Goal: Task Accomplishment & Management: Manage account settings

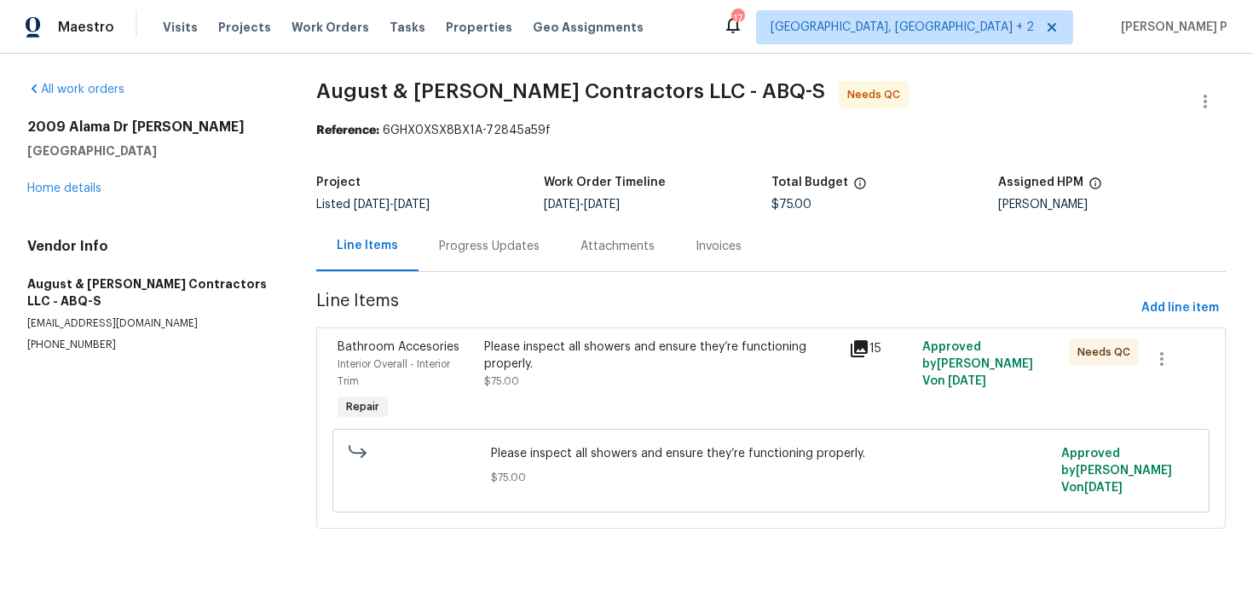
click at [499, 250] on div "Progress Updates" at bounding box center [489, 246] width 101 height 17
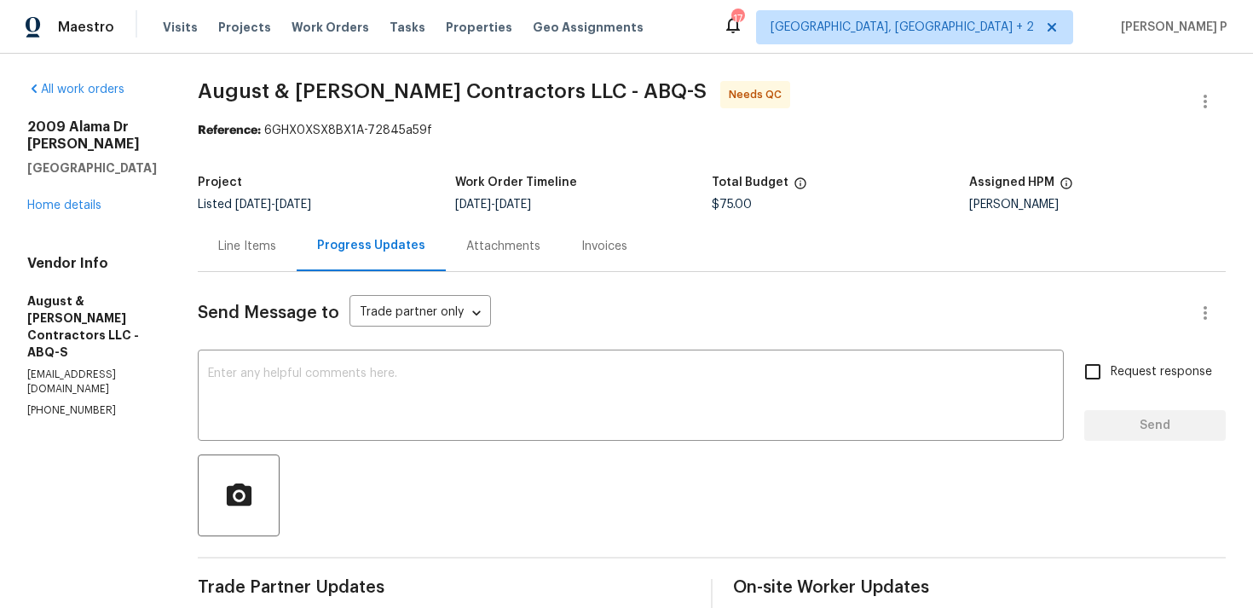
click at [275, 245] on div "Line Items" at bounding box center [247, 246] width 58 height 17
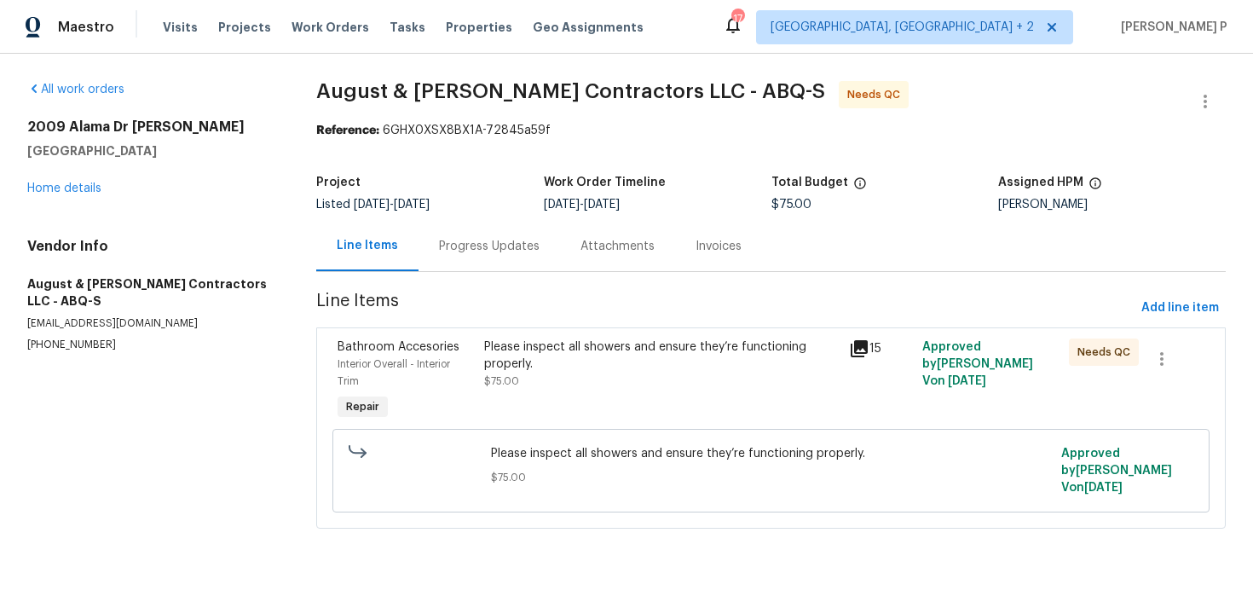
click at [721, 349] on div "Please inspect all showers and ensure they’re functioning properly." at bounding box center [662, 355] width 356 height 34
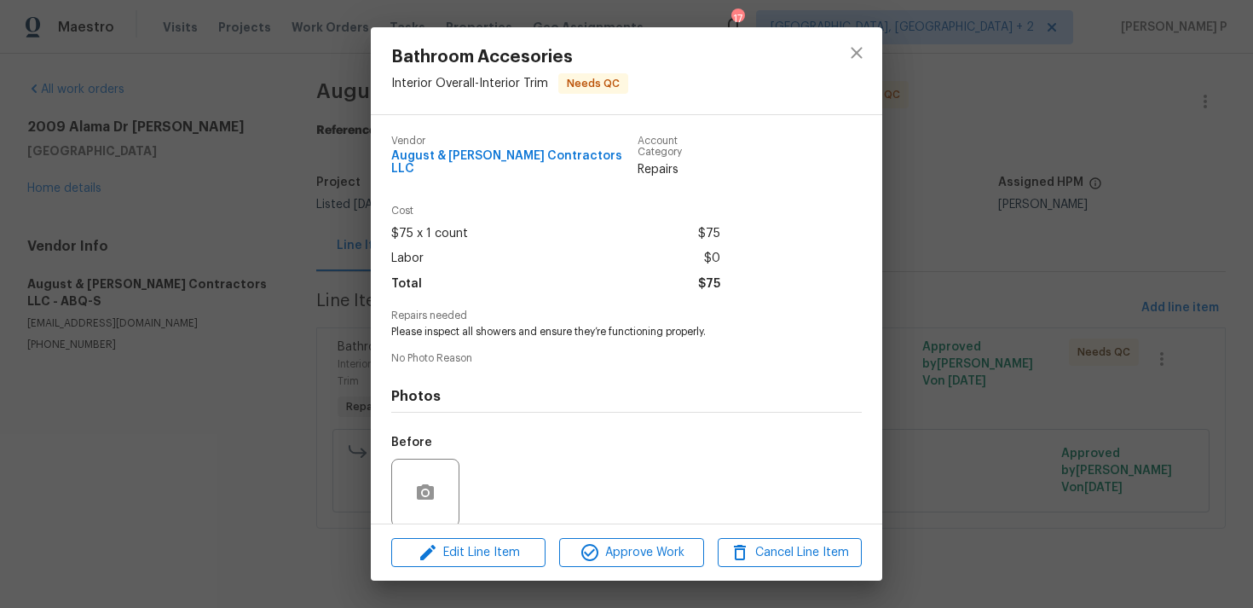
scroll to position [120, 0]
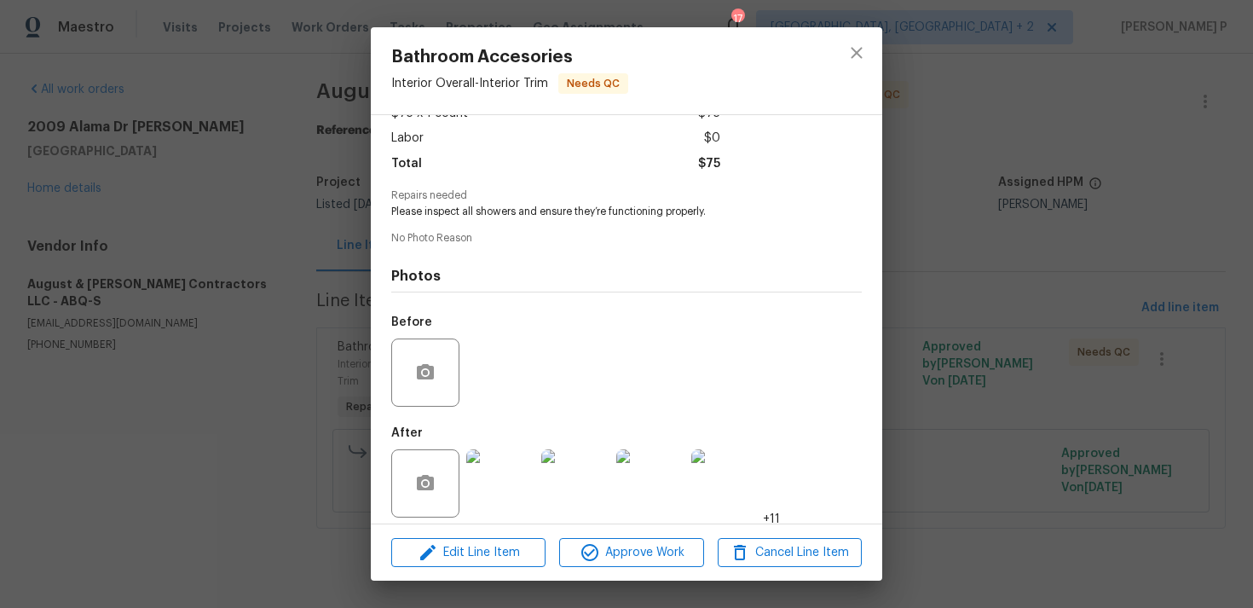
click at [528, 479] on img at bounding box center [500, 483] width 68 height 68
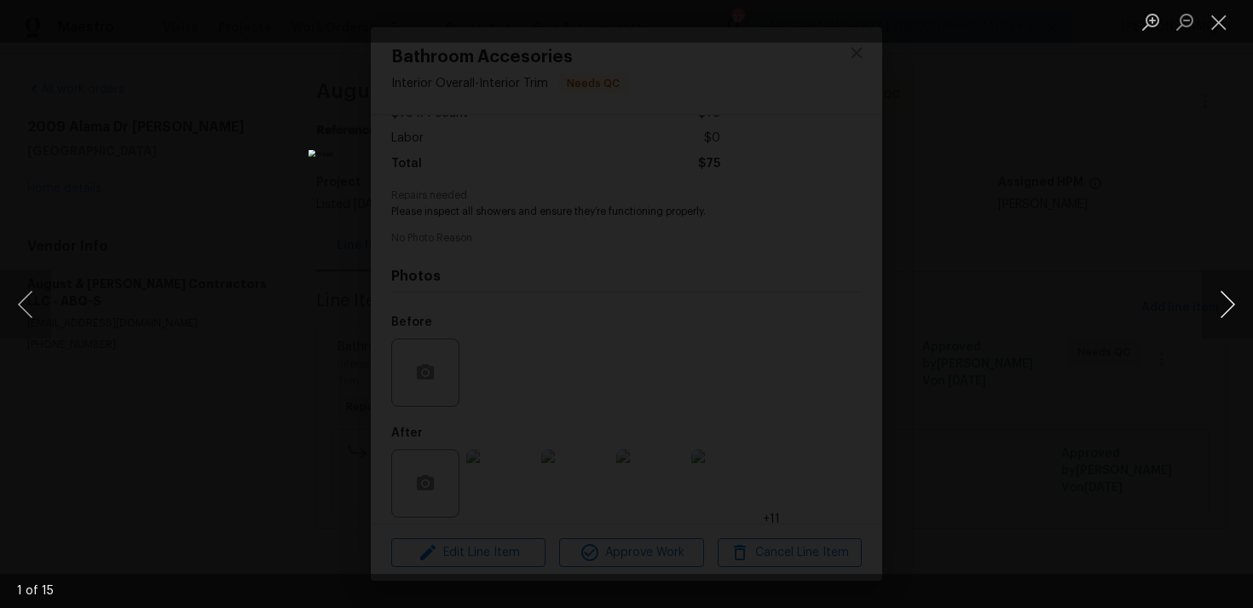
click at [1230, 305] on button "Next image" at bounding box center [1227, 304] width 51 height 68
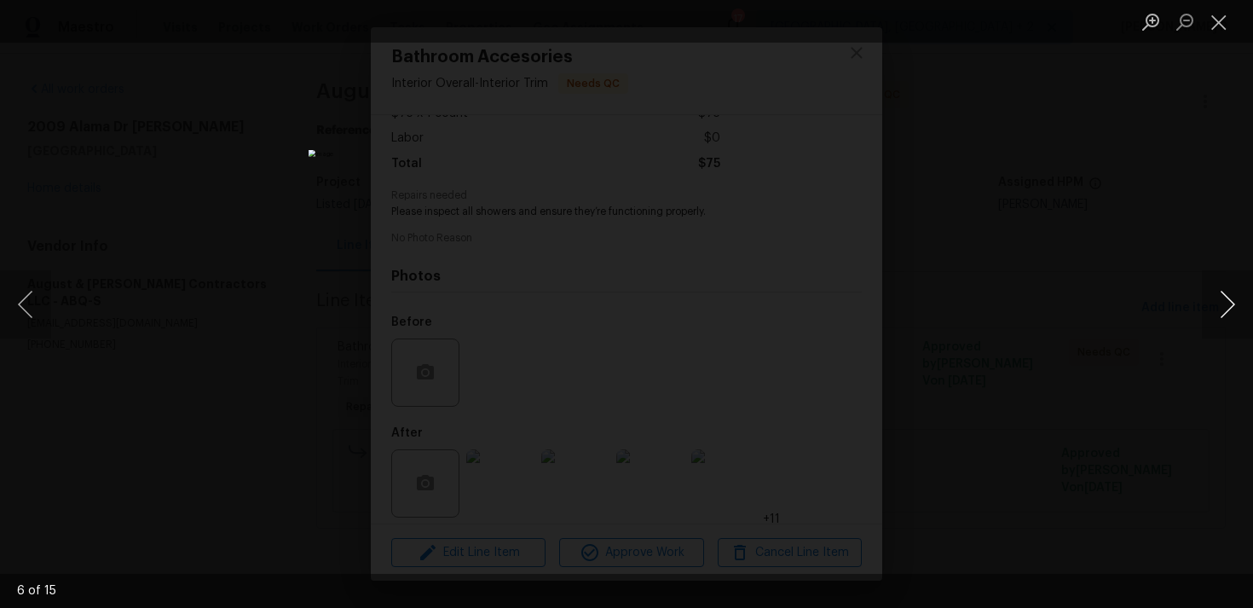
click at [1230, 305] on button "Next image" at bounding box center [1227, 304] width 51 height 68
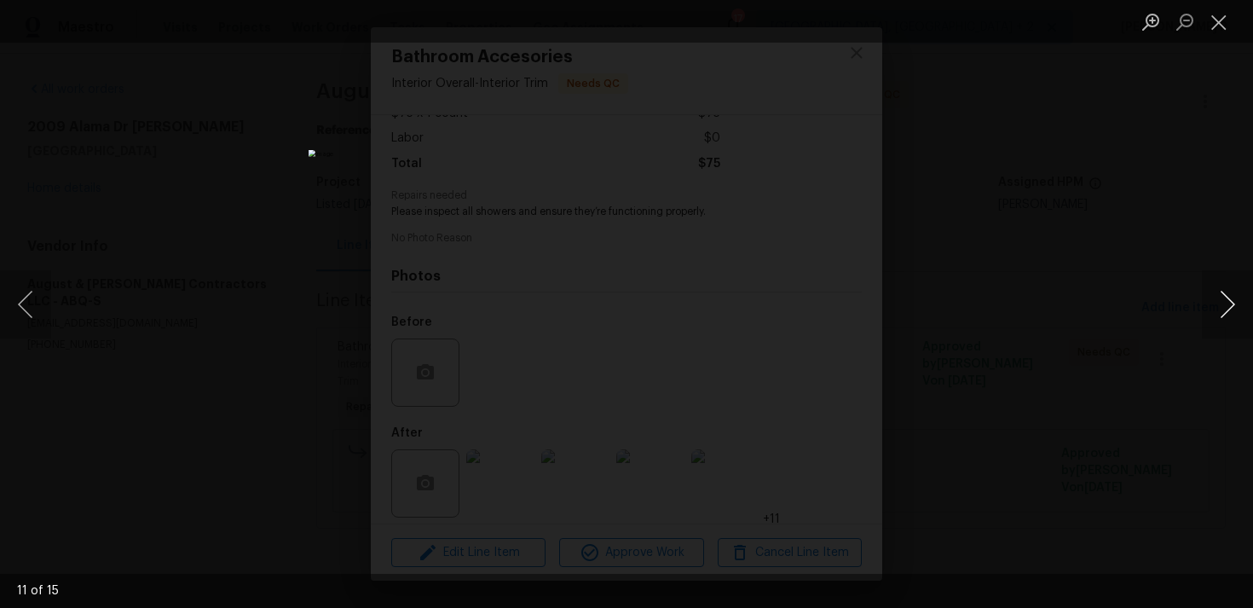
click at [1230, 305] on button "Next image" at bounding box center [1227, 304] width 51 height 68
click at [1225, 297] on button "Next image" at bounding box center [1227, 304] width 51 height 68
click at [1212, 22] on button "Close lightbox" at bounding box center [1219, 22] width 34 height 30
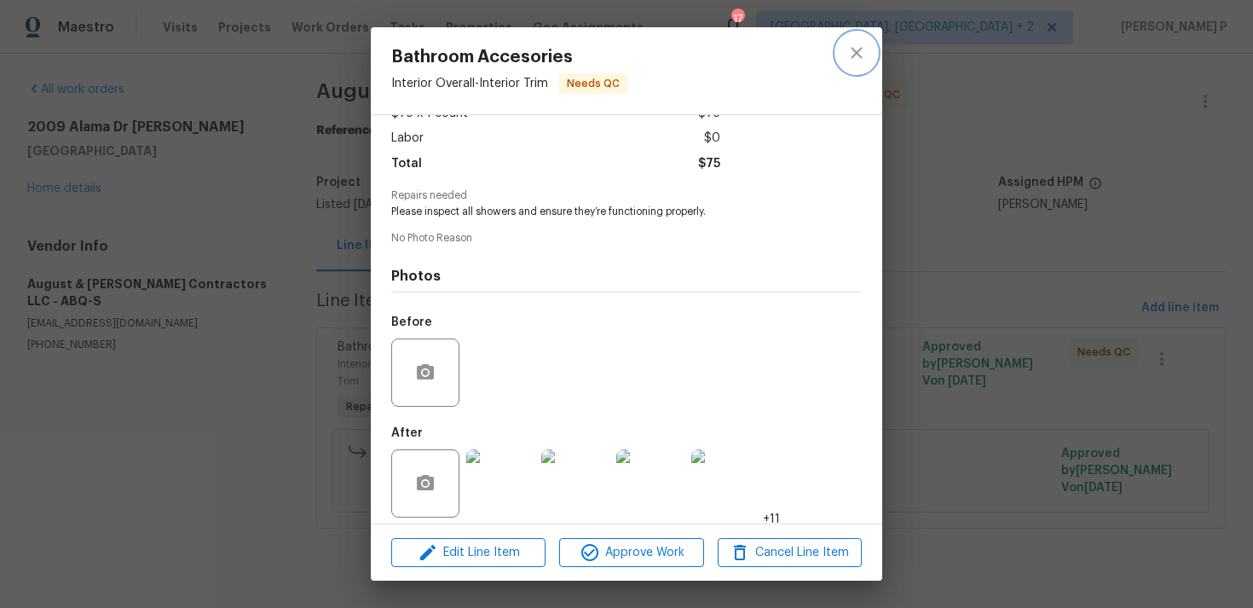
click at [865, 50] on icon "close" at bounding box center [857, 53] width 20 height 20
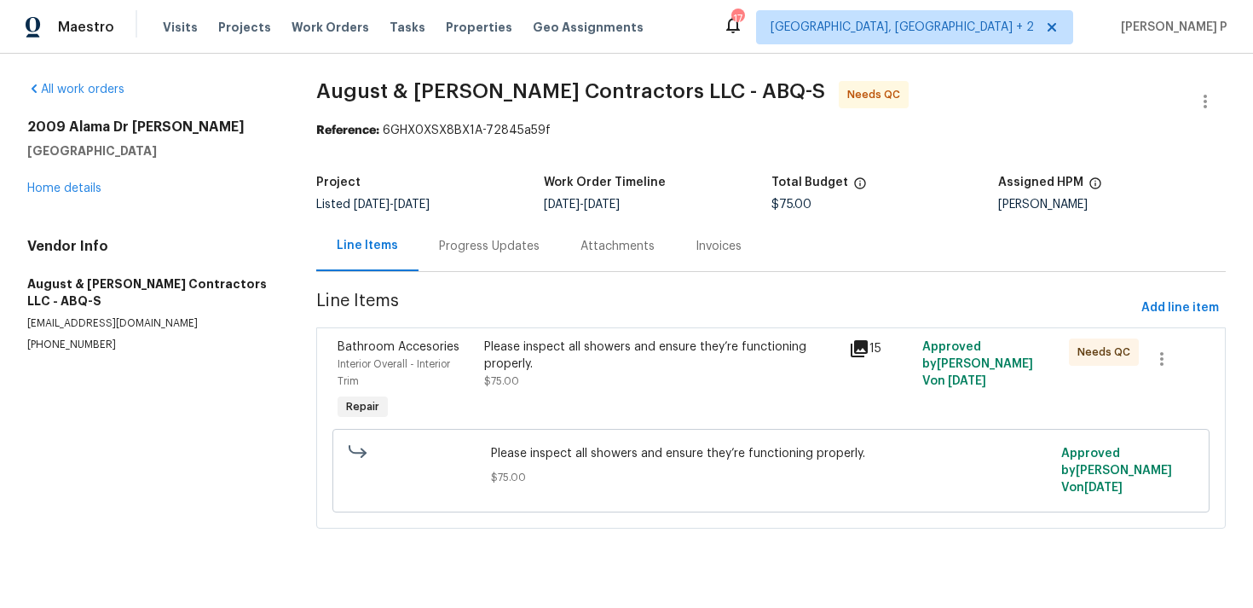
click at [512, 251] on div "Progress Updates" at bounding box center [489, 246] width 101 height 17
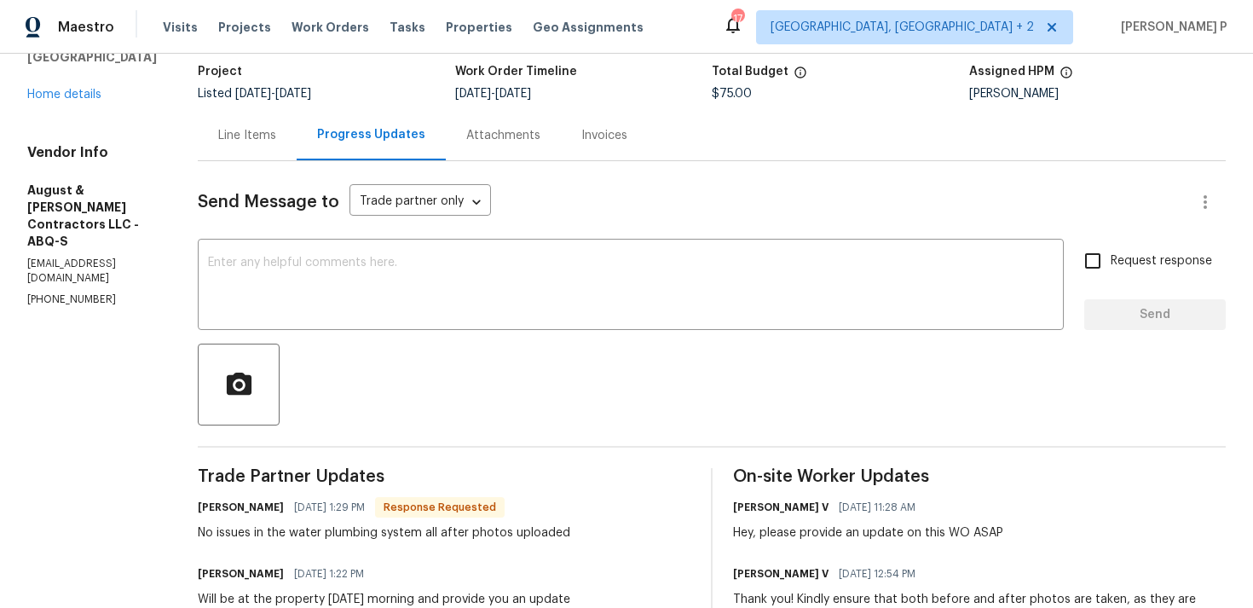
scroll to position [68, 0]
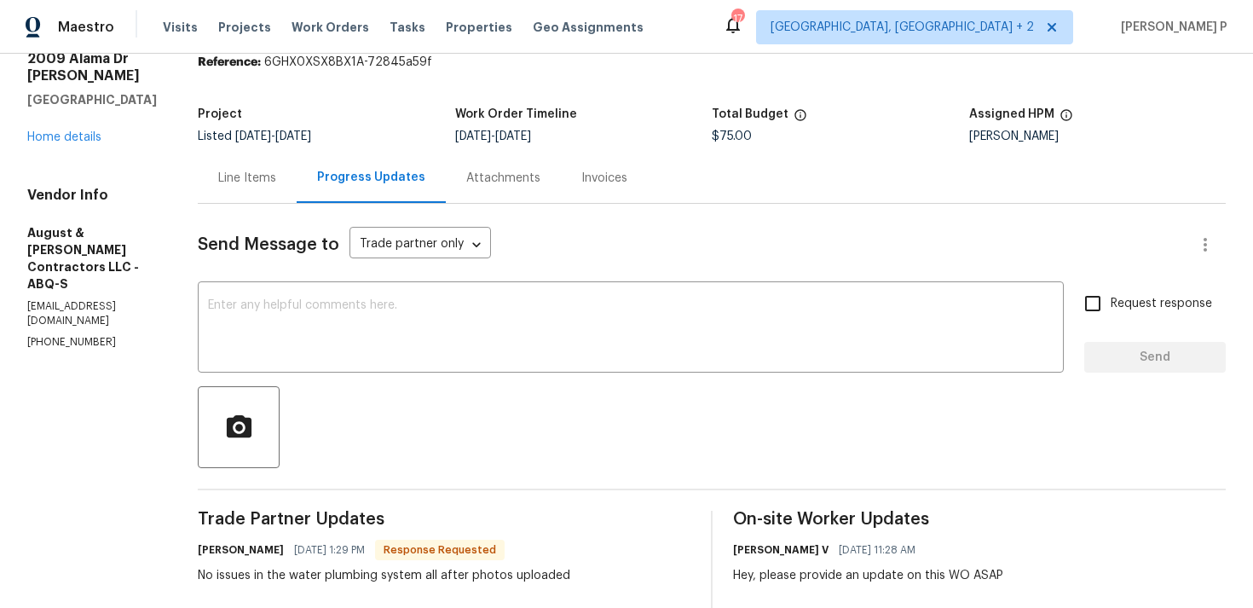
click at [269, 173] on div "Line Items" at bounding box center [247, 178] width 58 height 17
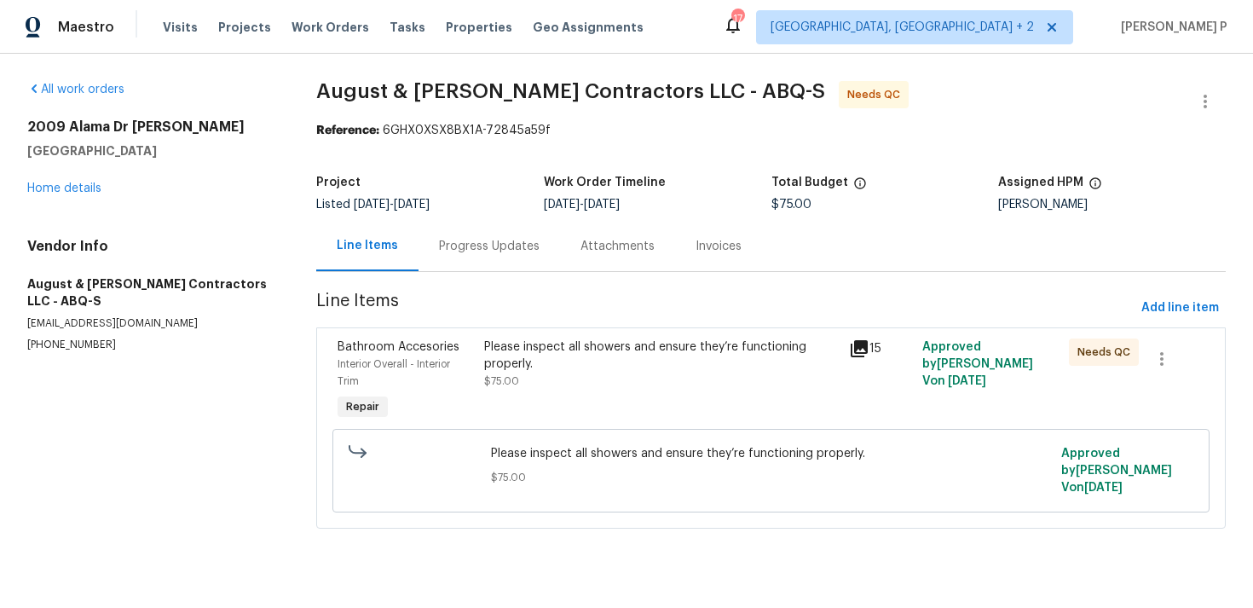
click at [630, 337] on div "Please inspect all showers and ensure they’re functioning properly. $75.00" at bounding box center [662, 380] width 366 height 95
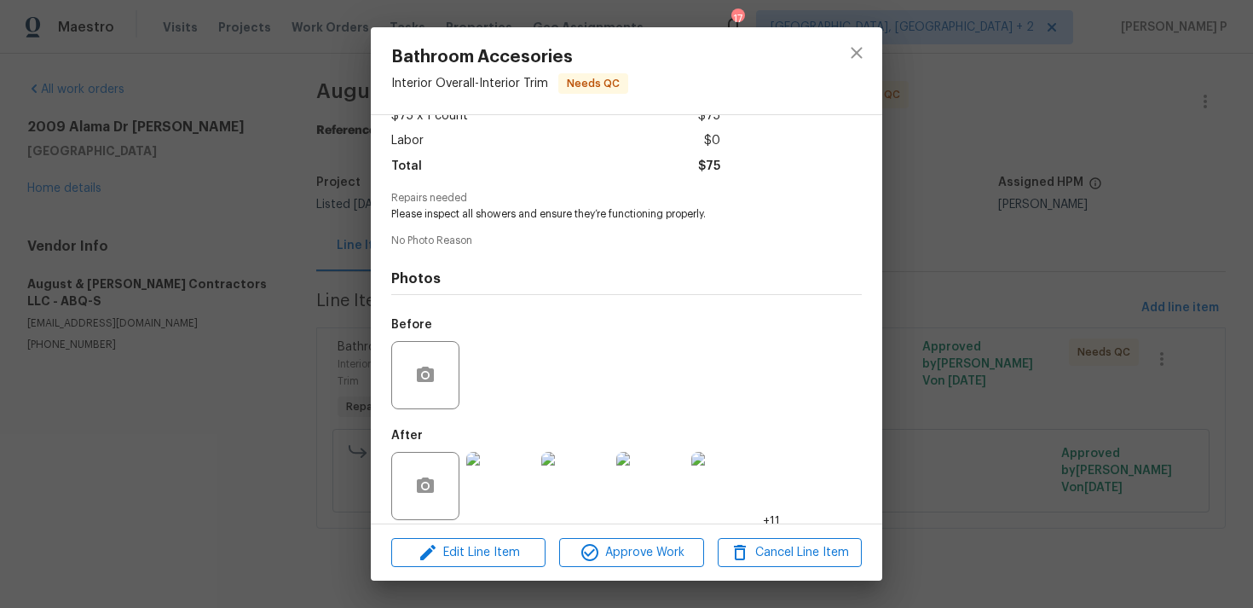
scroll to position [120, 0]
click at [847, 56] on icon "close" at bounding box center [857, 53] width 20 height 20
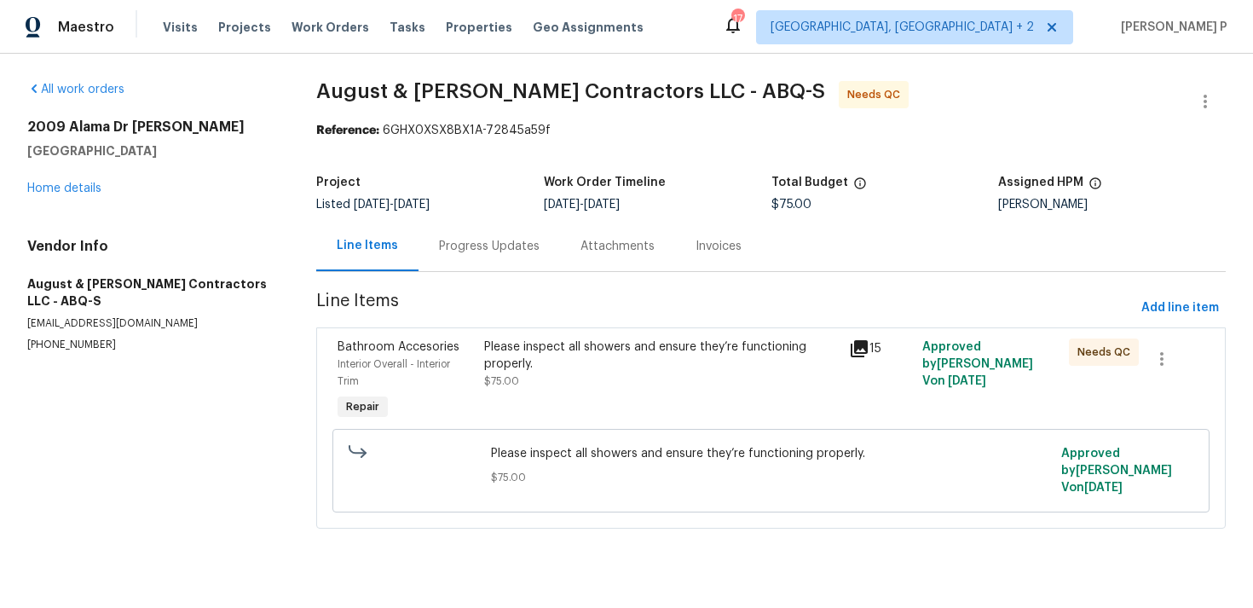
click at [593, 346] on div "Please inspect all showers and ensure they’re functioning properly." at bounding box center [662, 355] width 356 height 34
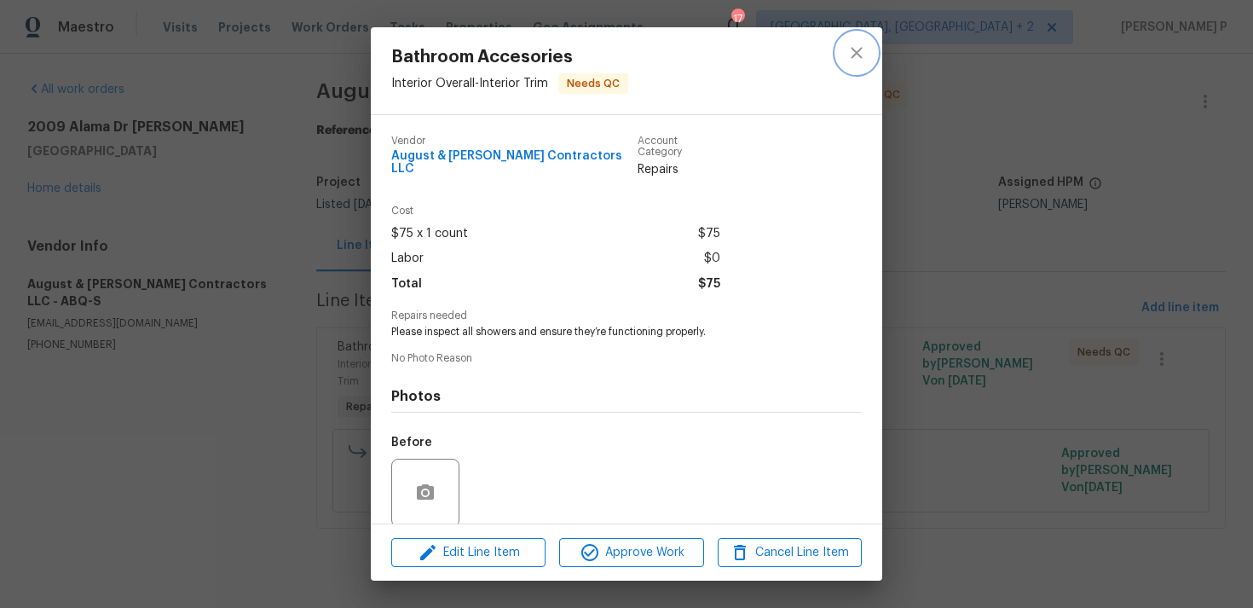
click at [857, 49] on icon "close" at bounding box center [857, 53] width 20 height 20
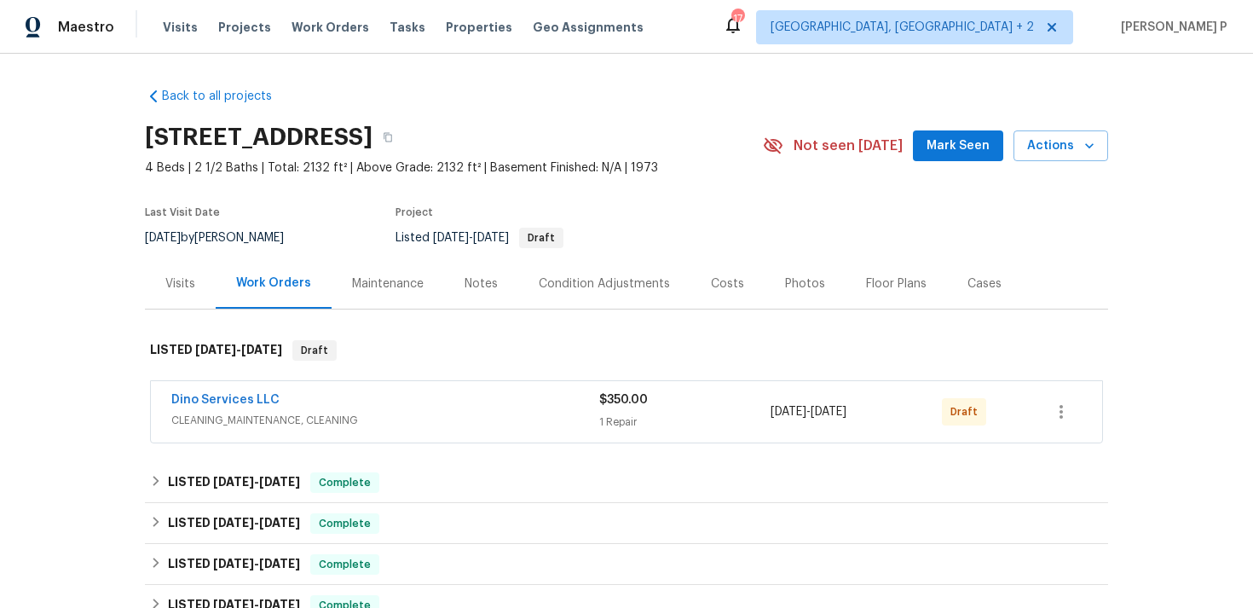
click at [344, 418] on span "CLEANING_MAINTENANCE, CLEANING" at bounding box center [385, 420] width 428 height 17
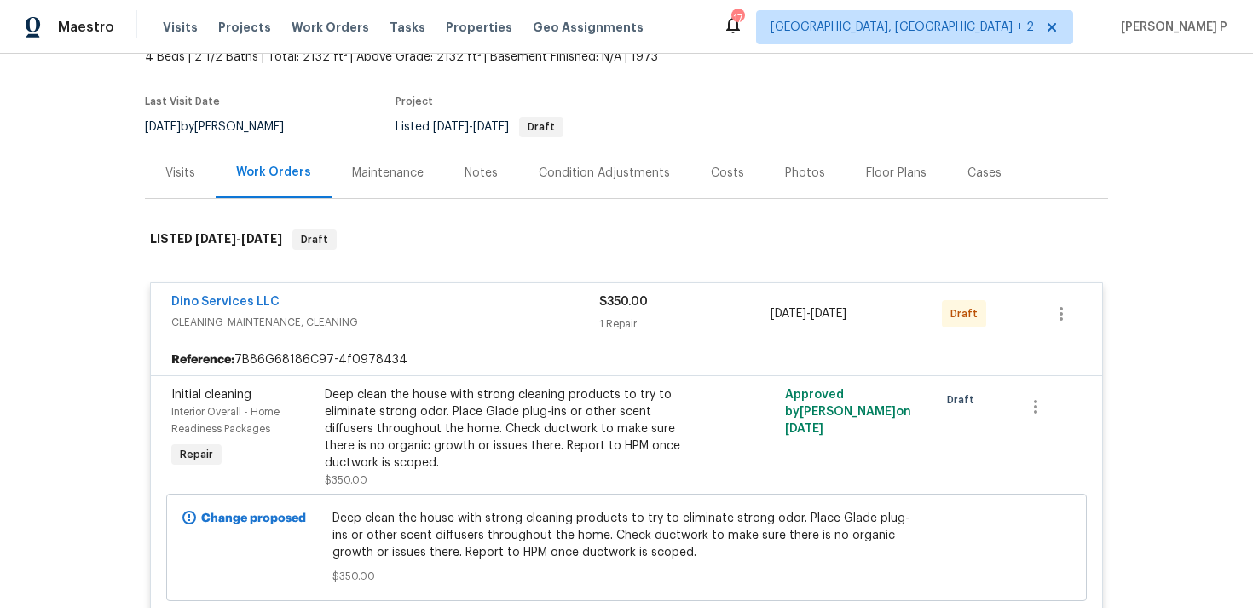
scroll to position [113, 0]
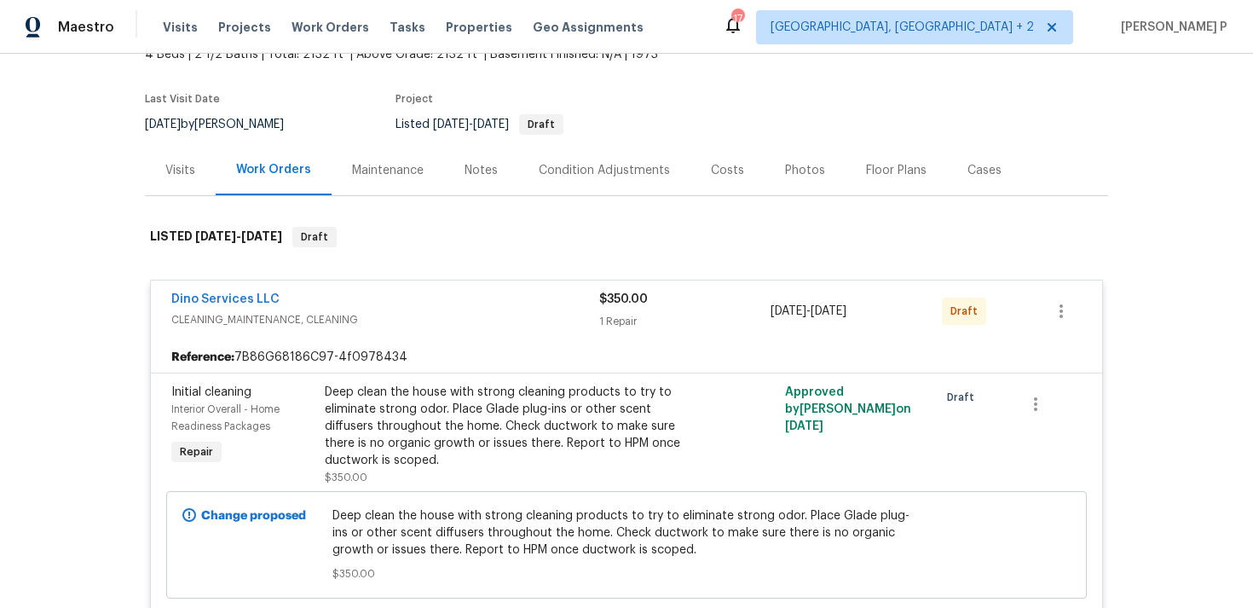
click at [355, 323] on span "CLEANING_MAINTENANCE, CLEANING" at bounding box center [385, 319] width 428 height 17
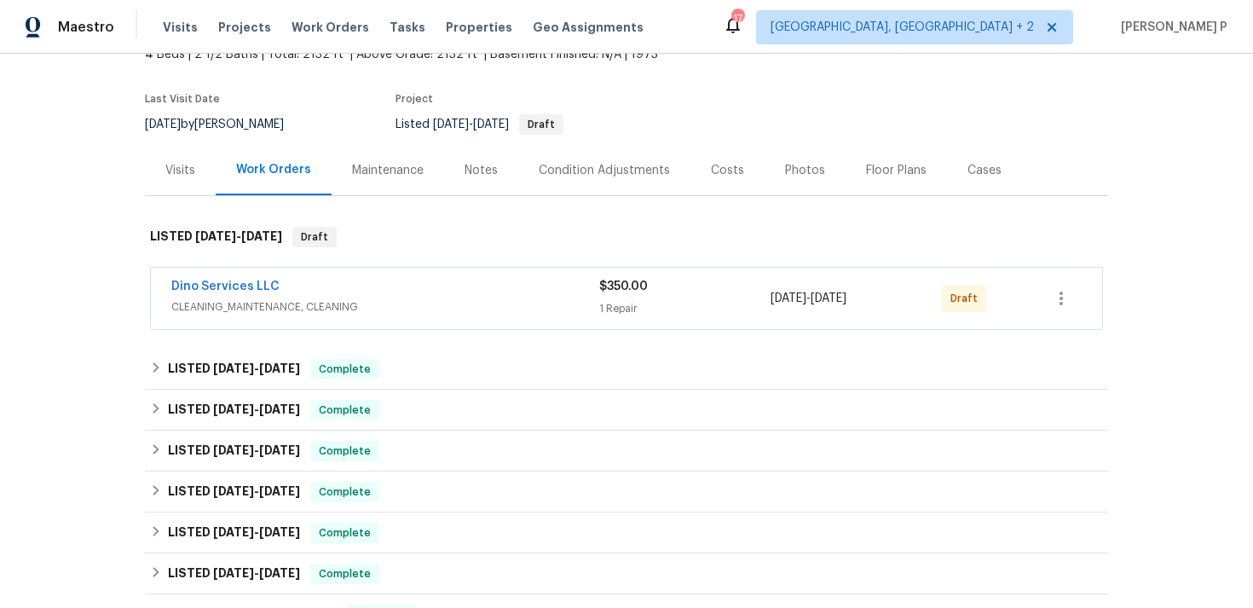
scroll to position [402, 0]
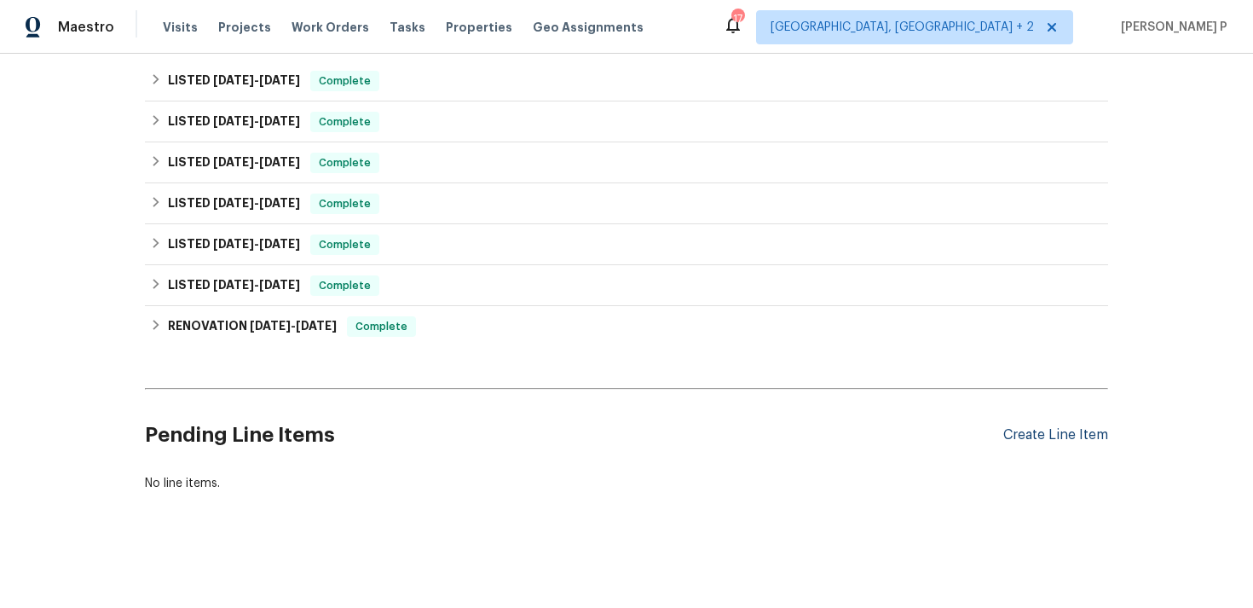
click at [1045, 432] on div "Create Line Item" at bounding box center [1055, 435] width 105 height 16
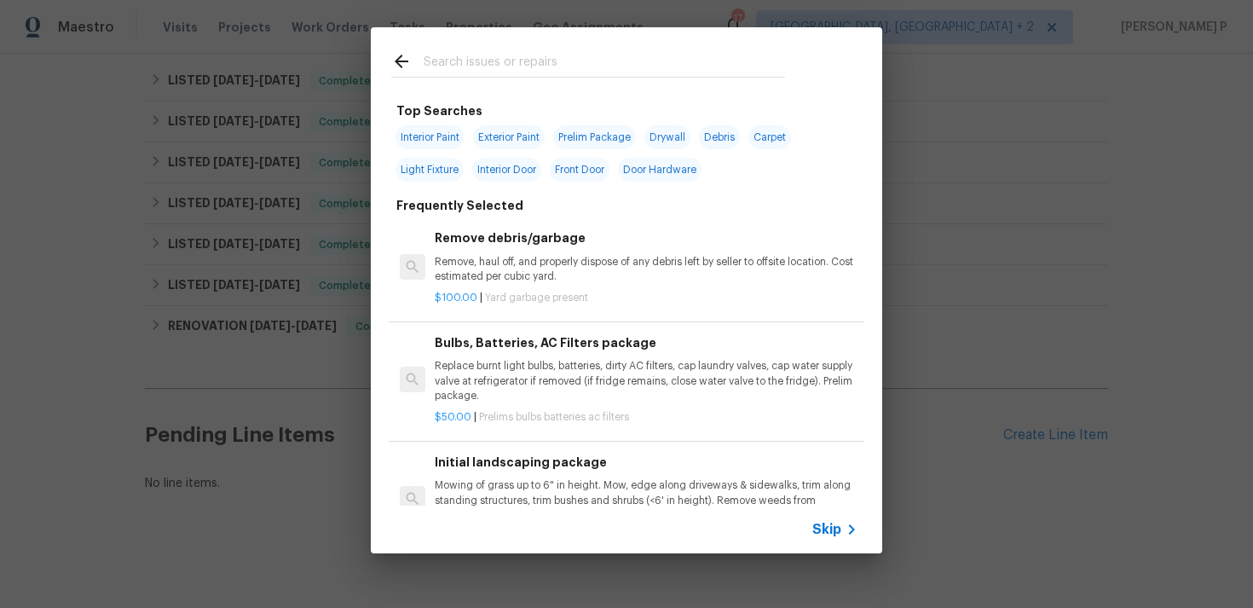
click at [829, 531] on span "Skip" at bounding box center [827, 529] width 29 height 17
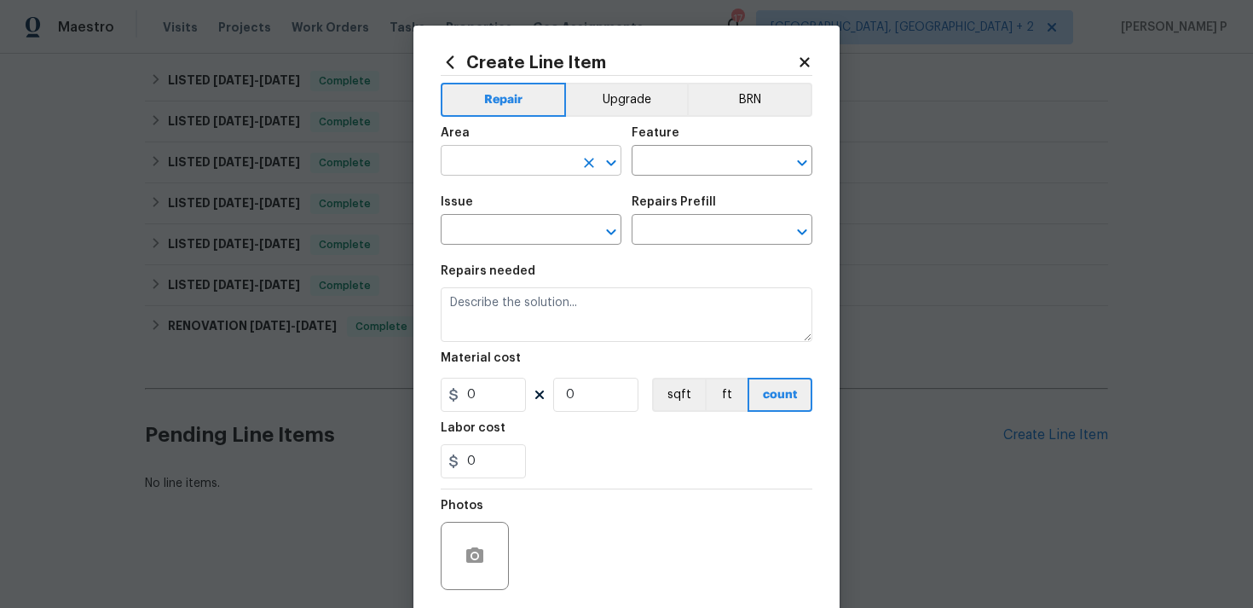
click at [610, 159] on icon "Open" at bounding box center [611, 163] width 20 height 20
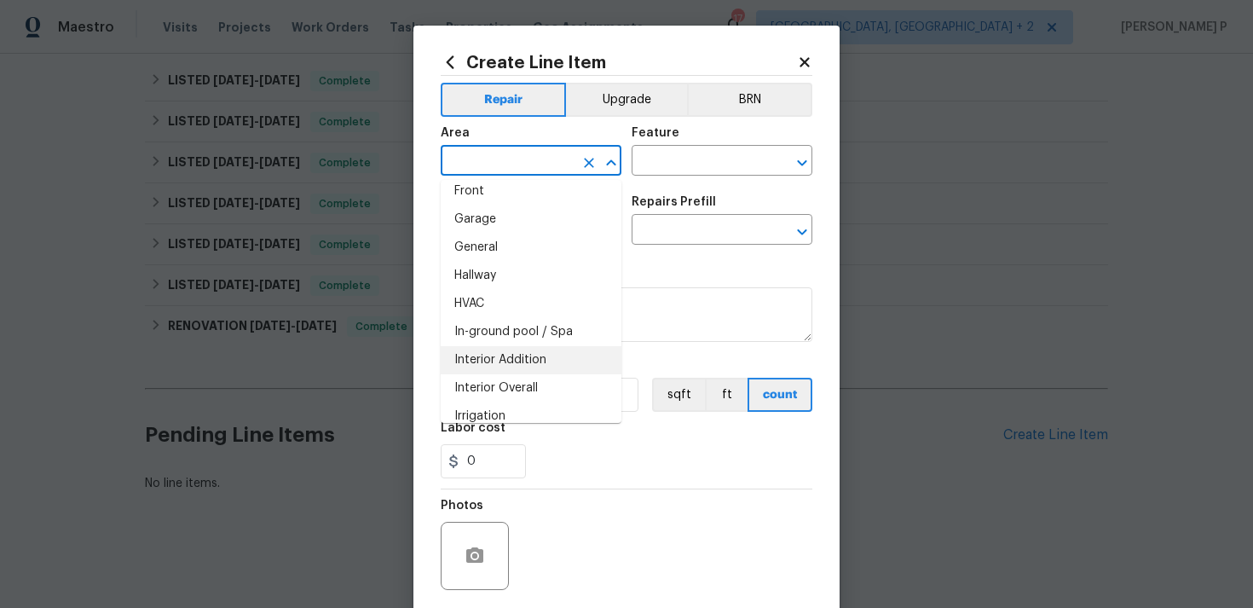
scroll to position [546, 0]
click at [512, 356] on li "Interior Overall" at bounding box center [531, 358] width 181 height 28
type input "Interior Overall"
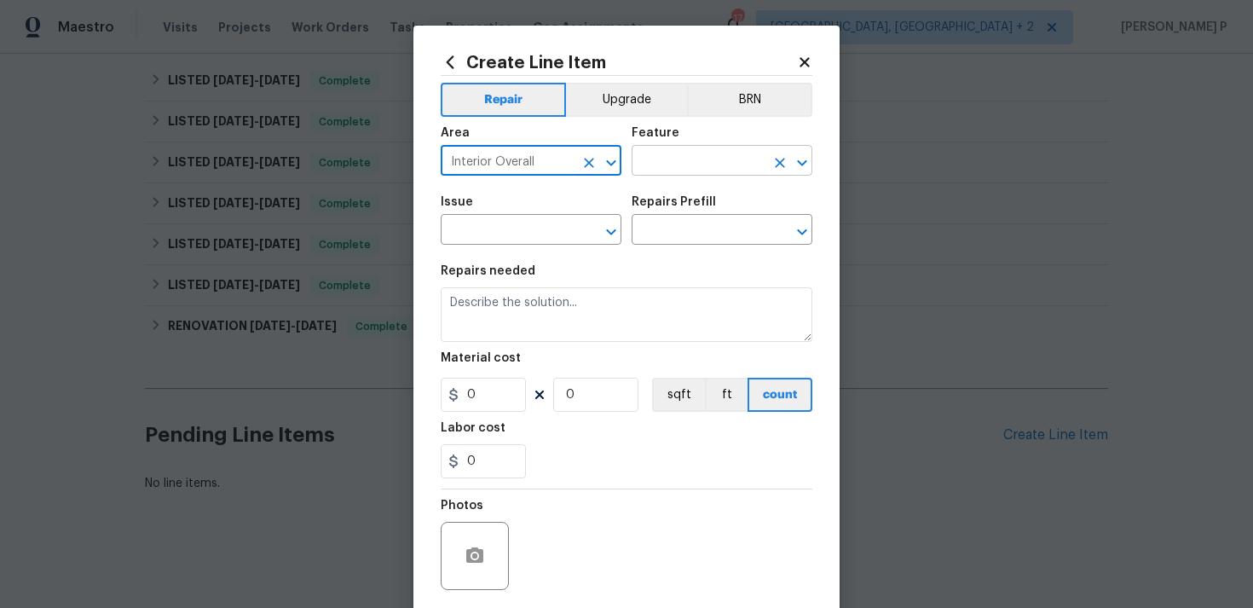
click at [676, 163] on input "text" at bounding box center [698, 162] width 133 height 26
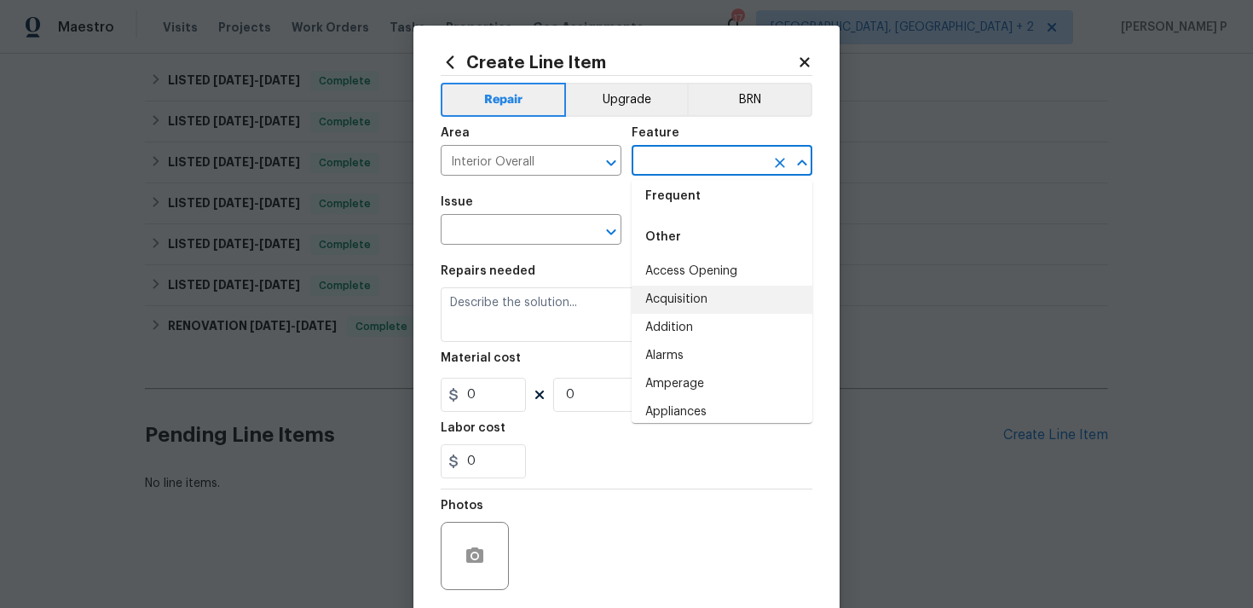
scroll to position [167, 0]
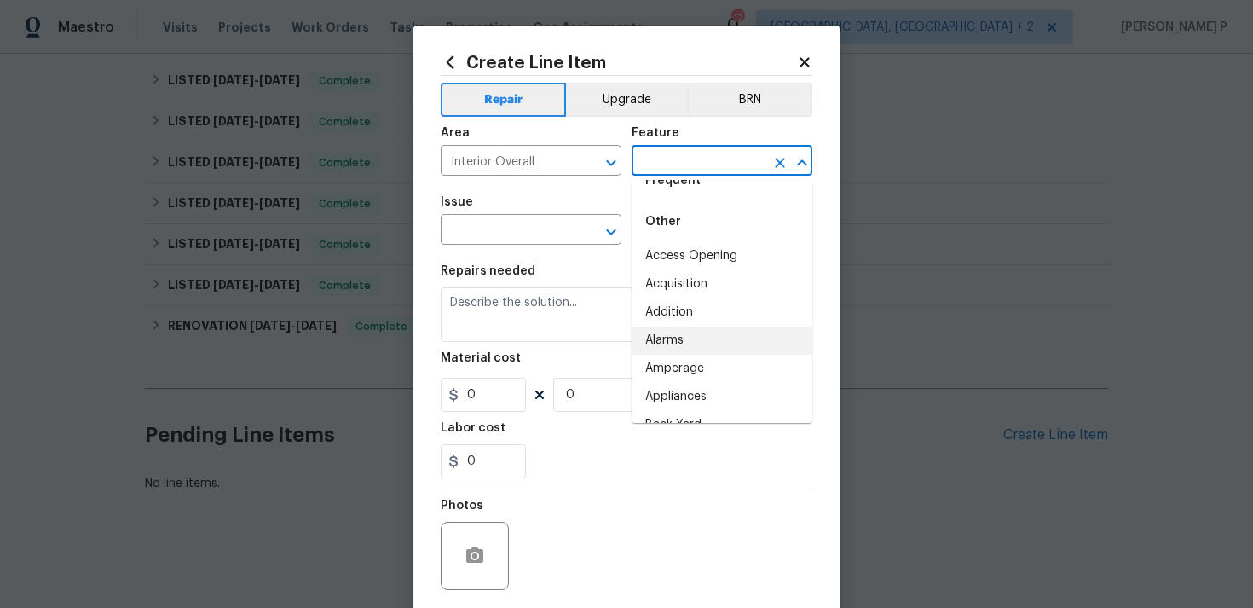
click at [679, 335] on li "Alarms" at bounding box center [722, 341] width 181 height 28
type input "Alarms"
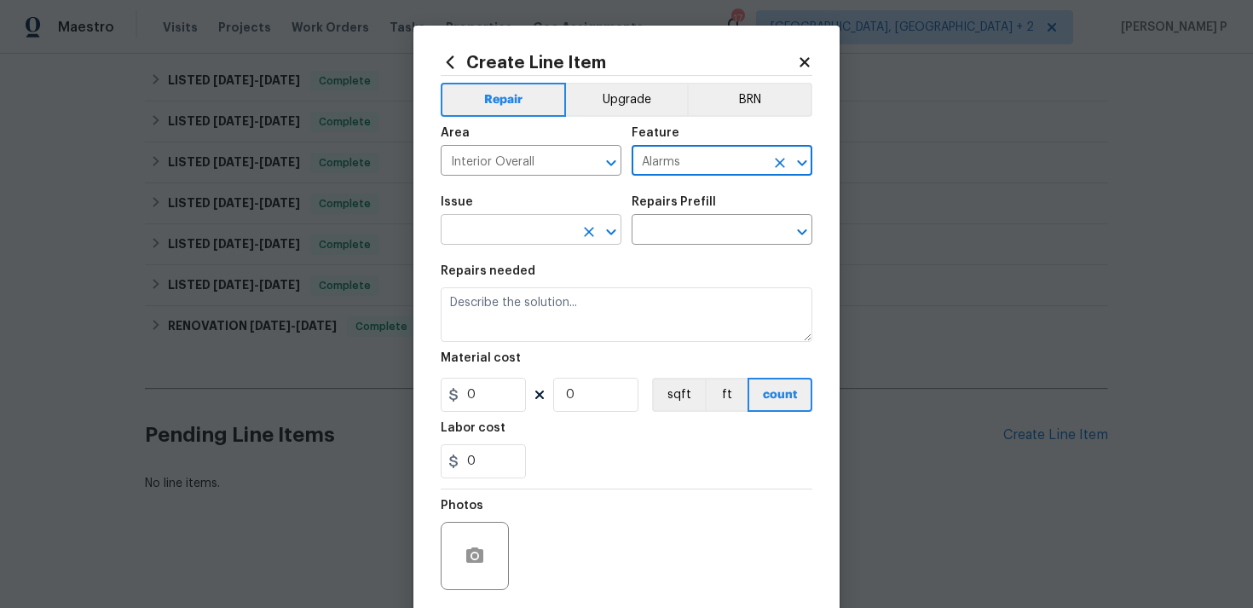
click at [610, 229] on icon "Open" at bounding box center [611, 232] width 20 height 20
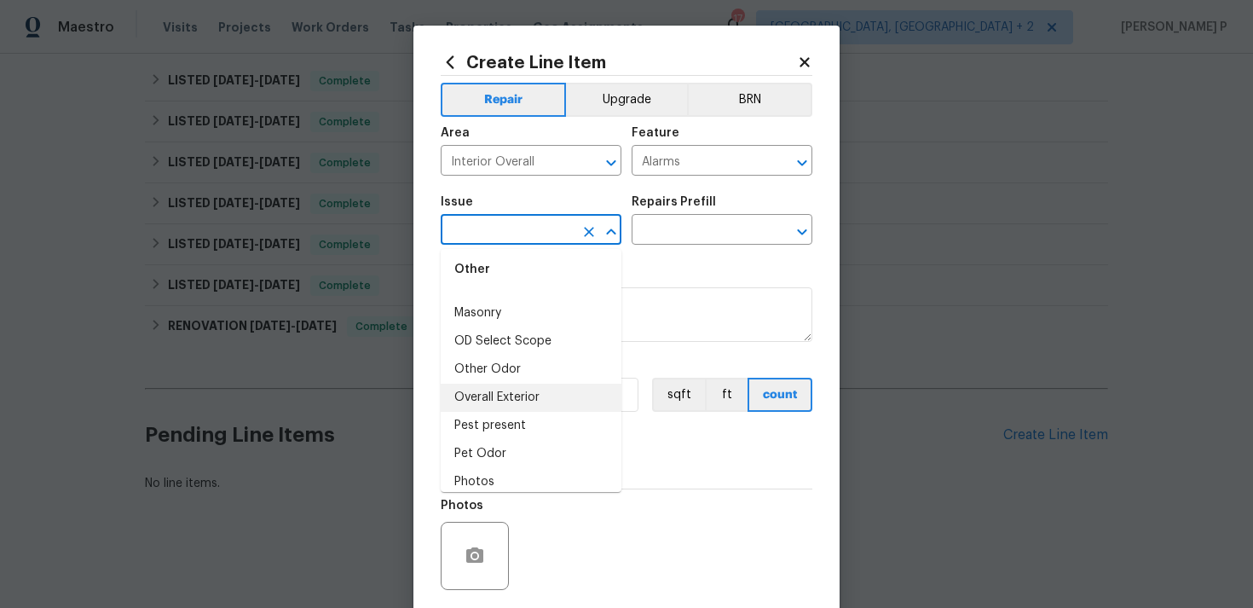
scroll to position [2544, 0]
click at [528, 385] on li "Overall Exterior" at bounding box center [531, 396] width 181 height 28
type input "Overall Exterior"
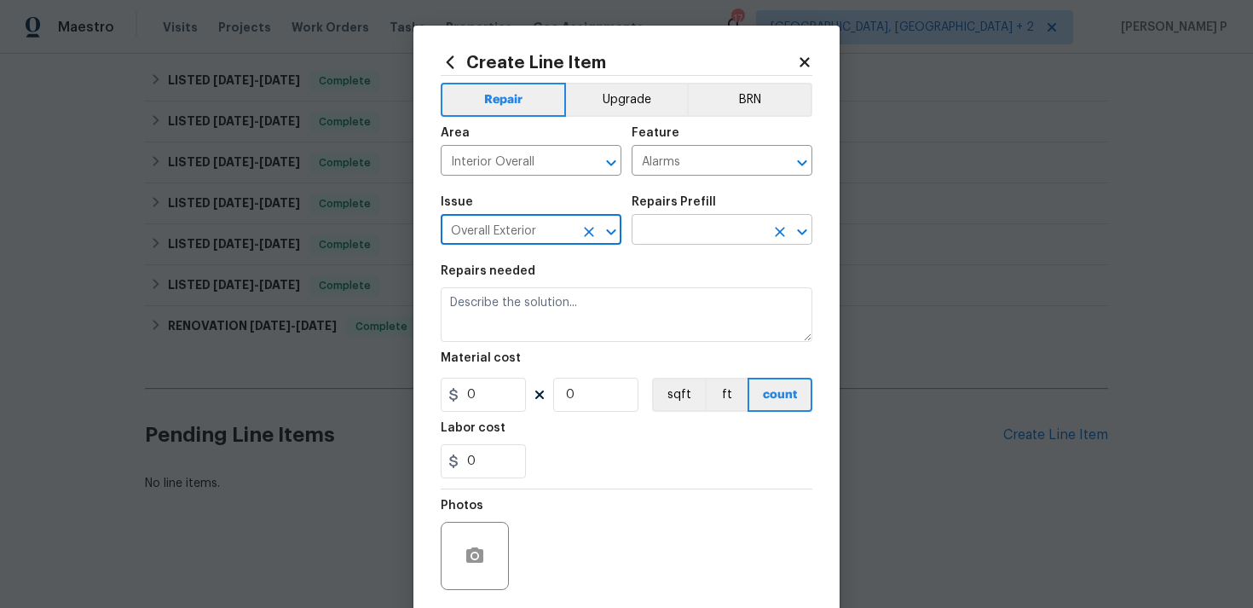
click at [689, 231] on input "text" at bounding box center [698, 231] width 133 height 26
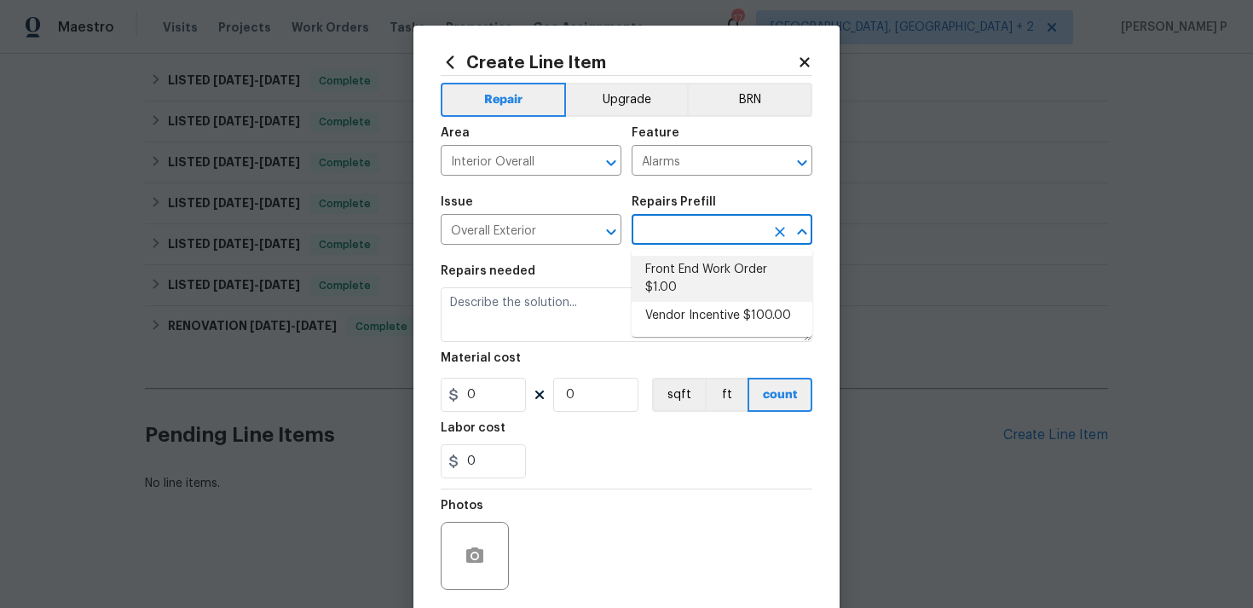
click at [686, 274] on li "Front End Work Order $1.00" at bounding box center [722, 279] width 181 height 46
type input "Front End Work Order $1.00"
type textarea "Placeholder line item for the creation of front end work orders."
type input "1"
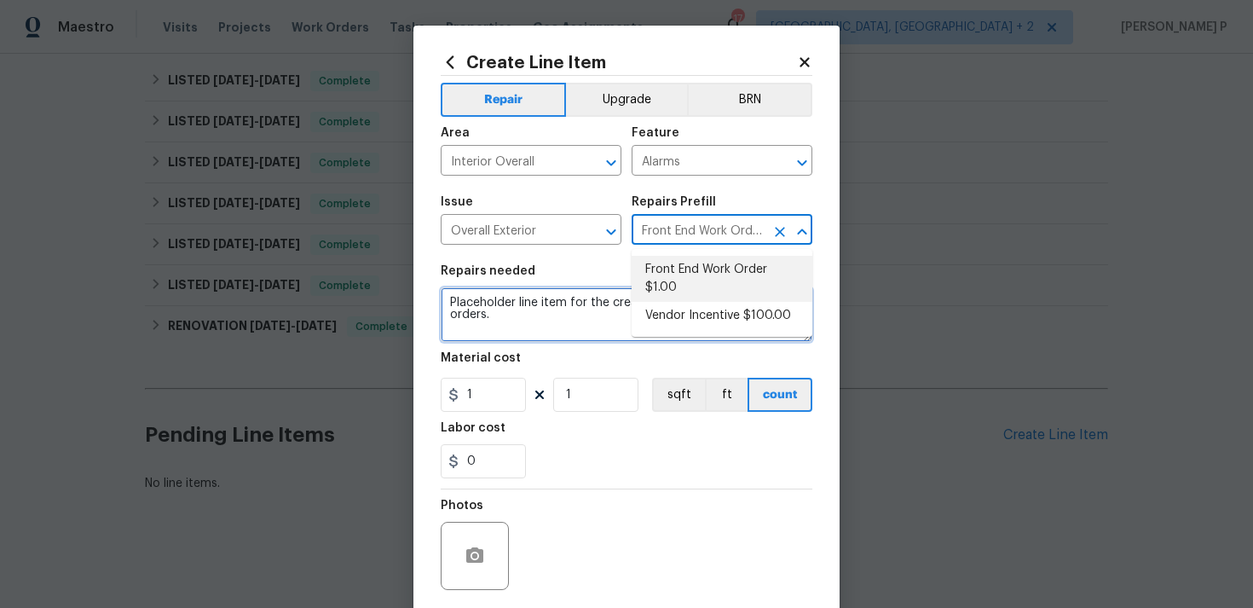
click at [493, 311] on textarea "Placeholder line item for the creation of front end work orders." at bounding box center [627, 314] width 372 height 55
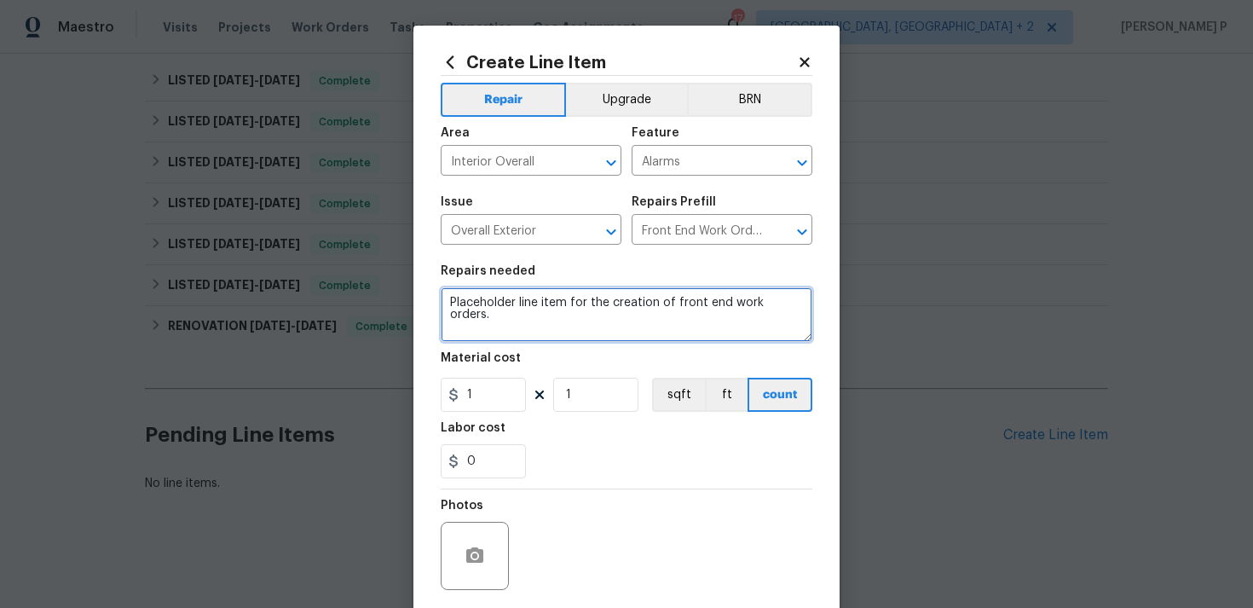
click at [493, 311] on textarea "Placeholder line item for the creation of front end work orders." at bounding box center [627, 314] width 372 height 55
paste textarea "Feedback received that there is an alarm going off in the house. Determine the …"
type textarea "Feedback received that there is an alarm going off in the house. Determine the …"
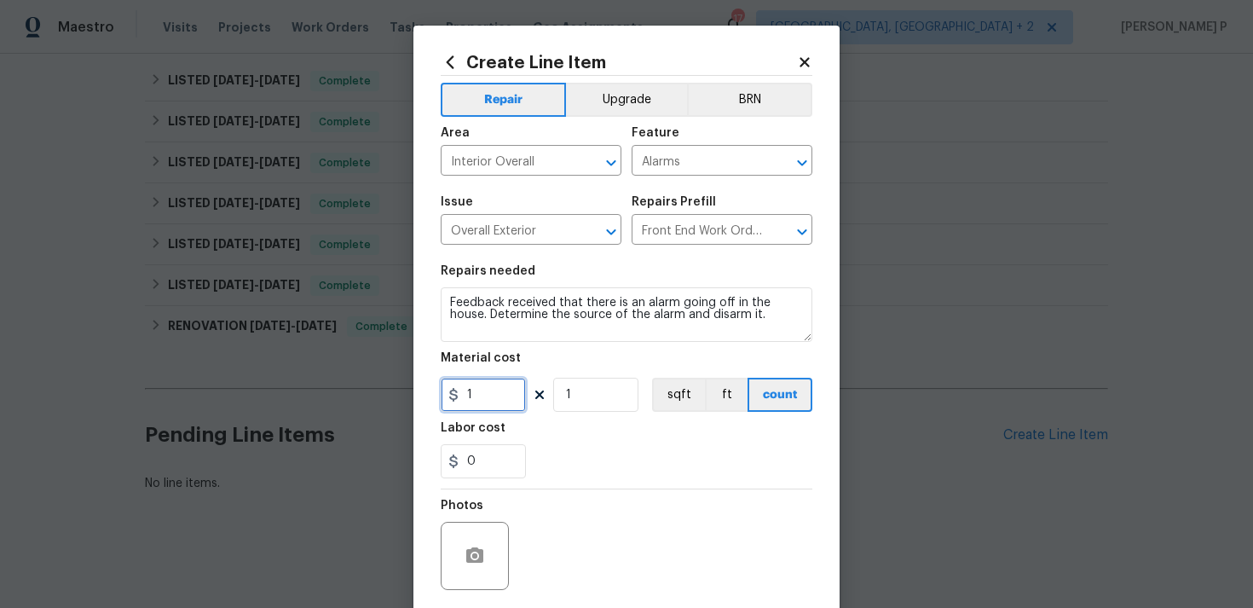
click at [489, 398] on input "1" at bounding box center [483, 395] width 85 height 34
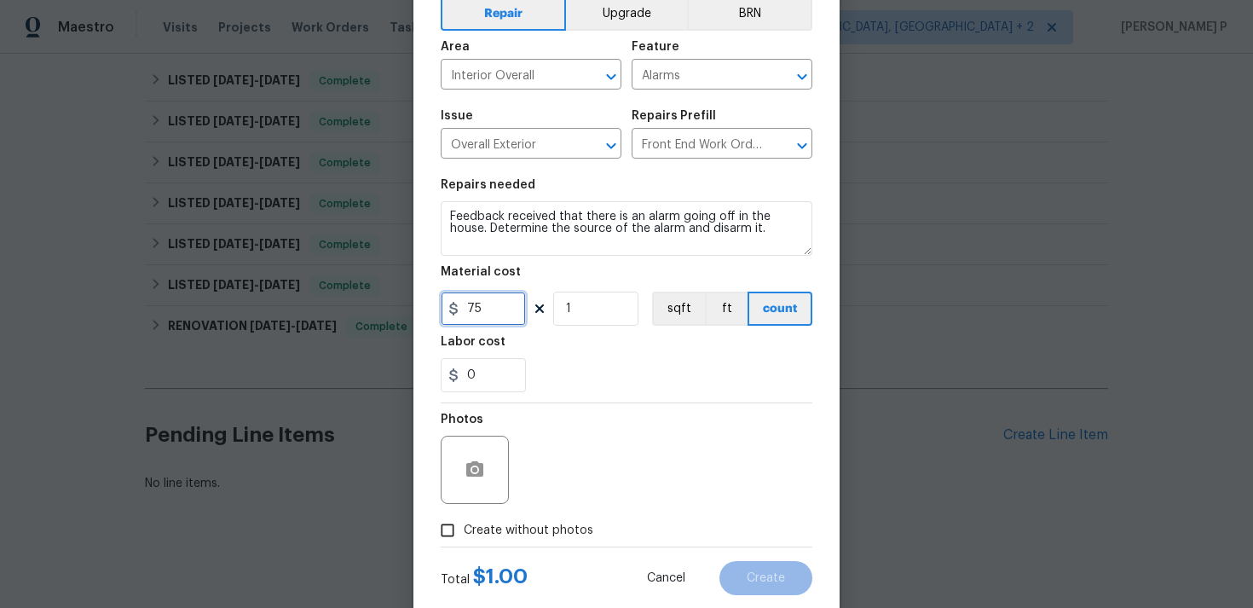
scroll to position [127, 0]
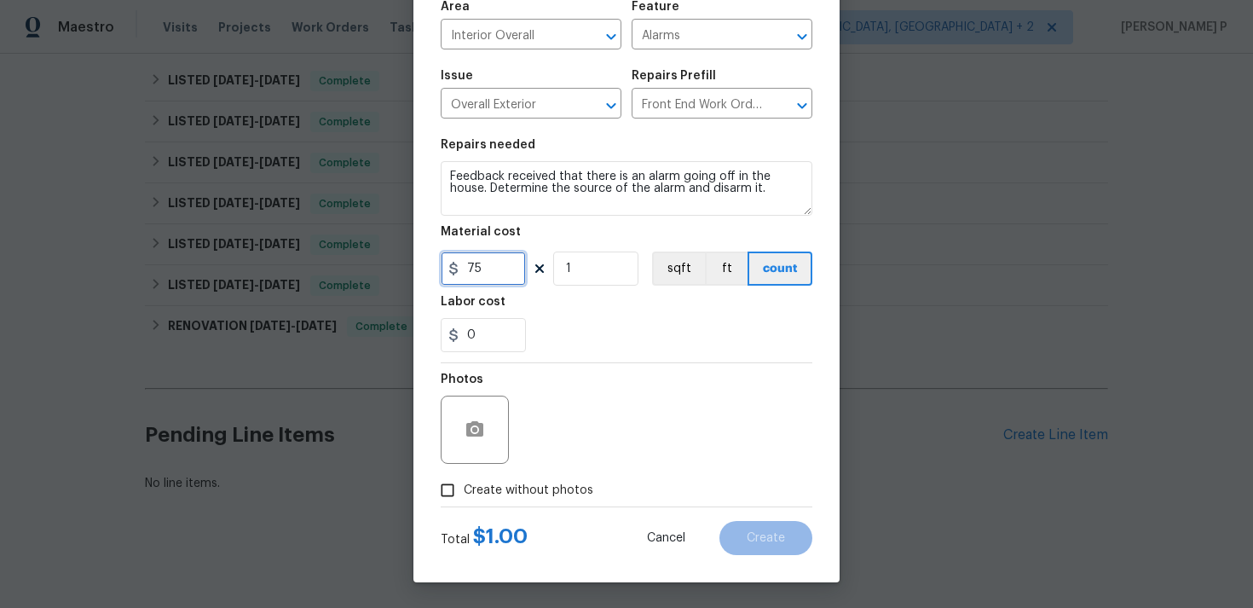
type input "75"
click at [465, 482] on span "Create without photos" at bounding box center [529, 491] width 130 height 18
click at [464, 481] on input "Create without photos" at bounding box center [447, 490] width 32 height 32
checkbox input "true"
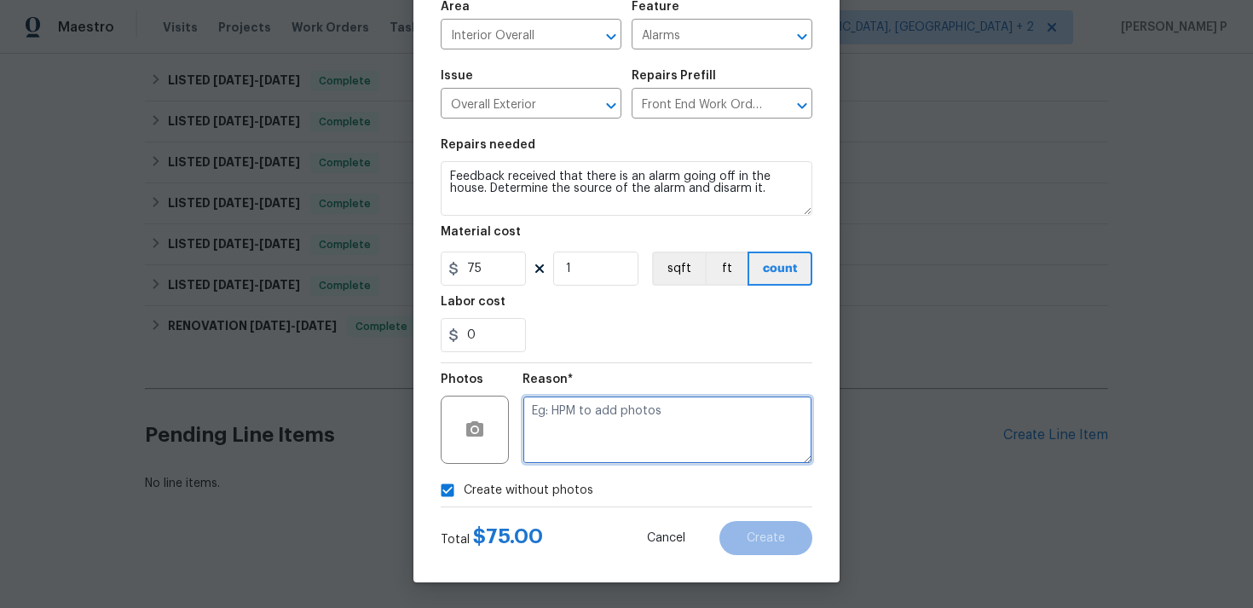
click at [619, 437] on textarea at bounding box center [668, 430] width 290 height 68
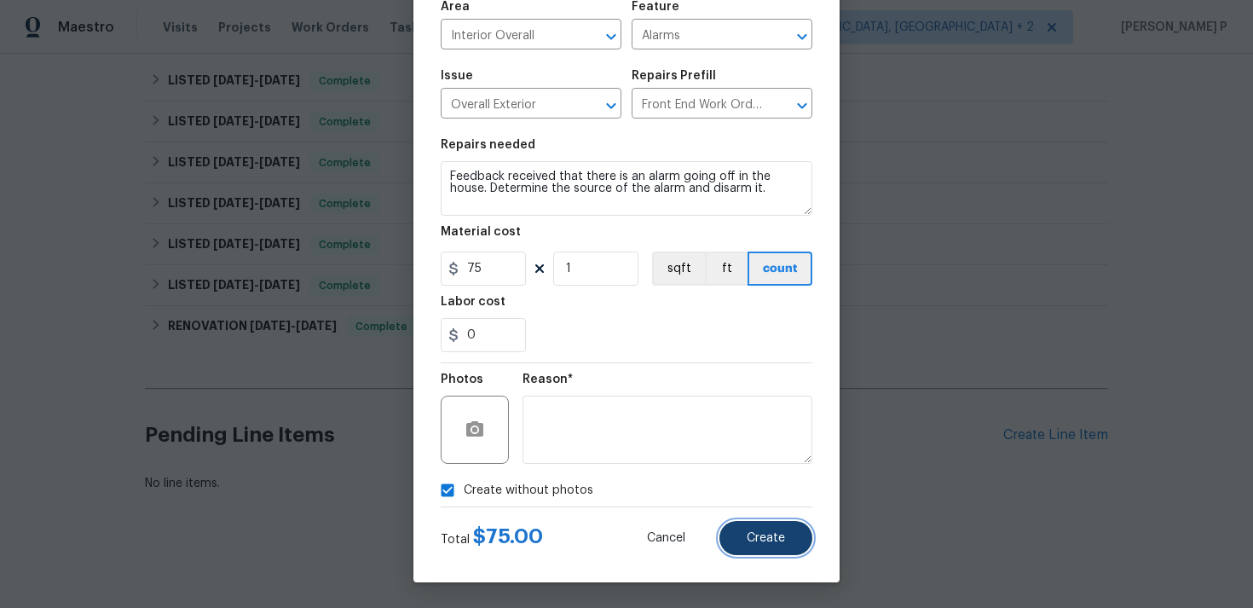
click at [767, 549] on button "Create" at bounding box center [766, 538] width 93 height 34
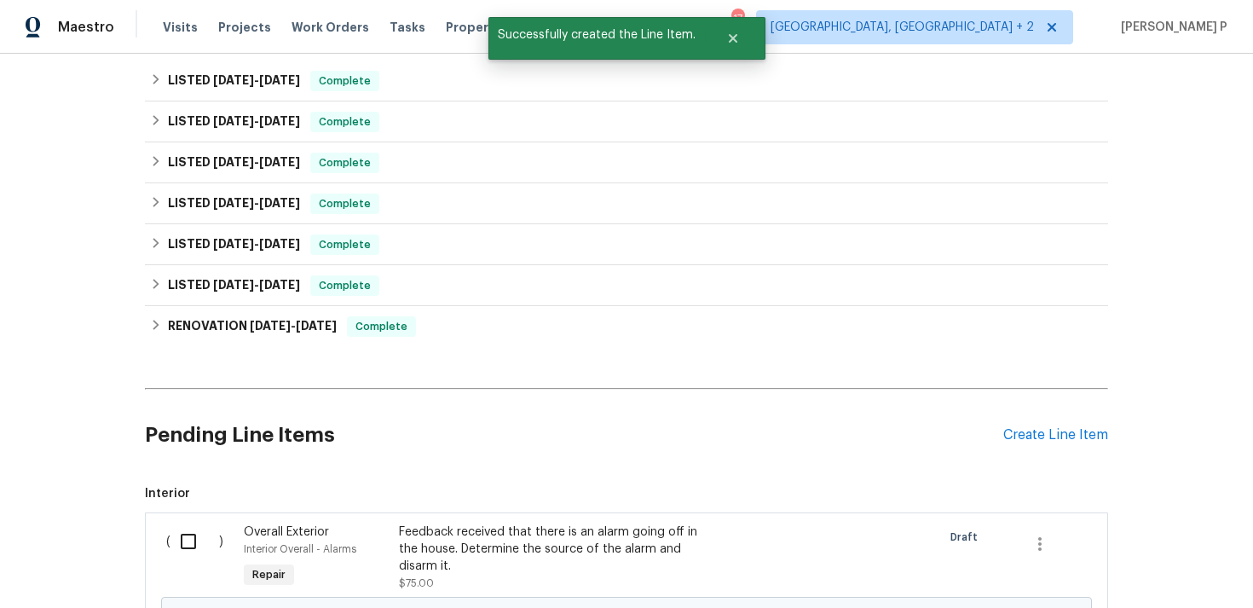
scroll to position [568, 0]
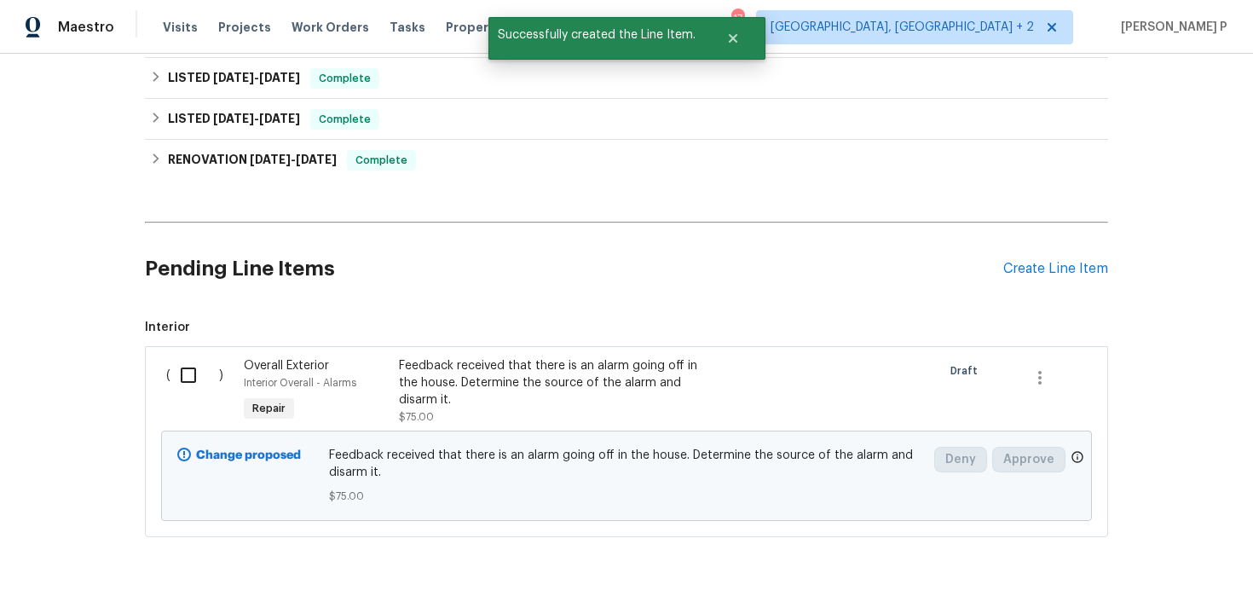
click at [188, 375] on input "checkbox" at bounding box center [195, 375] width 49 height 36
checkbox input "true"
click at [1159, 559] on span "Create Work Order" at bounding box center [1155, 565] width 113 height 21
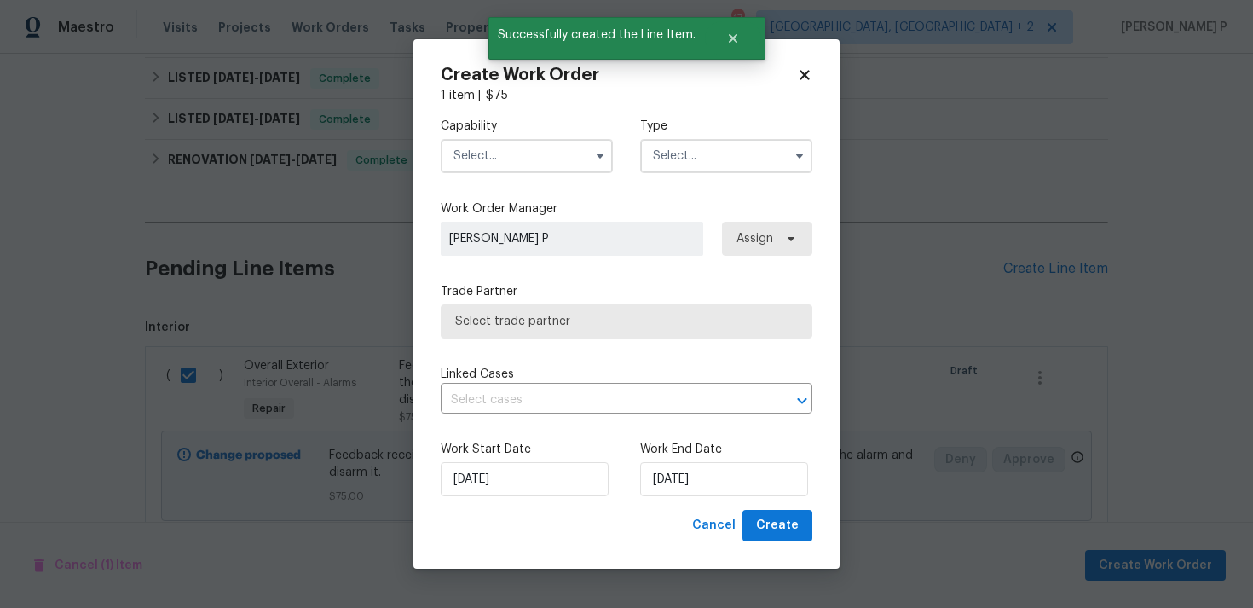
click at [707, 169] on input "text" at bounding box center [726, 156] width 172 height 34
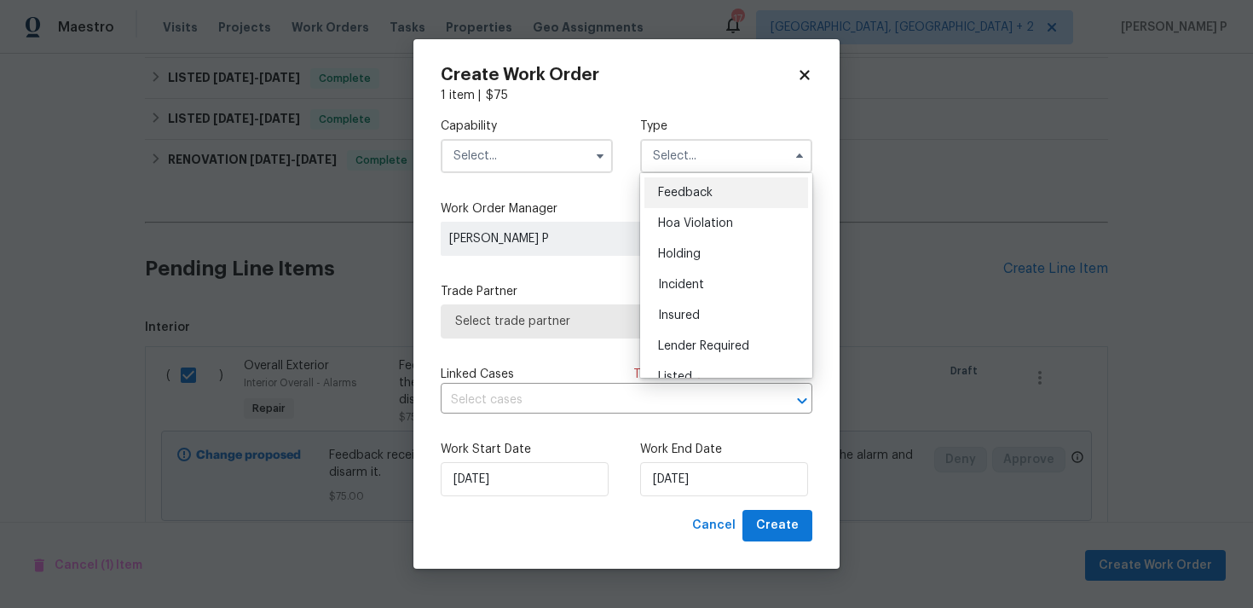
click at [700, 188] on span "Feedback" at bounding box center [685, 193] width 55 height 12
type input "Feedback"
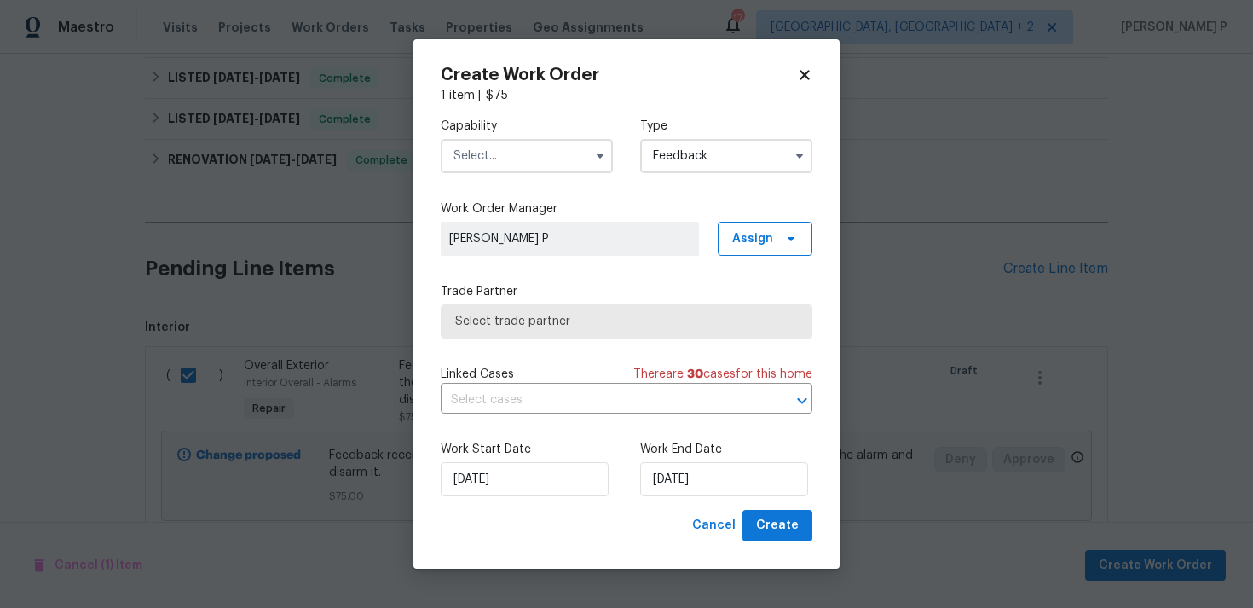
click at [536, 145] on input "text" at bounding box center [527, 156] width 172 height 34
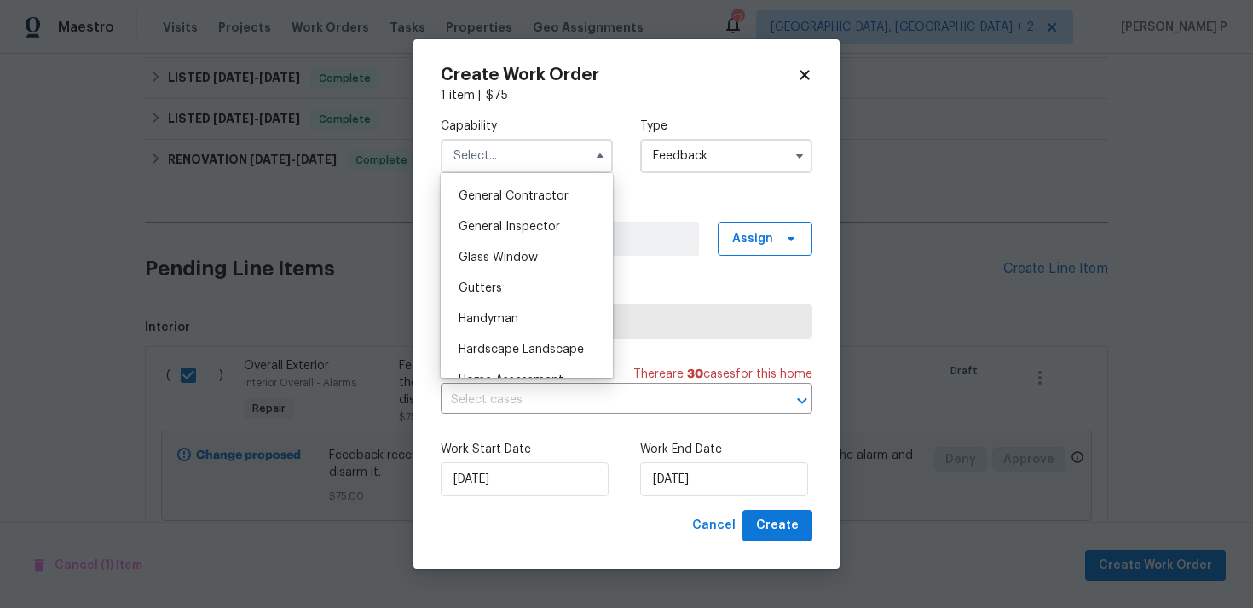
scroll to position [820, 0]
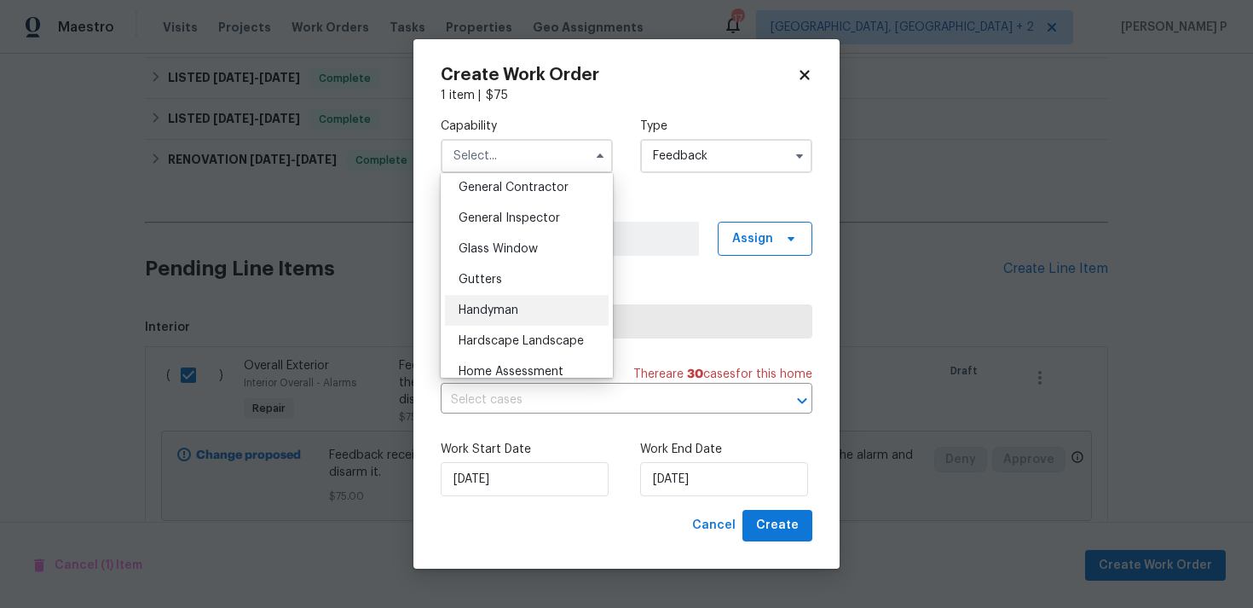
click at [481, 302] on div "Handyman" at bounding box center [527, 310] width 164 height 31
type input "Handyman"
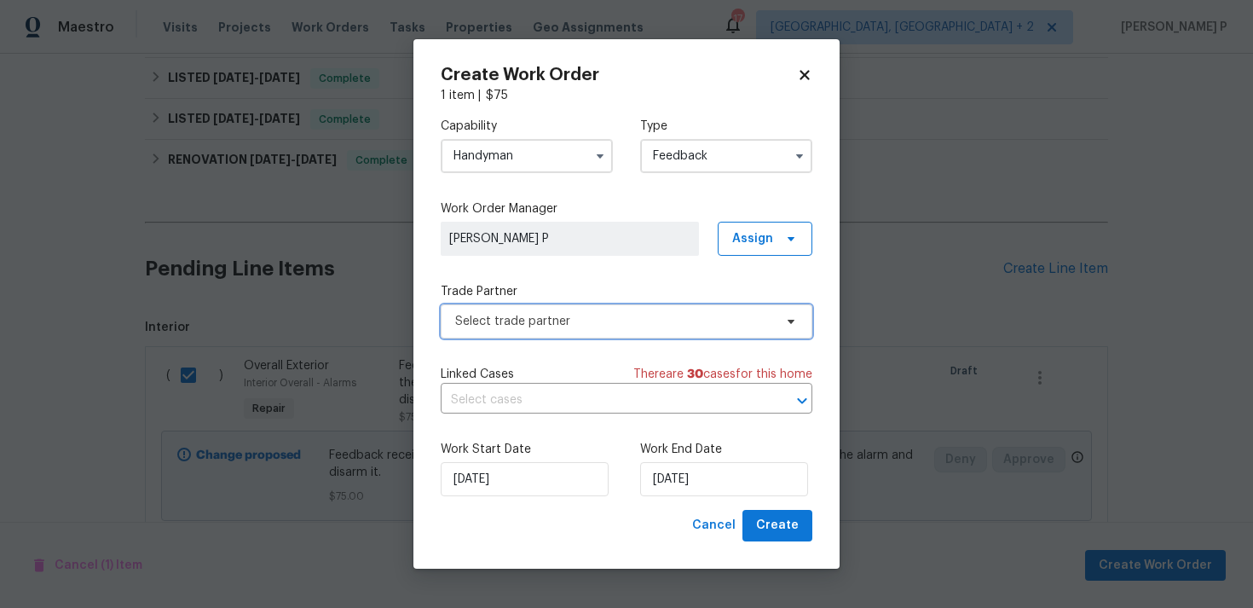
click at [507, 327] on span "Select trade partner" at bounding box center [614, 321] width 318 height 17
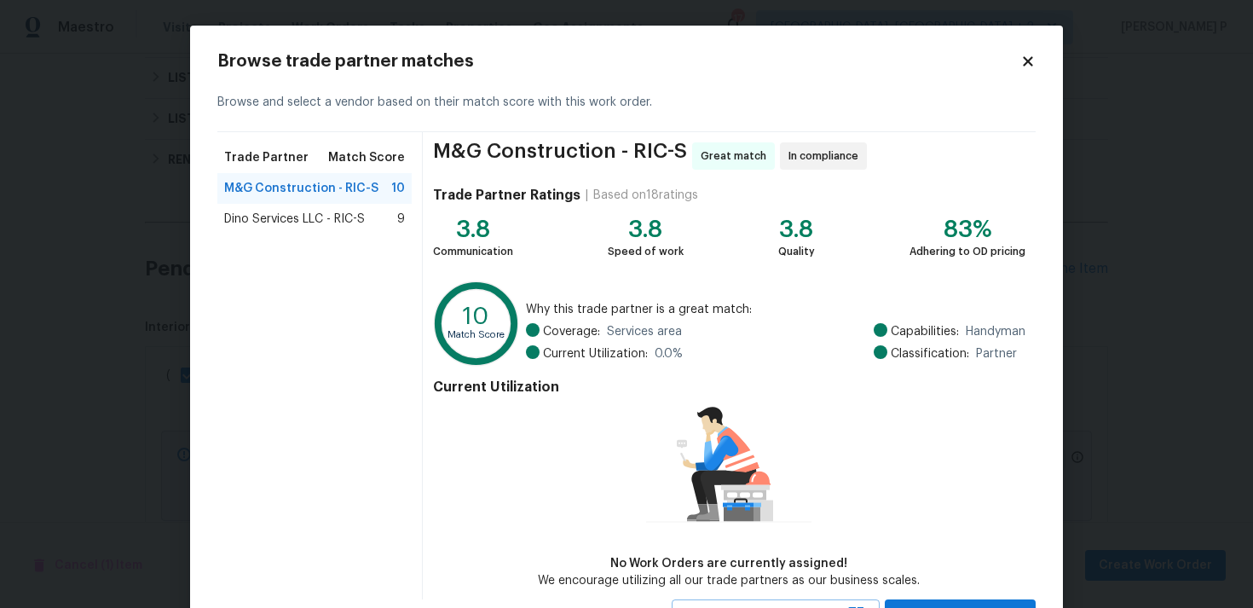
scroll to position [74, 0]
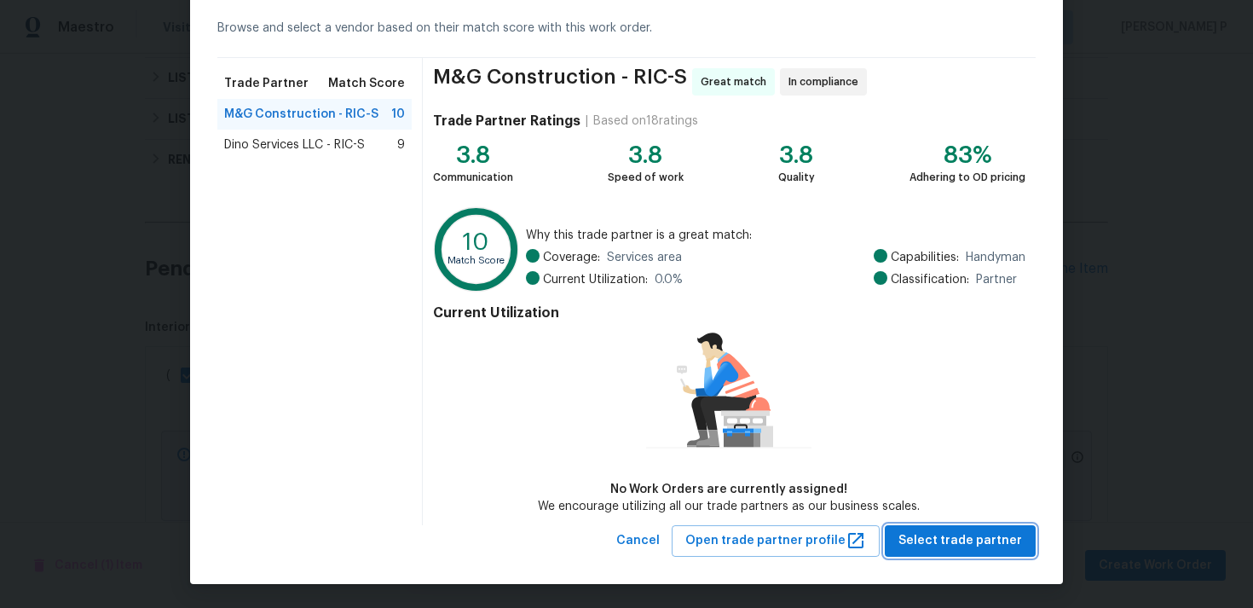
click at [953, 539] on span "Select trade partner" at bounding box center [961, 540] width 124 height 21
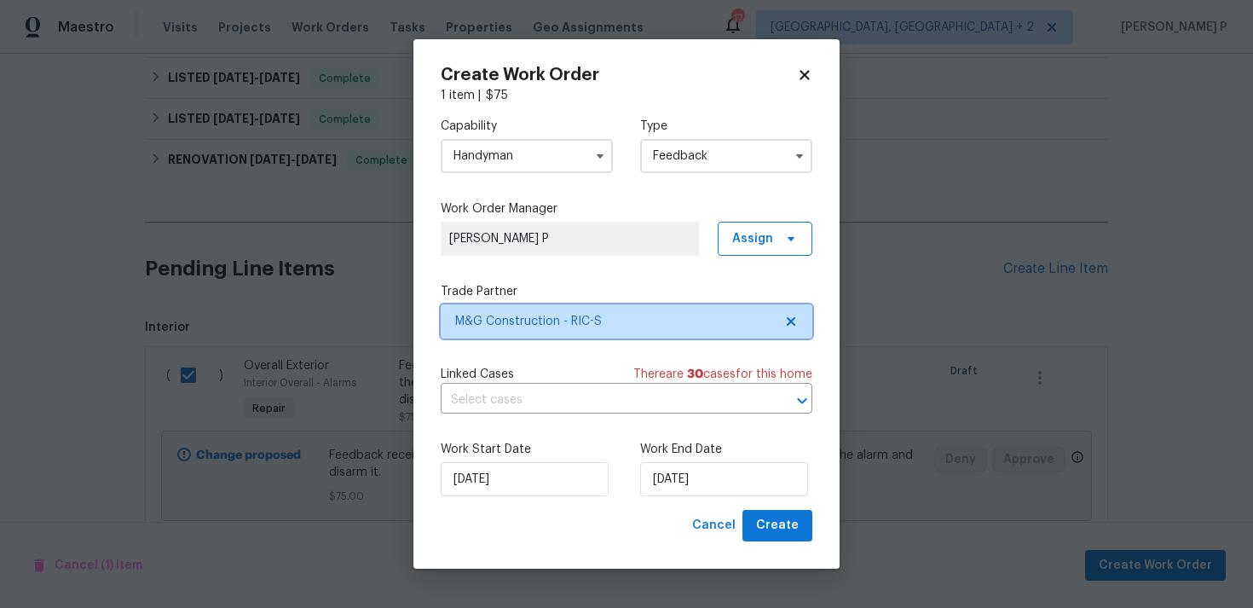
scroll to position [0, 0]
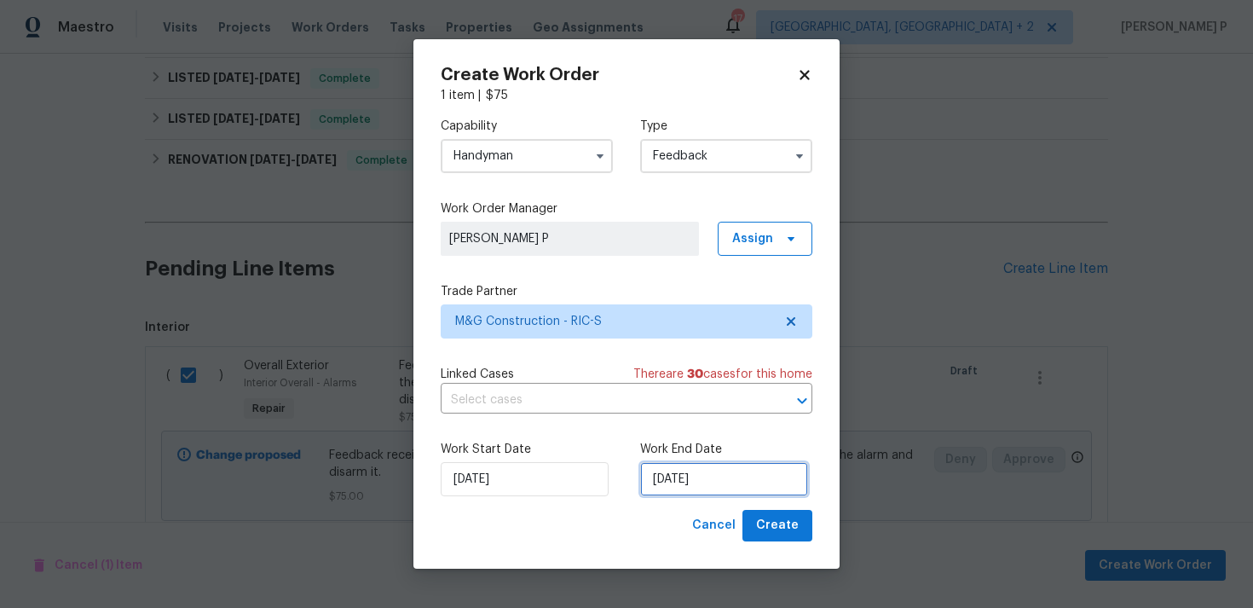
click at [736, 474] on input "11/08/2025" at bounding box center [724, 479] width 168 height 34
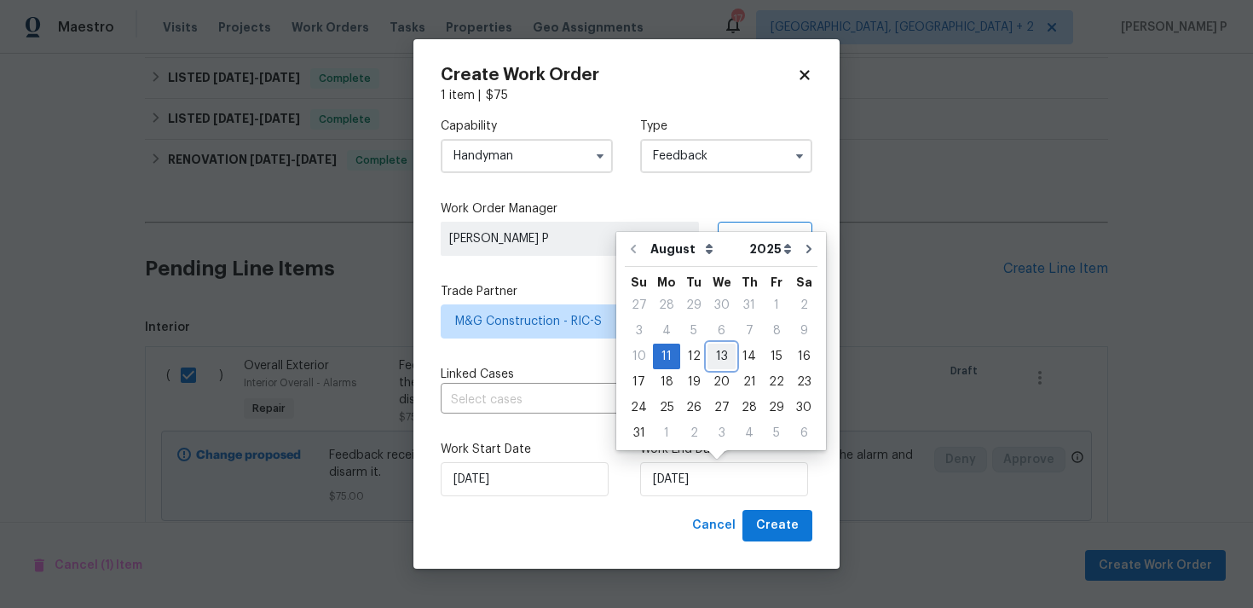
click at [719, 352] on div "13" at bounding box center [722, 356] width 28 height 24
type input "13/08/2025"
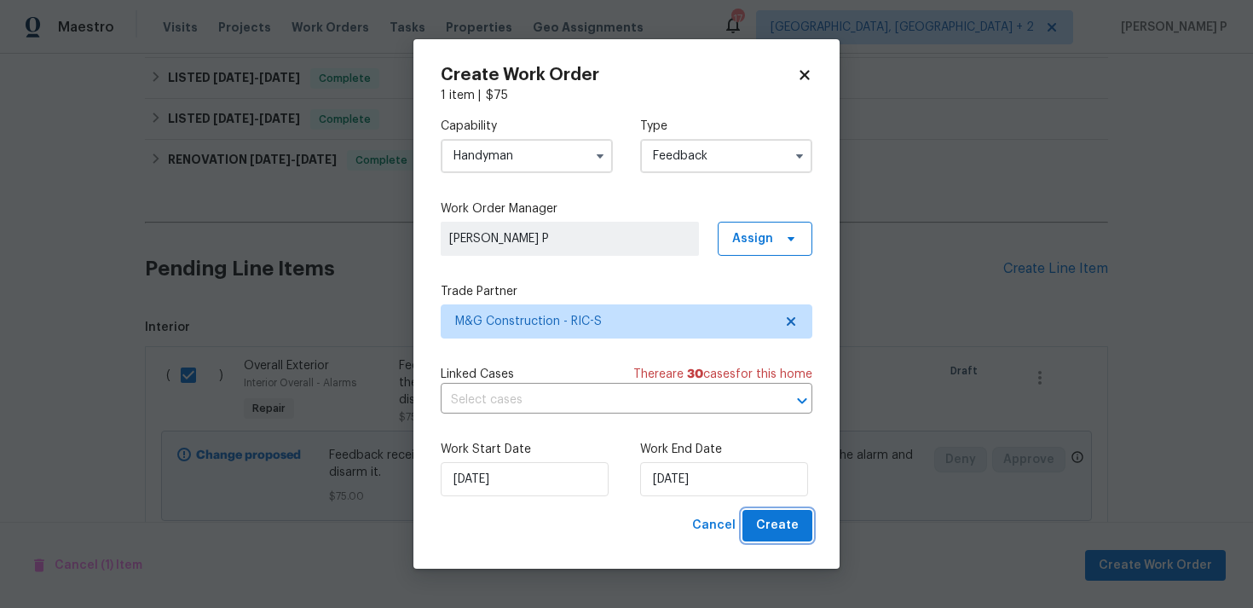
click at [782, 526] on span "Create" at bounding box center [777, 525] width 43 height 21
checkbox input "false"
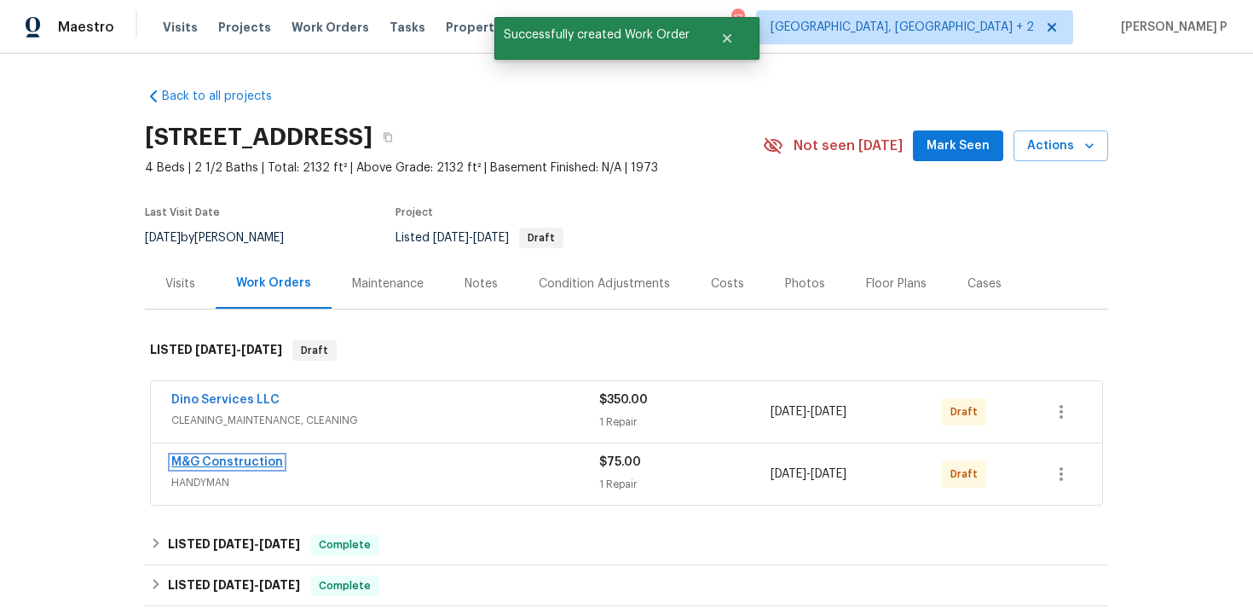
click at [218, 458] on link "M&G Construction" at bounding box center [227, 462] width 112 height 12
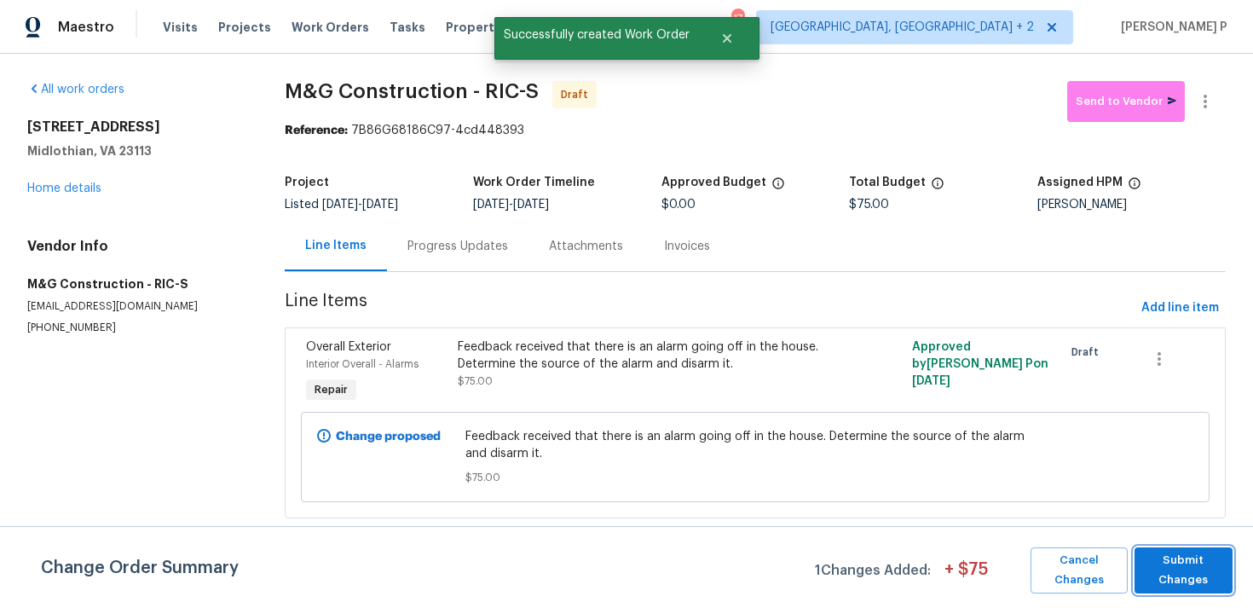
click at [1171, 561] on span "Submit Changes" at bounding box center [1183, 570] width 81 height 39
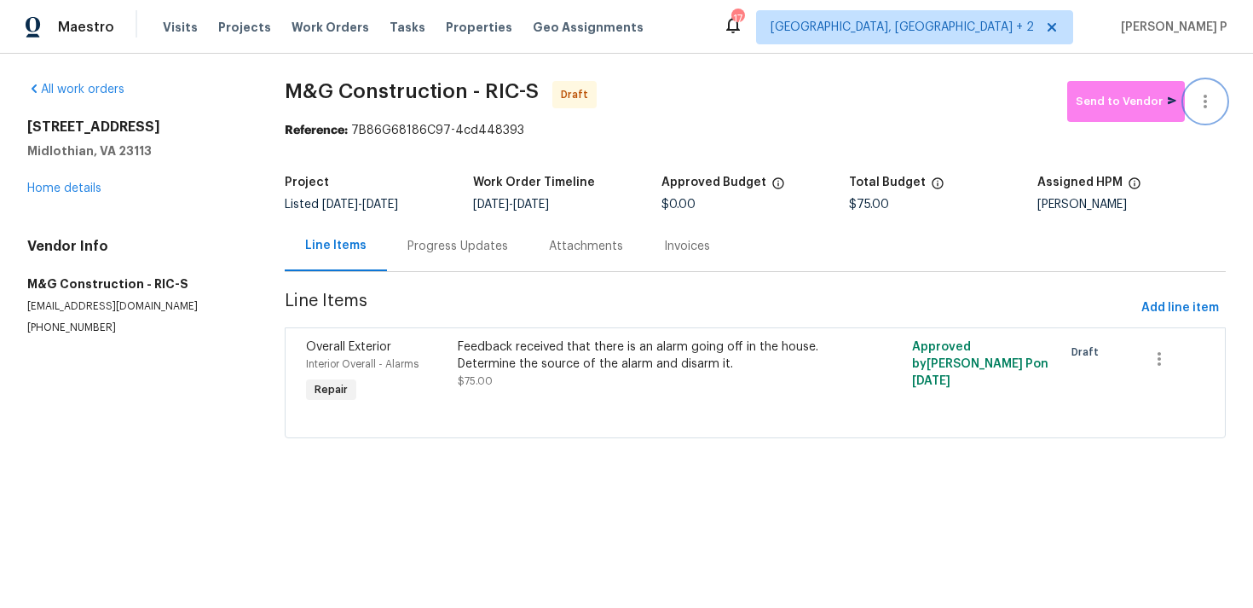
click at [1213, 99] on icon "button" at bounding box center [1205, 101] width 20 height 20
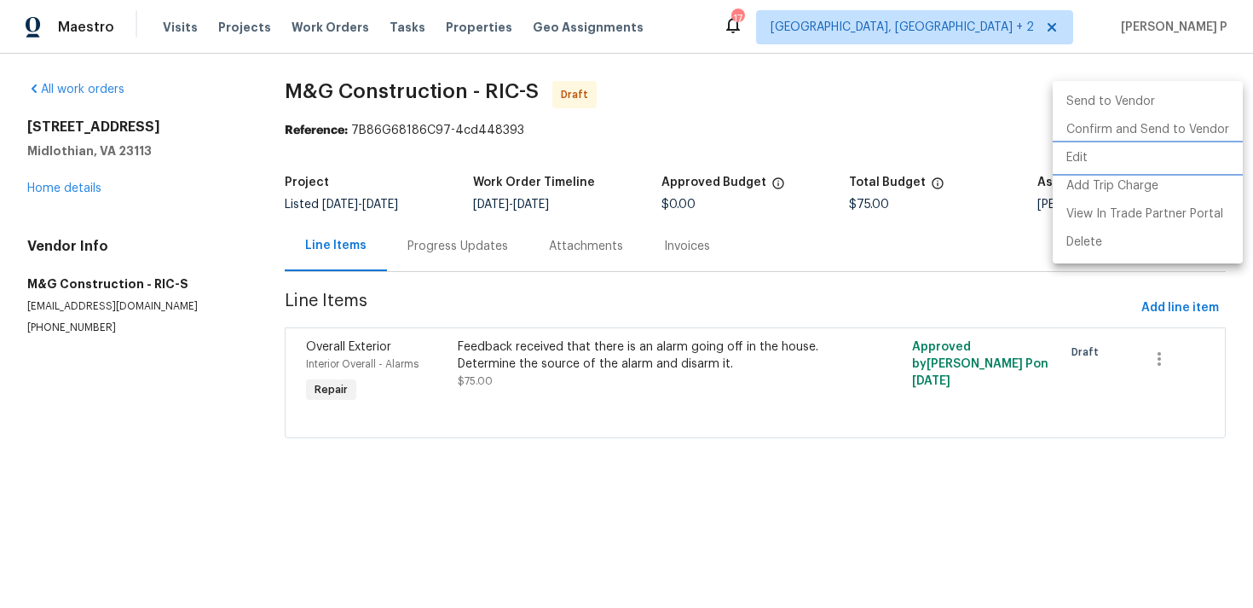
click at [1121, 159] on li "Edit" at bounding box center [1148, 158] width 190 height 28
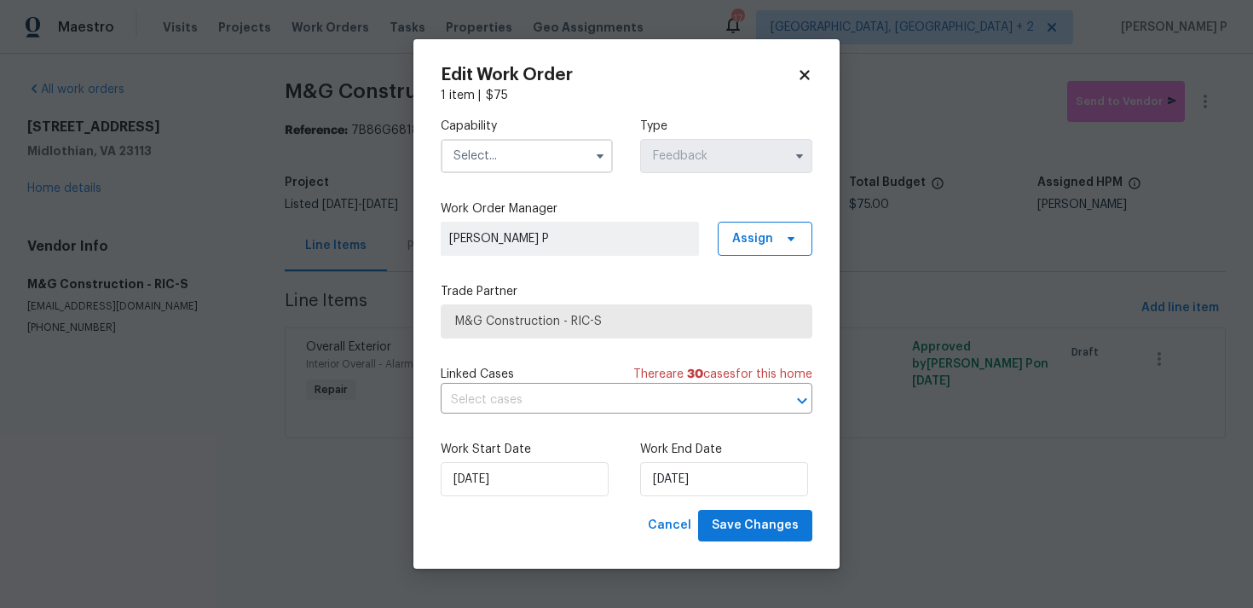
click at [514, 164] on input "text" at bounding box center [527, 156] width 172 height 34
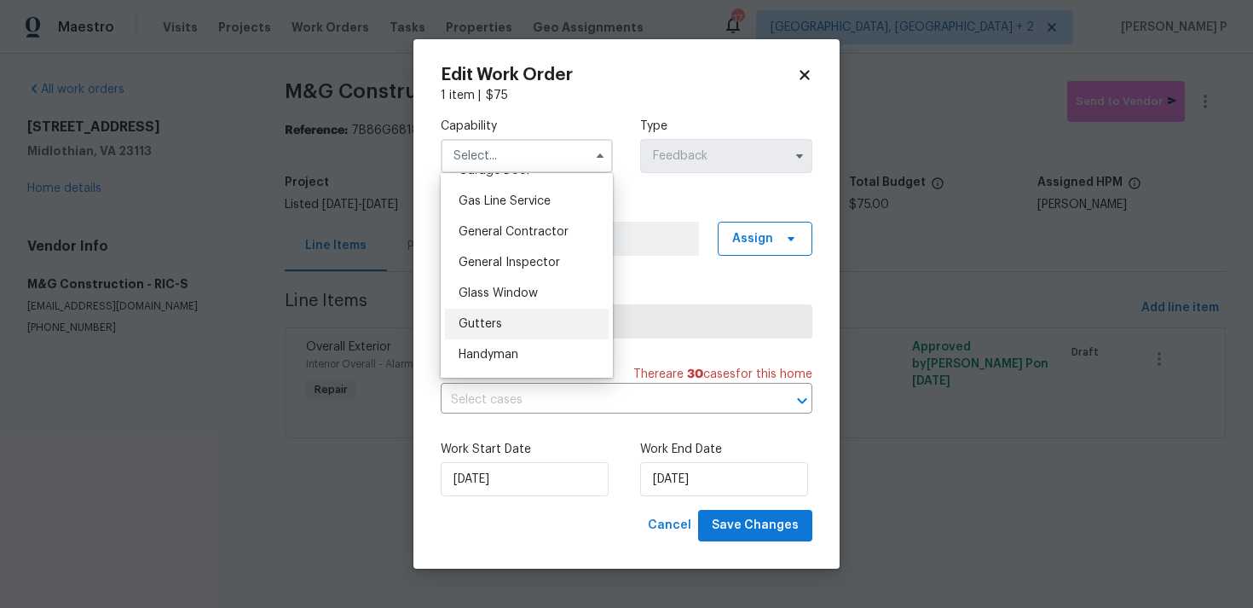
scroll to position [800, 0]
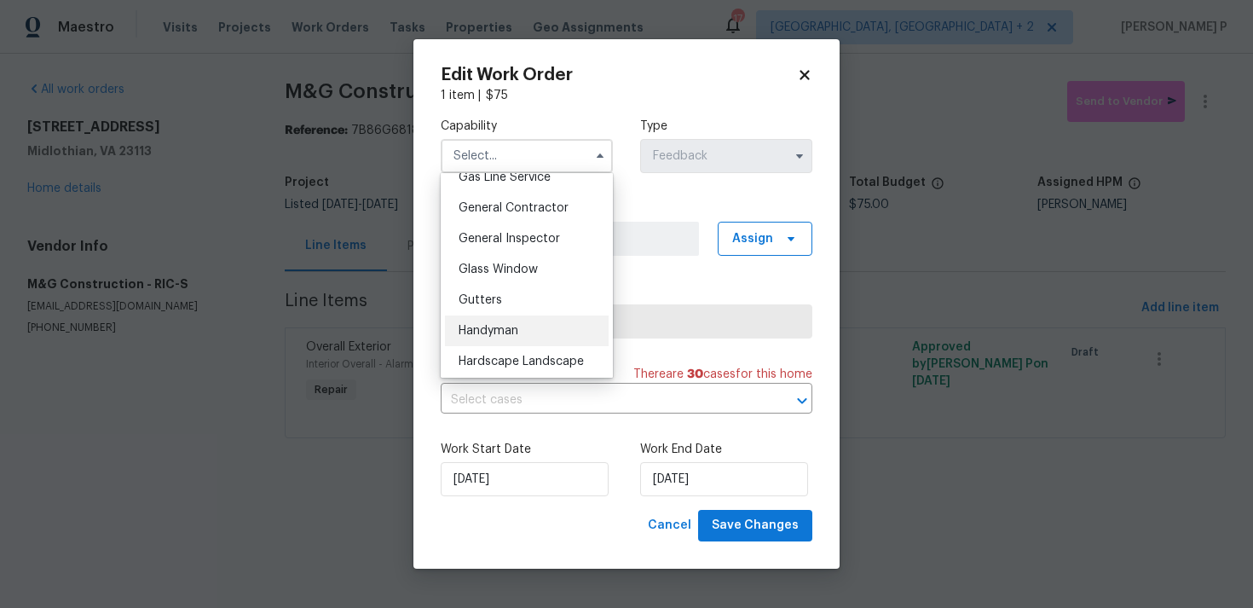
click at [489, 328] on span "Handyman" at bounding box center [489, 331] width 60 height 12
type input "Handyman"
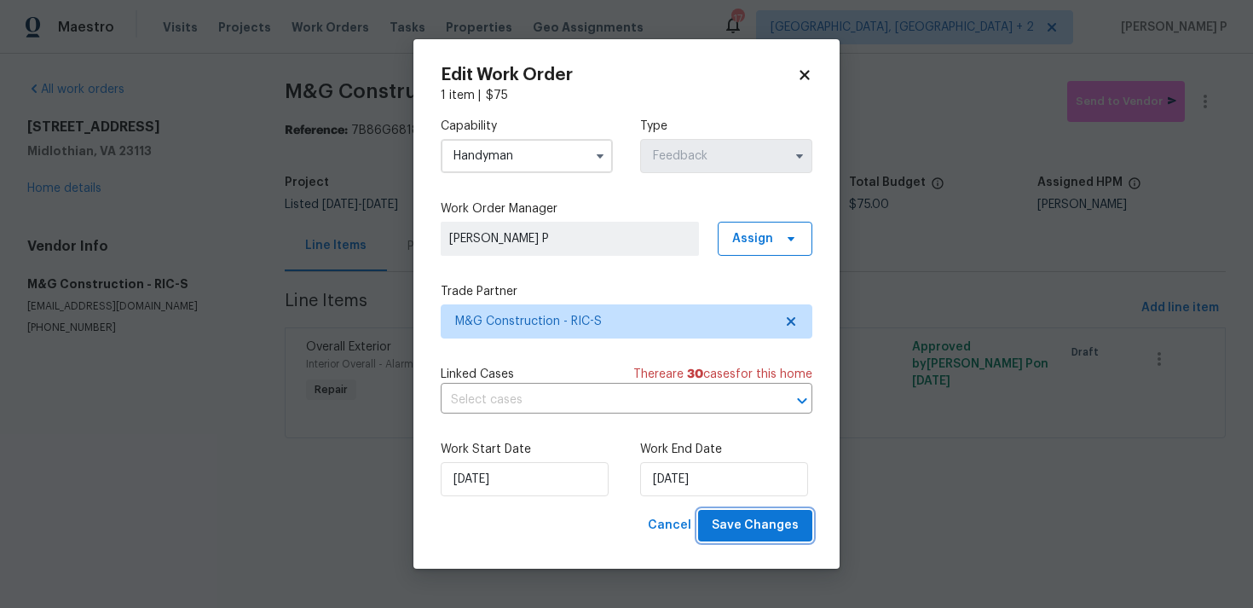
click at [738, 523] on span "Save Changes" at bounding box center [755, 525] width 87 height 21
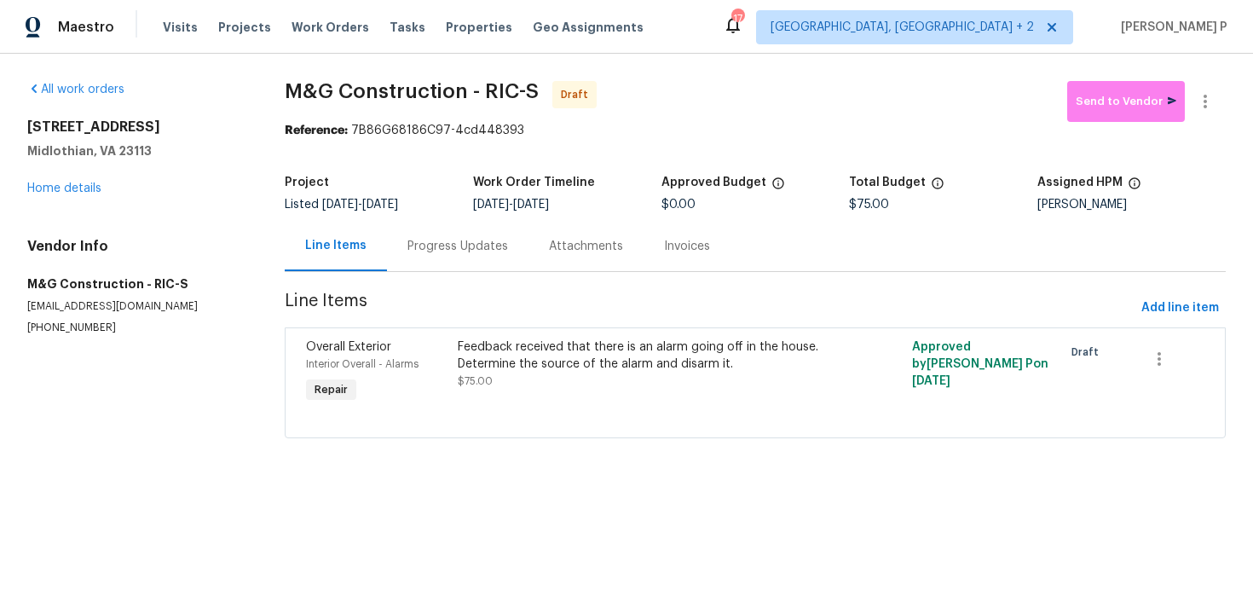
click at [464, 247] on div "Progress Updates" at bounding box center [458, 246] width 101 height 17
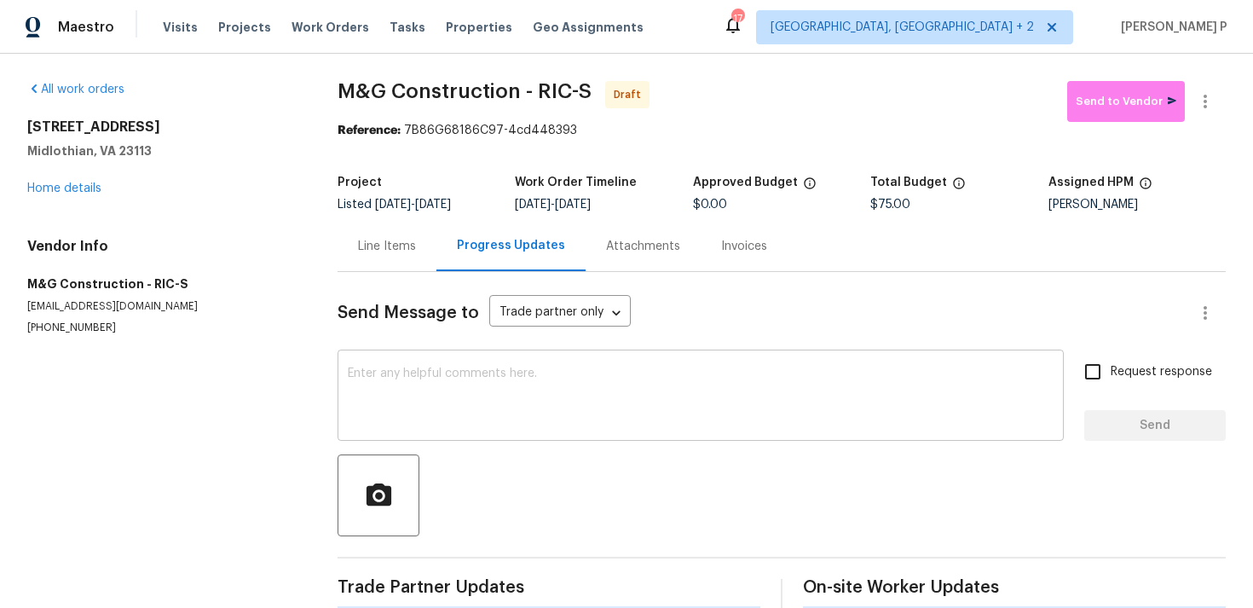
click at [478, 413] on textarea at bounding box center [701, 397] width 706 height 60
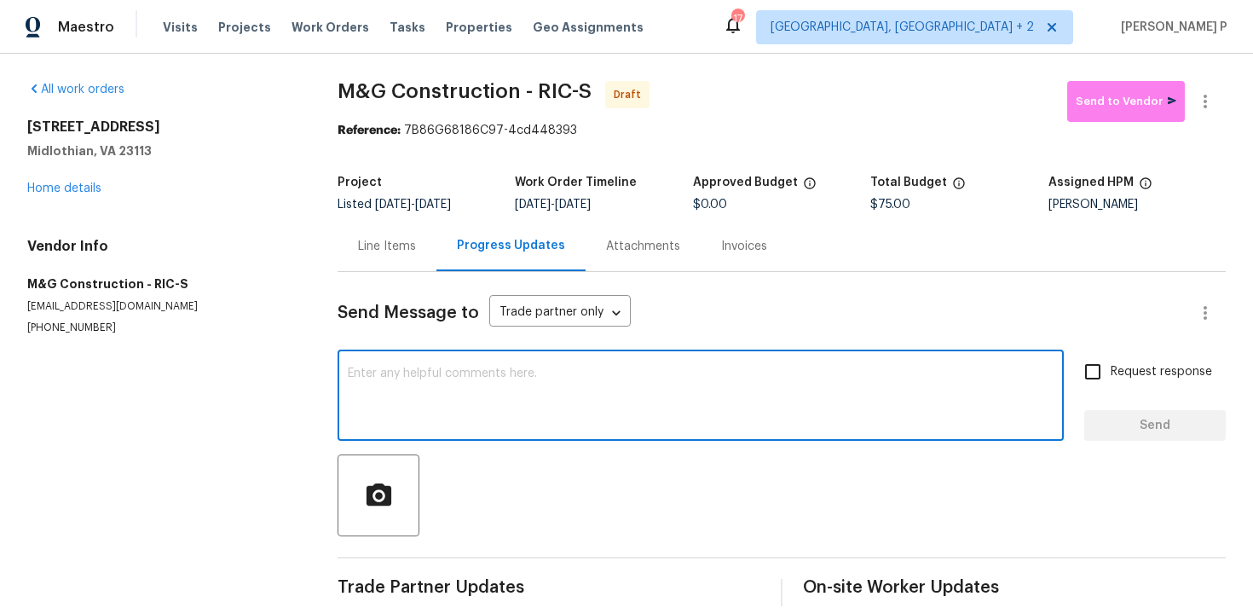
paste textarea "Hi, this is Ramyasri with Opendoor. I’m confirming you received the WO for the …"
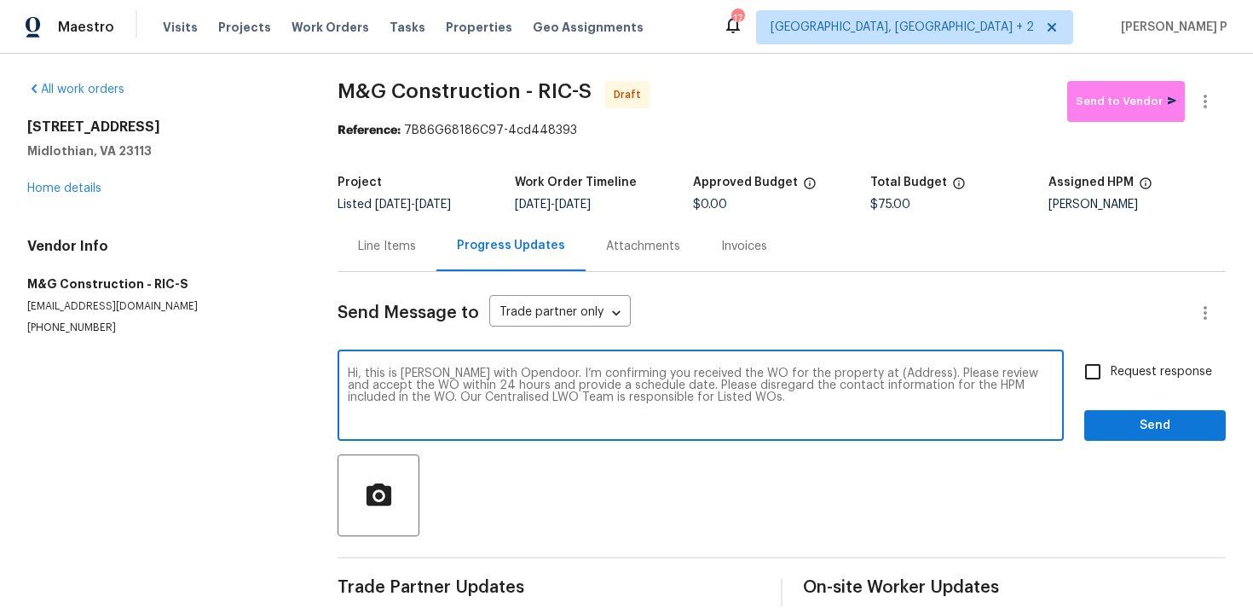
drag, startPoint x: 853, startPoint y: 373, endPoint x: 907, endPoint y: 373, distance: 53.7
click at [907, 373] on textarea "Hi, this is Ramyasri with Opendoor. I’m confirming you received the WO for the …" at bounding box center [701, 397] width 706 height 60
paste textarea "11617 Olde Coach Dr, Midlothian, VA 23113"
type textarea "Hi, this is Ramyasri with Opendoor. I’m confirming you received the WO for the …"
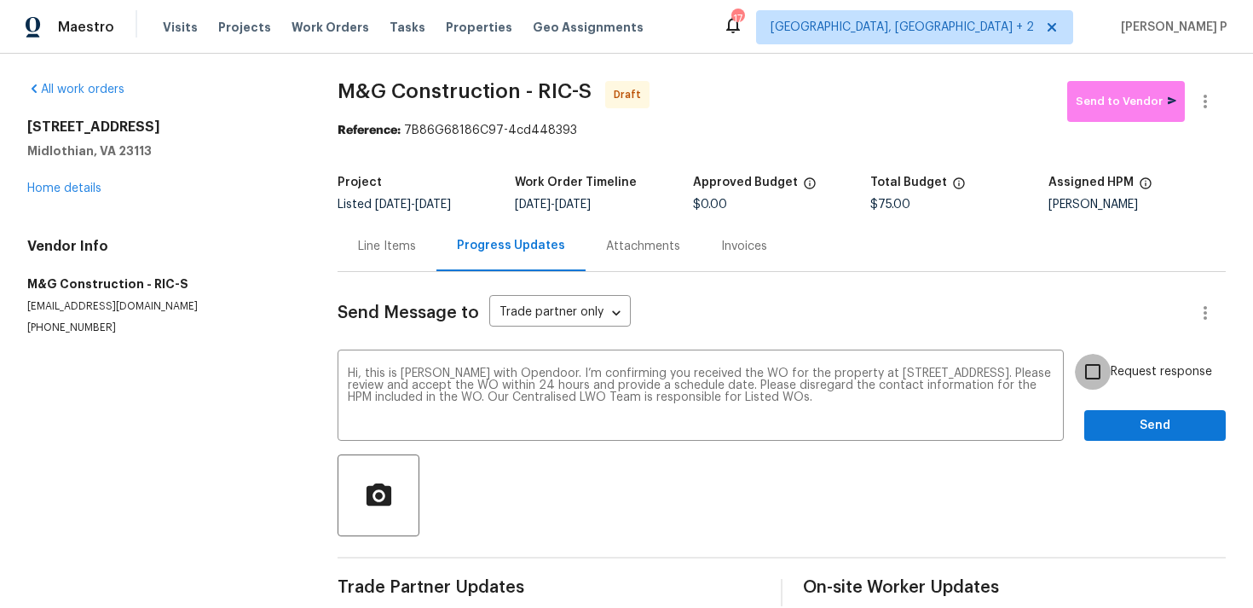
click at [1096, 381] on input "Request response" at bounding box center [1093, 372] width 36 height 36
checkbox input "true"
click at [1125, 416] on span "Send" at bounding box center [1155, 425] width 114 height 21
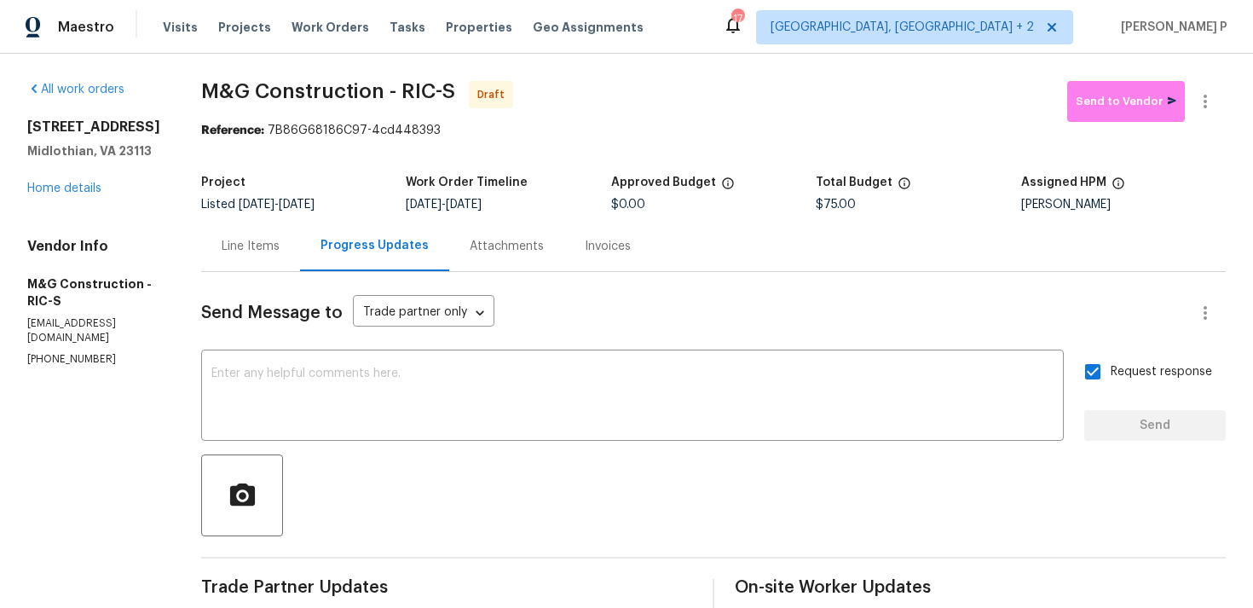
click at [804, 520] on div at bounding box center [713, 495] width 1025 height 82
click at [1212, 98] on icon "button" at bounding box center [1205, 101] width 20 height 20
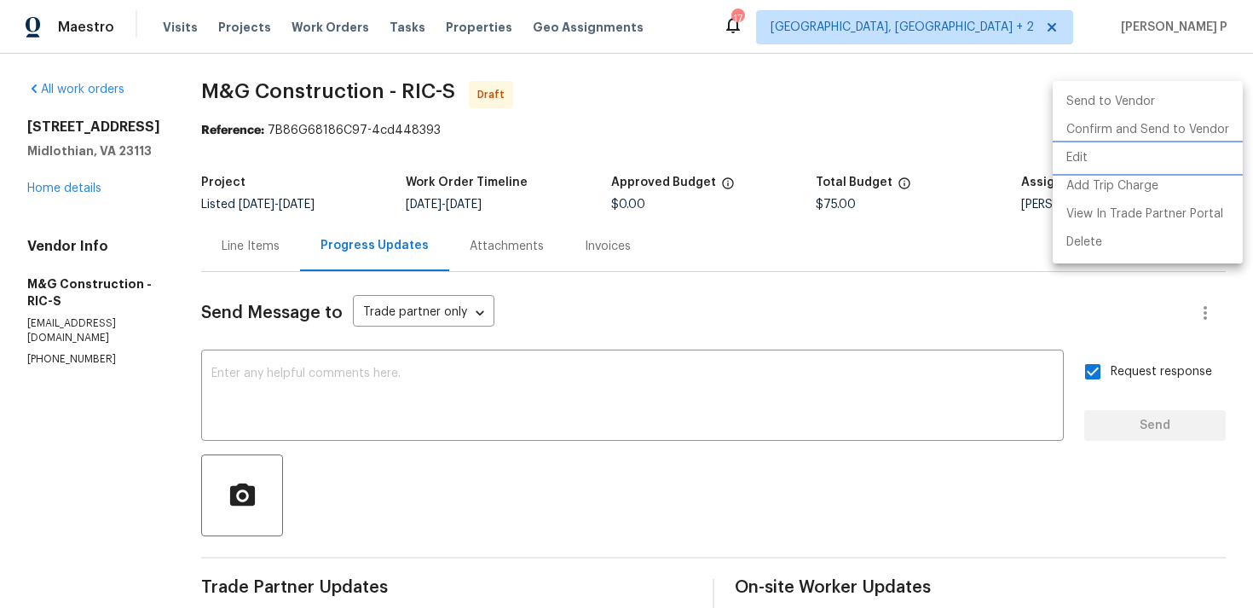
click at [1105, 155] on li "Edit" at bounding box center [1148, 158] width 190 height 28
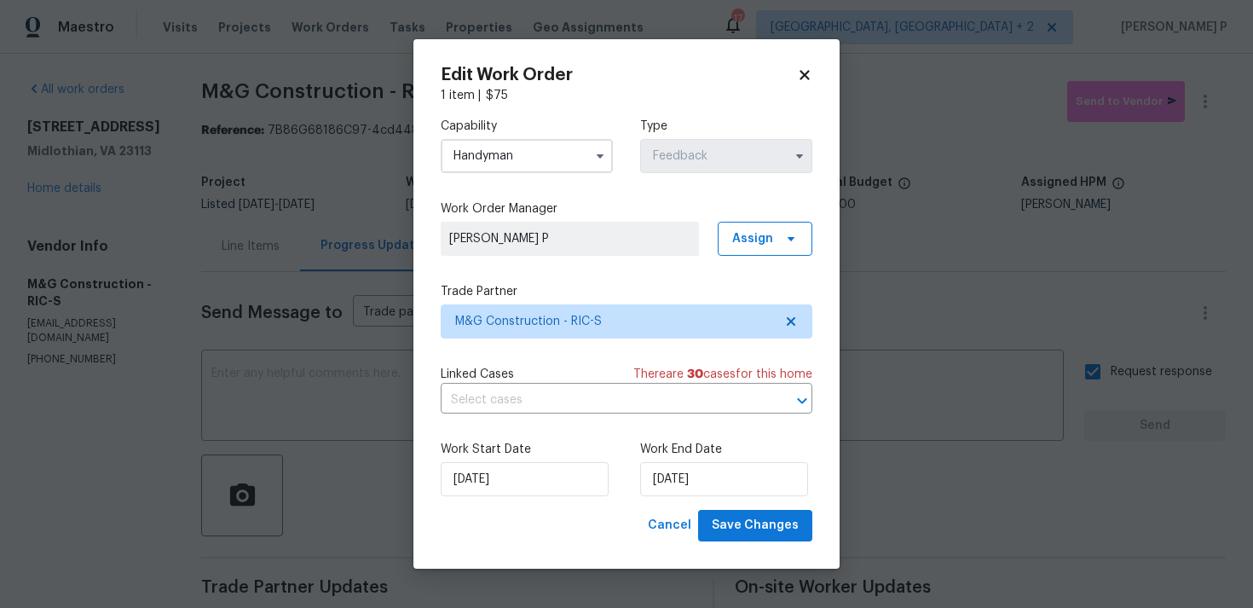
click at [583, 149] on input "Handyman" at bounding box center [527, 156] width 172 height 34
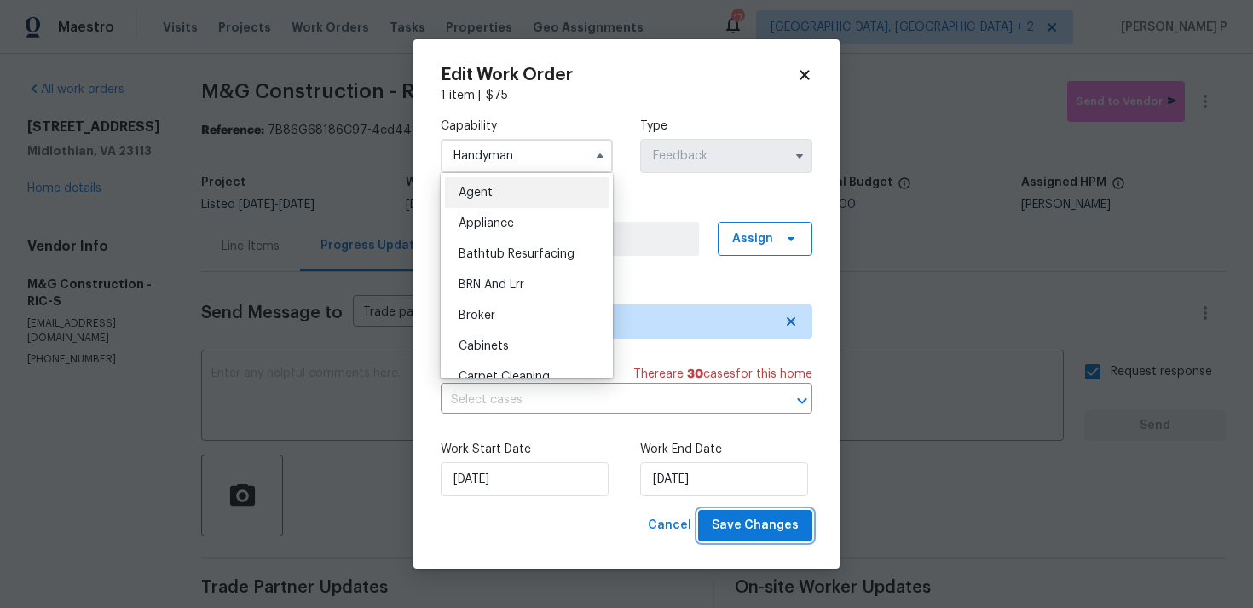
click at [755, 523] on span "Save Changes" at bounding box center [755, 525] width 87 height 21
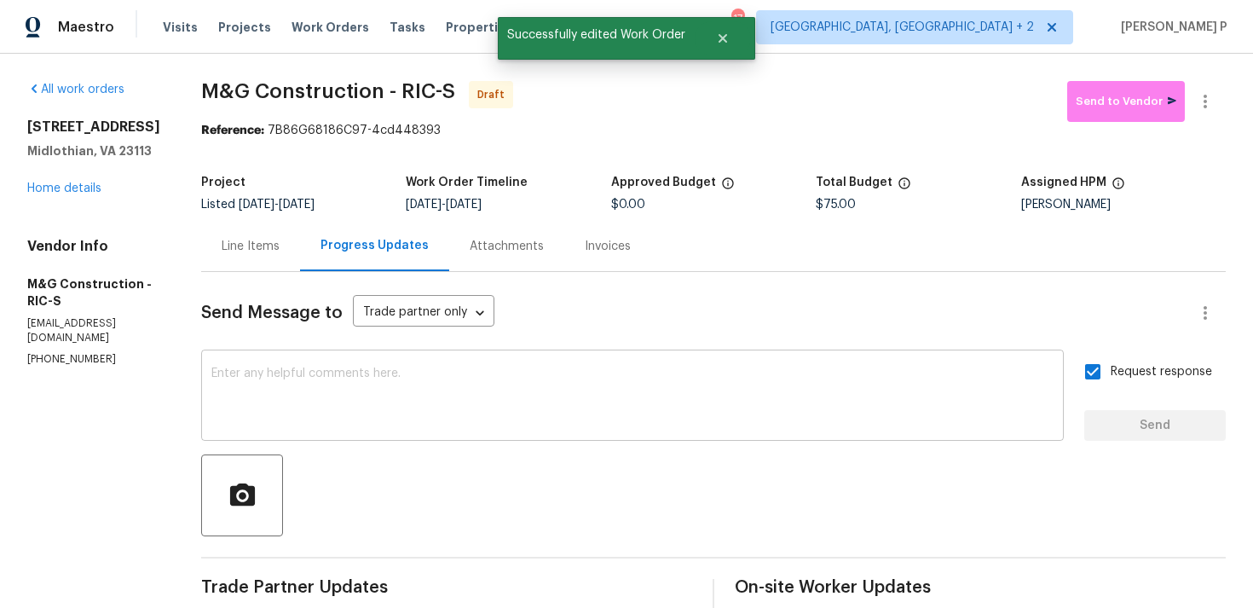
click at [338, 408] on textarea at bounding box center [632, 397] width 842 height 60
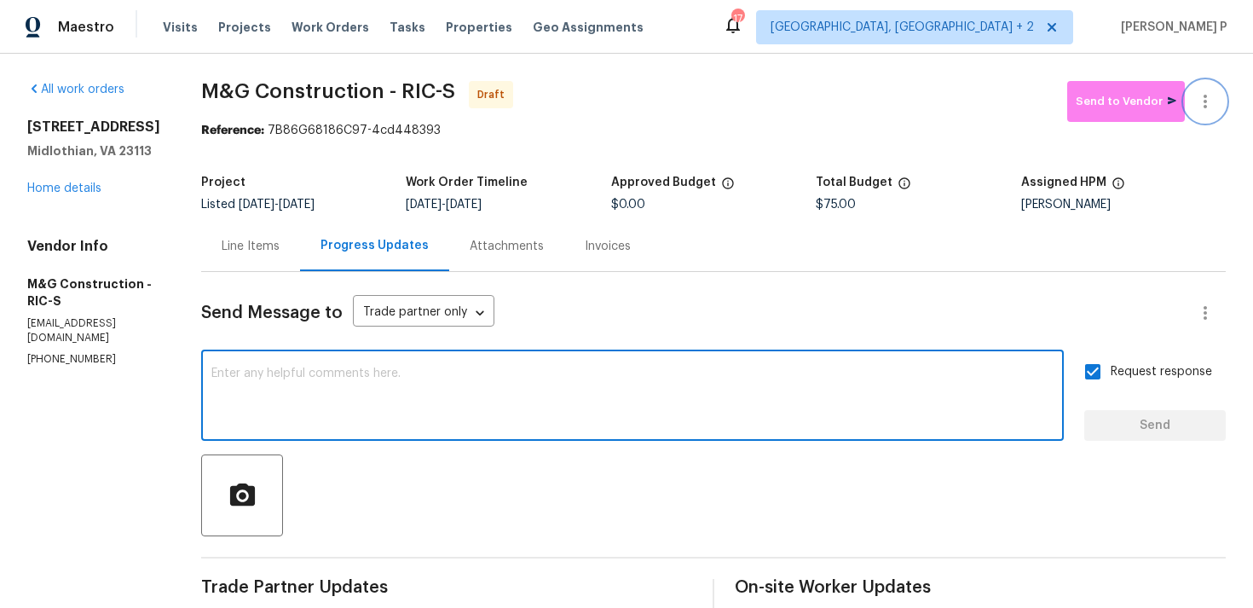
click at [1203, 96] on icon "button" at bounding box center [1205, 101] width 20 height 20
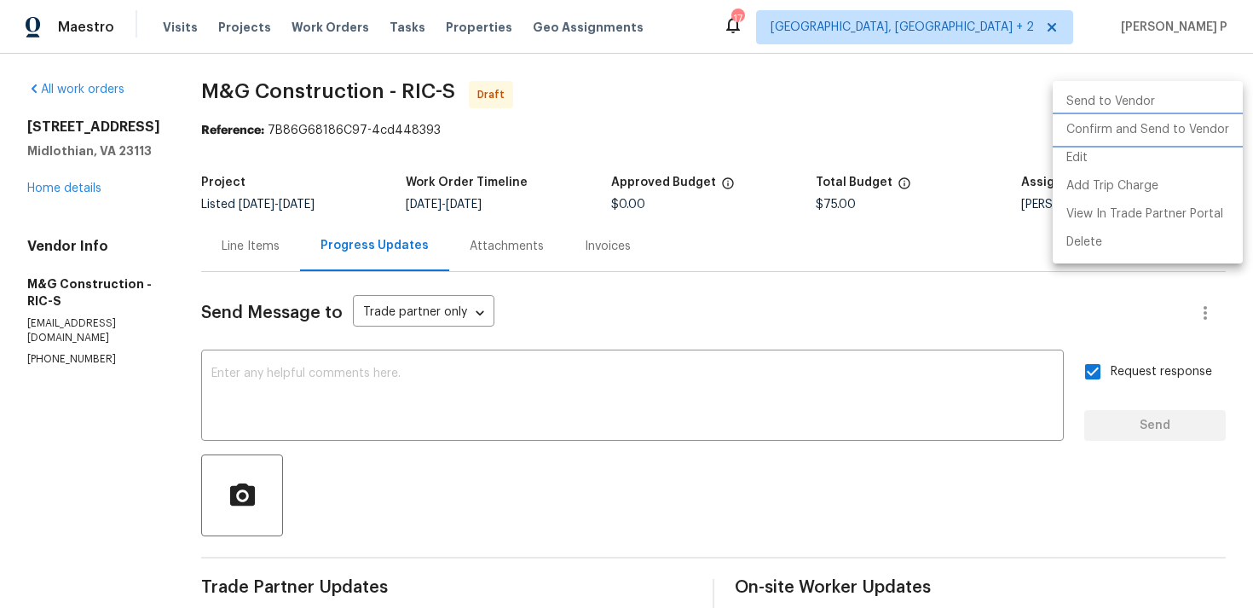
click at [1080, 134] on li "Confirm and Send to Vendor" at bounding box center [1148, 130] width 190 height 28
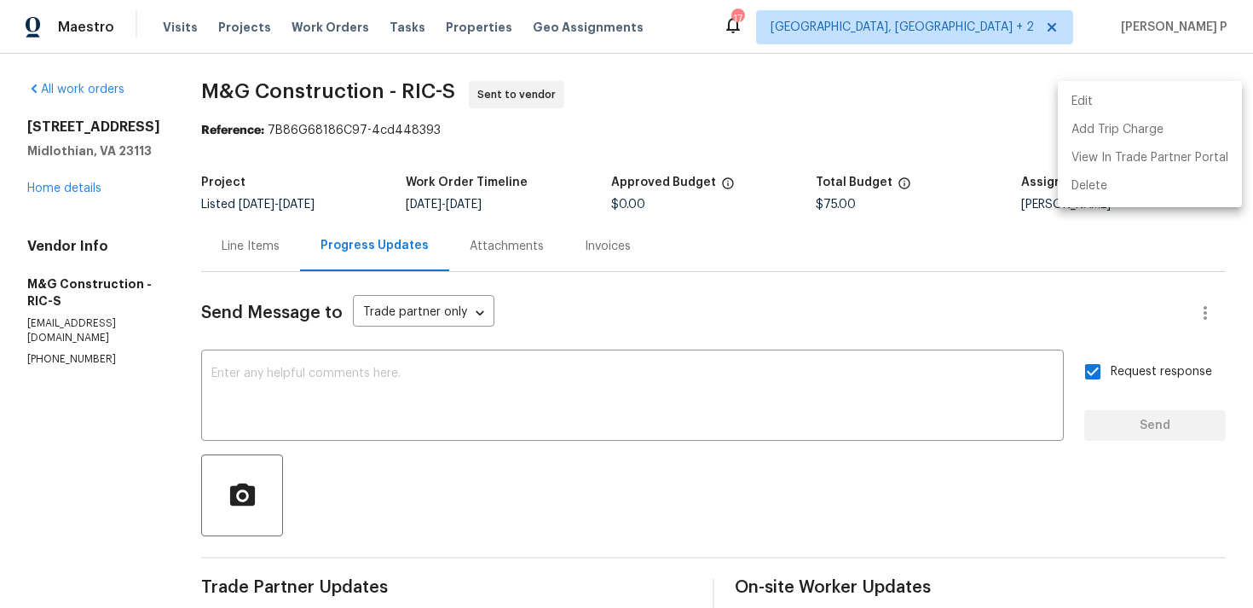
click at [547, 356] on div at bounding box center [626, 304] width 1253 height 608
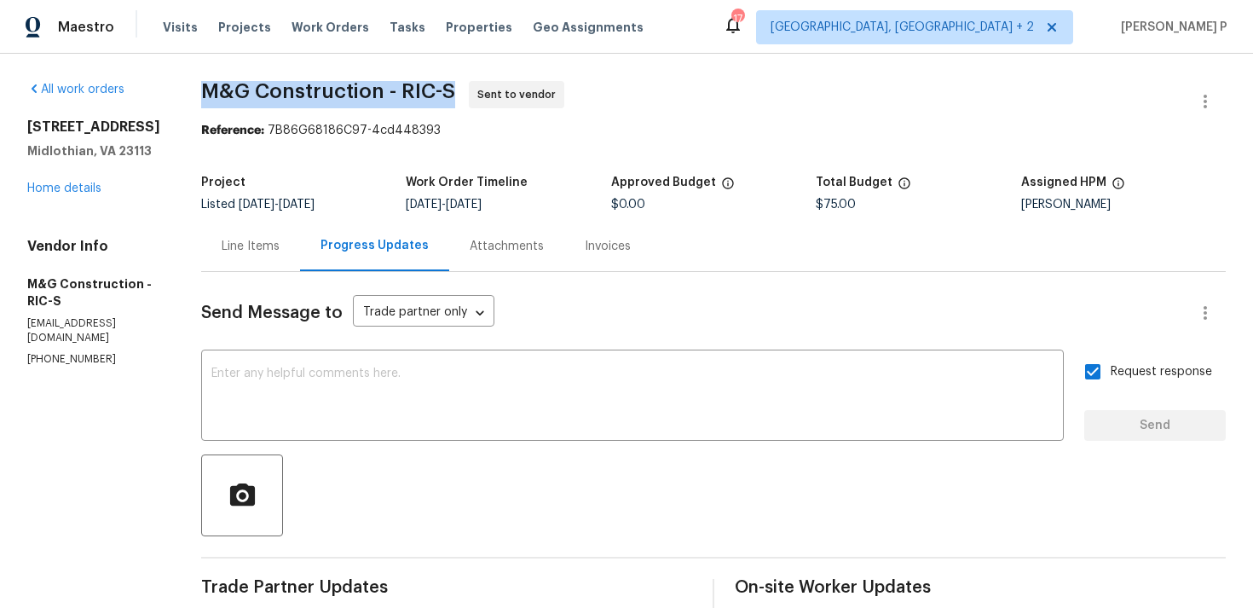
drag, startPoint x: 201, startPoint y: 96, endPoint x: 460, endPoint y: 84, distance: 259.5
click at [460, 84] on span "M&G Construction - RIC-S Sent to vendor" at bounding box center [693, 101] width 984 height 41
copy span "M&G Construction - RIC-S"
click at [294, 129] on div "Reference: 7B86G68186C97-4cd448393" at bounding box center [713, 130] width 1025 height 17
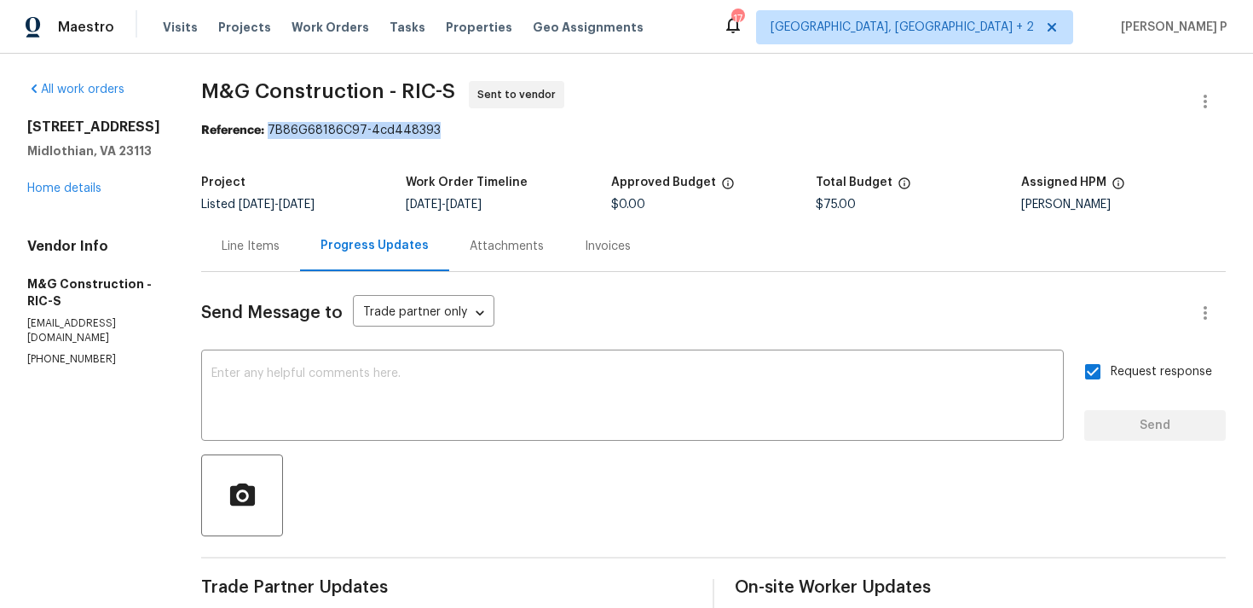
drag, startPoint x: 269, startPoint y: 129, endPoint x: 459, endPoint y: 129, distance: 190.1
click at [459, 129] on div "Reference: 7B86G68186C97-4cd448393" at bounding box center [713, 130] width 1025 height 17
copy div "7B86G68186C97-4cd448393"
click at [294, 75] on div "All work orders 11617 Olde Coach Dr Midlothian, VA 23113 Home details Vendor In…" at bounding box center [626, 402] width 1253 height 697
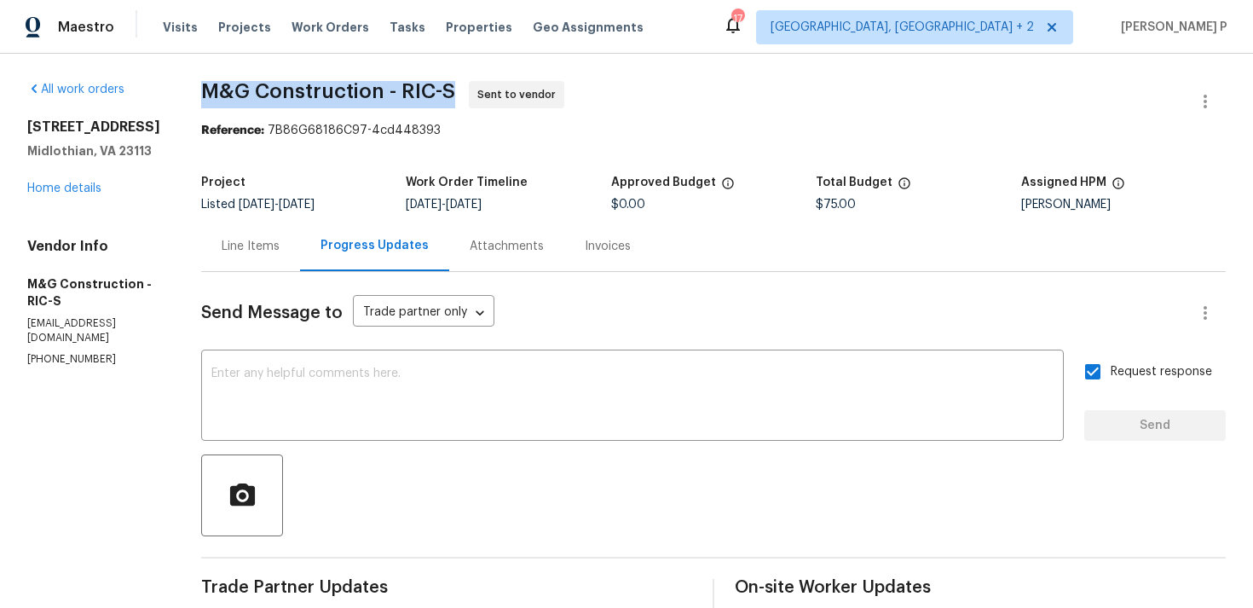
drag, startPoint x: 196, startPoint y: 89, endPoint x: 466, endPoint y: 91, distance: 270.3
click at [466, 91] on div "All work orders 11617 Olde Coach Dr Midlothian, VA 23113 Home details Vendor In…" at bounding box center [626, 402] width 1253 height 697
copy span "M&G Construction - RIC-S"
click at [263, 246] on div "Line Items" at bounding box center [251, 246] width 58 height 17
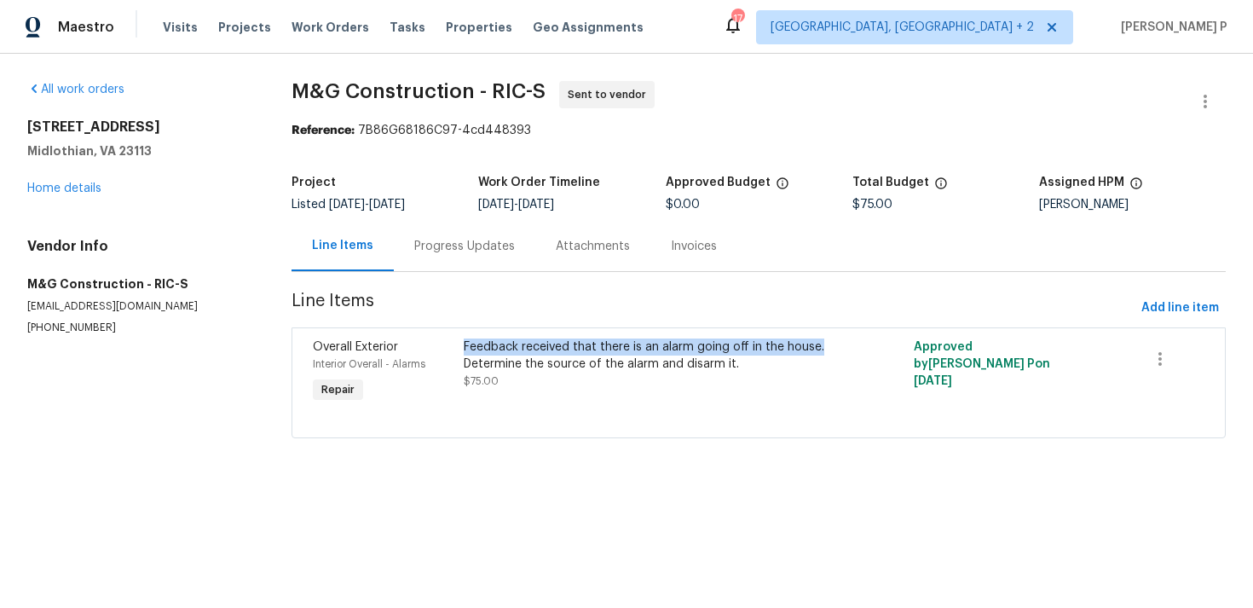
copy div "Feedback received that there is an alarm going off in the house."
drag, startPoint x: 471, startPoint y: 348, endPoint x: 830, endPoint y: 344, distance: 359.8
click at [830, 344] on div "Feedback received that there is an alarm going off in the house. Determine the …" at bounding box center [647, 355] width 366 height 34
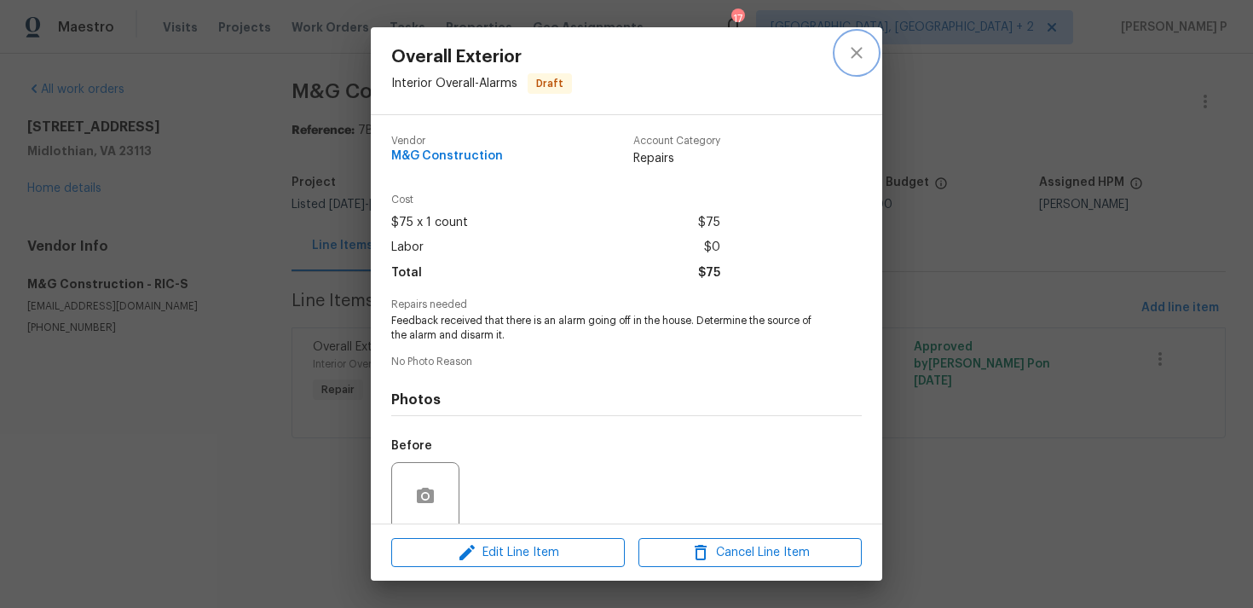
click at [854, 59] on icon "close" at bounding box center [857, 53] width 20 height 20
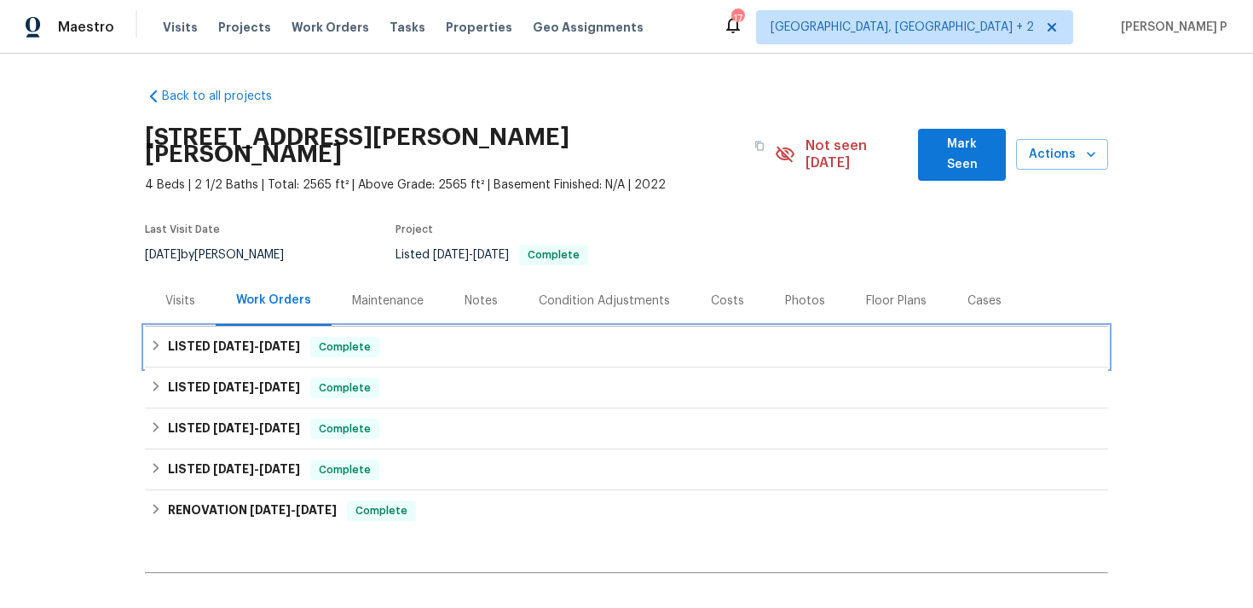
click at [259, 340] on span "[DATE]" at bounding box center [279, 346] width 41 height 12
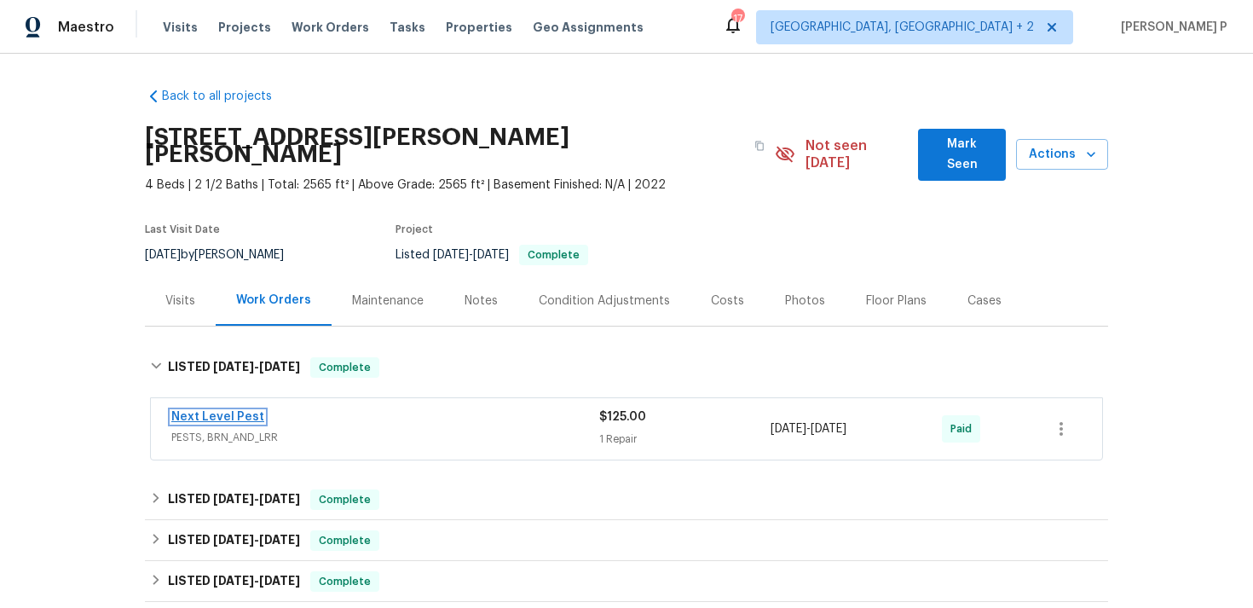
click at [237, 411] on link "Next Level Pest" at bounding box center [217, 417] width 93 height 12
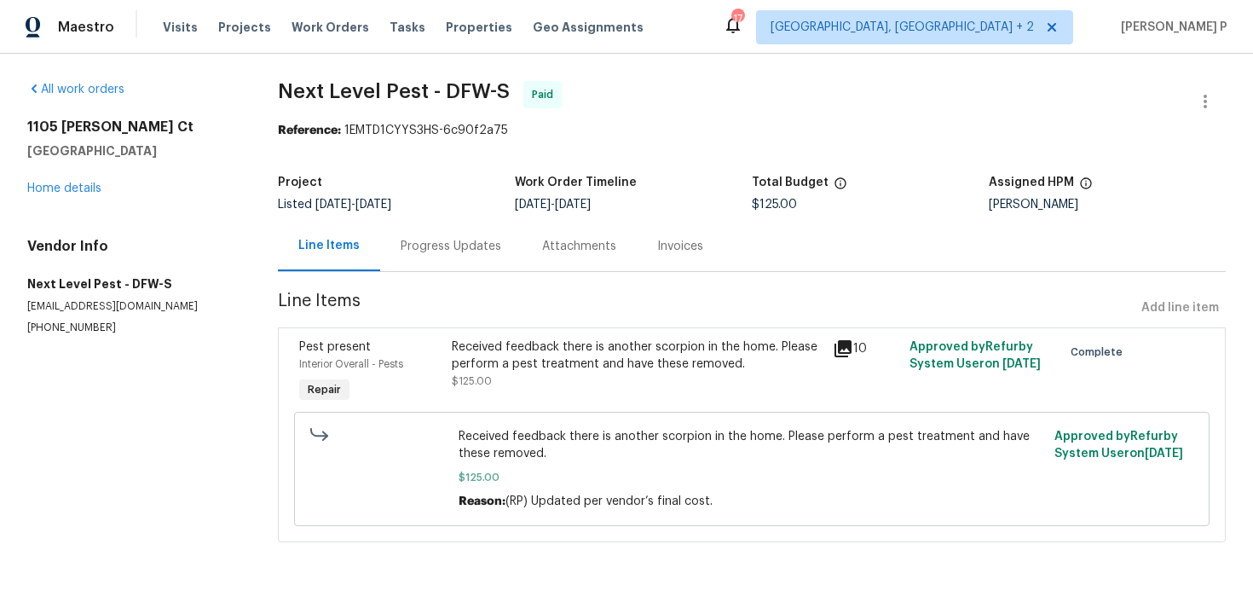
click at [445, 240] on div "Progress Updates" at bounding box center [451, 246] width 101 height 17
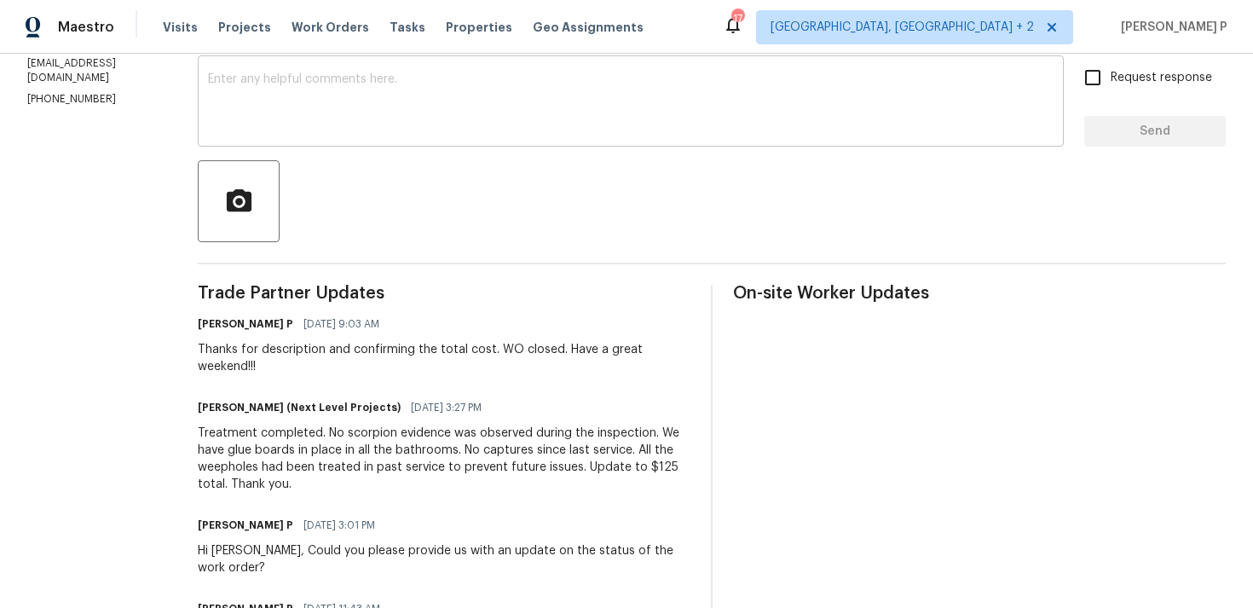
click at [473, 410] on span "[DATE] 3:27 PM" at bounding box center [446, 407] width 71 height 17
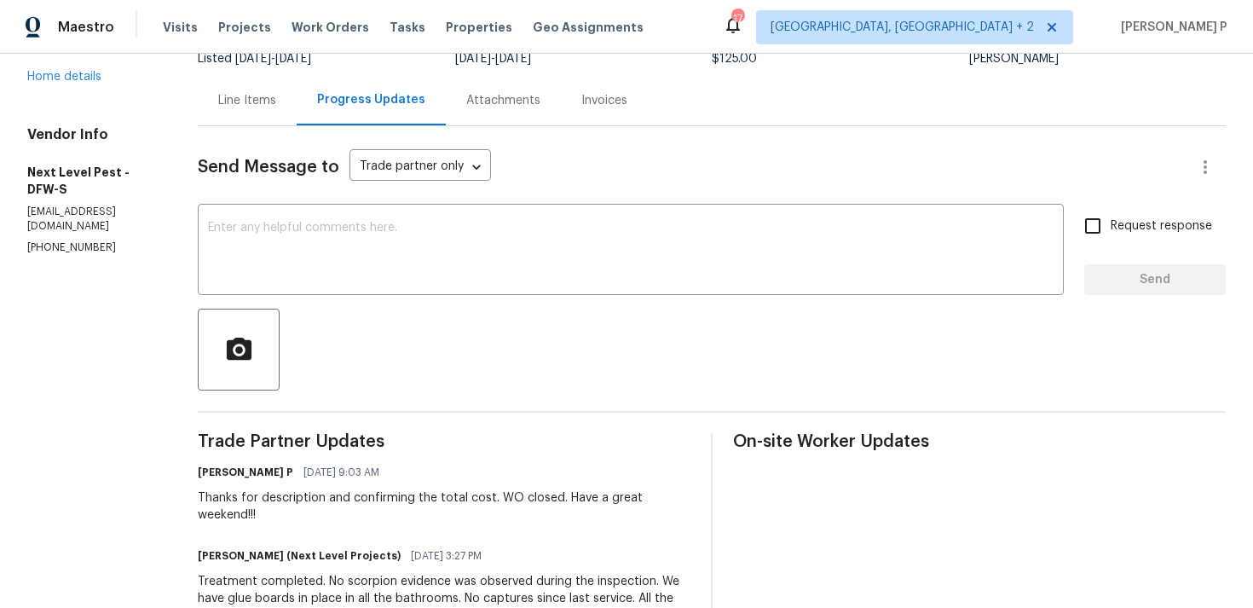
scroll to position [2, 0]
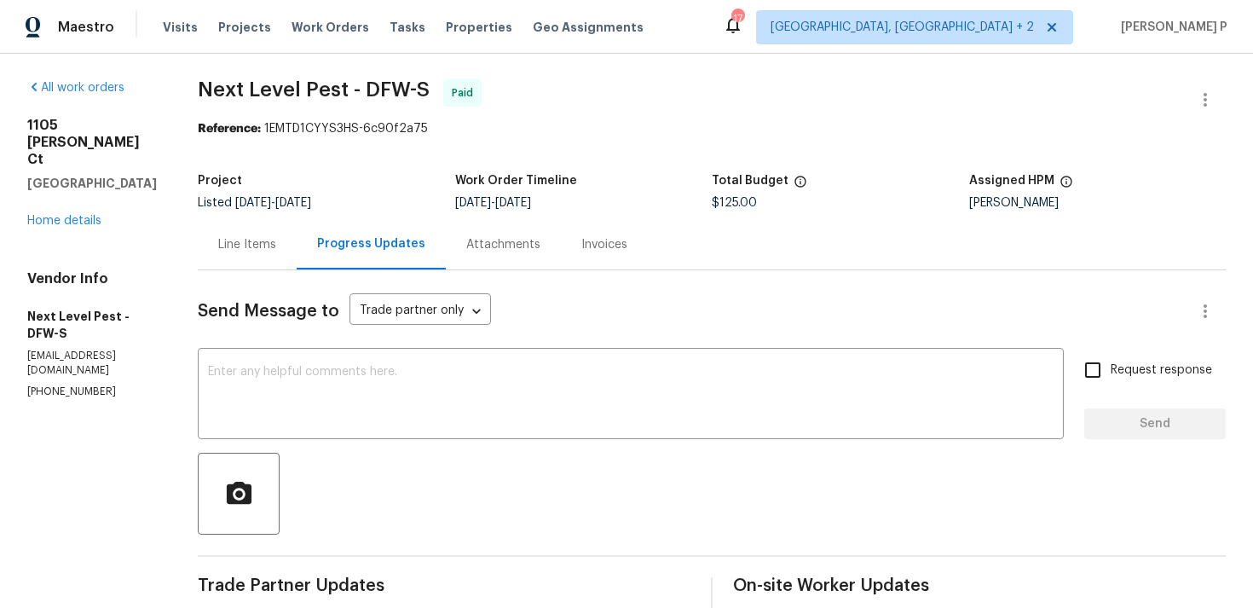
click at [240, 238] on div "Line Items" at bounding box center [247, 244] width 58 height 17
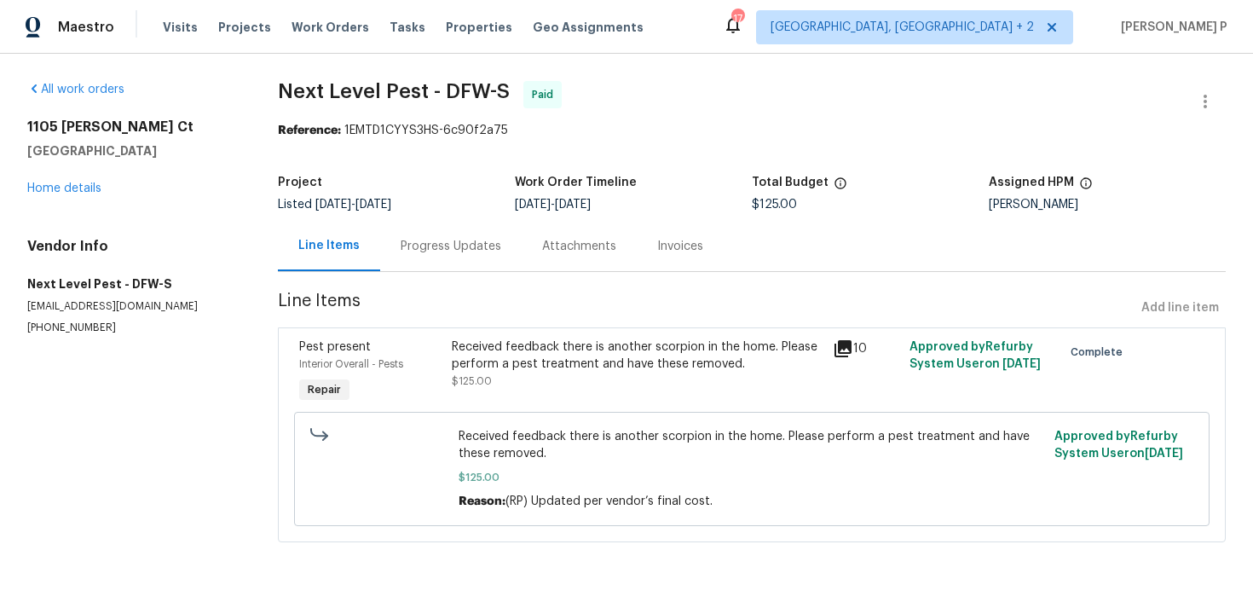
click at [559, 357] on div "Received feedback there is another scorpion in the home. Please perform a pest …" at bounding box center [638, 355] width 372 height 34
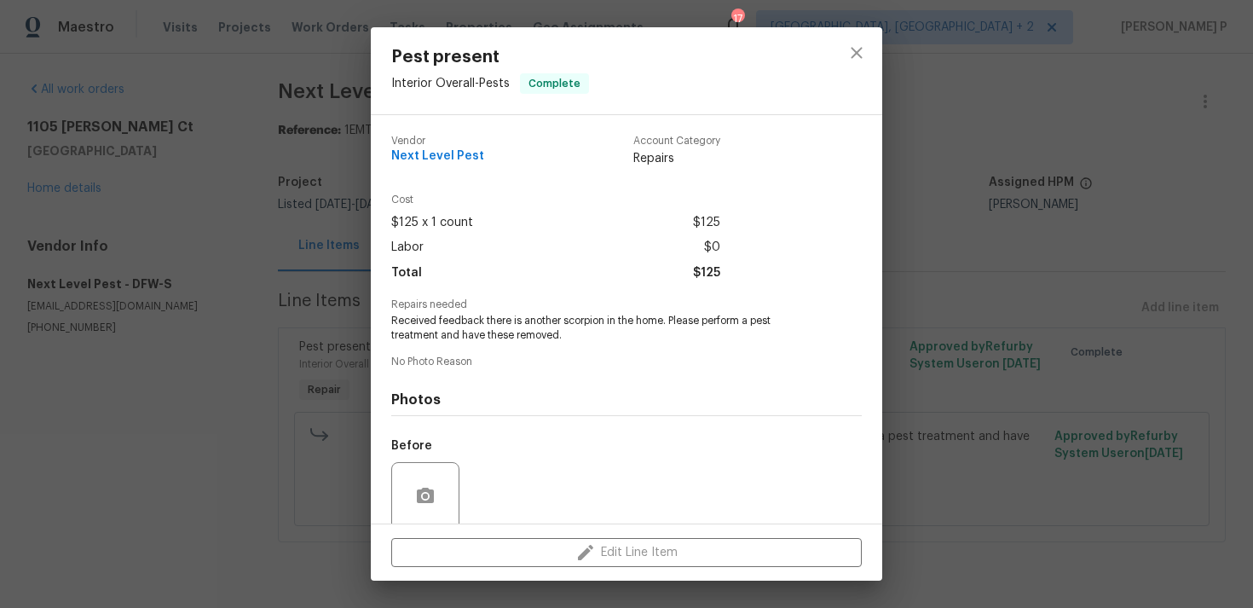
scroll to position [134, 0]
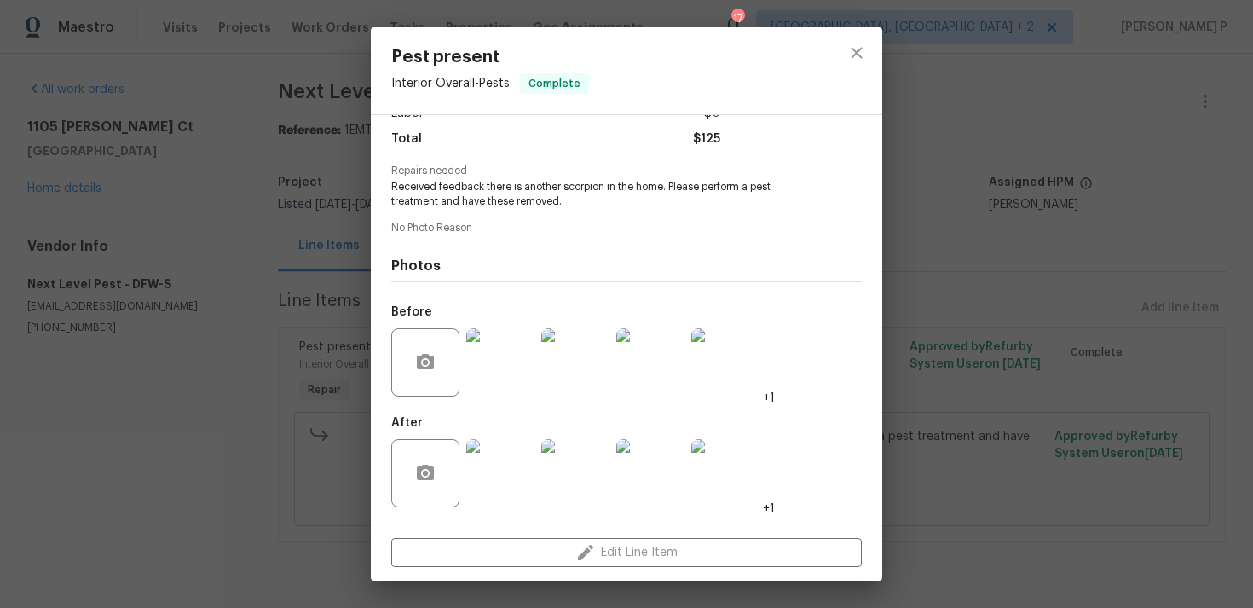
click at [508, 402] on div at bounding box center [500, 362] width 75 height 89
click at [472, 391] on img at bounding box center [500, 362] width 68 height 68
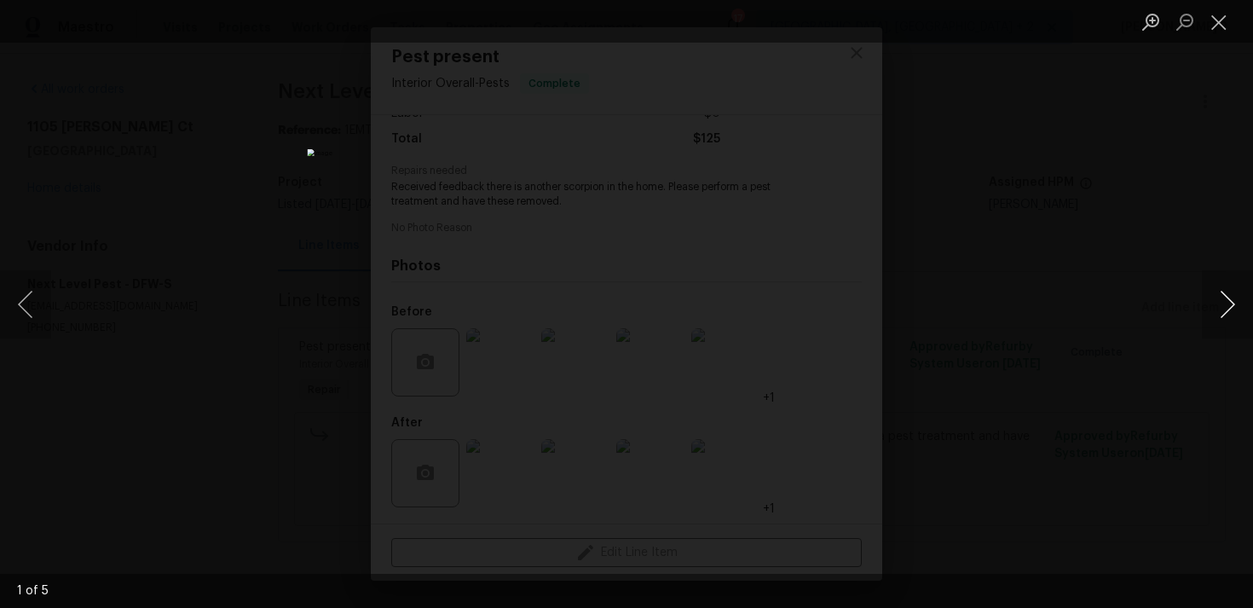
click at [1231, 306] on button "Next image" at bounding box center [1227, 304] width 51 height 68
click at [629, 336] on img "Lightbox" at bounding box center [626, 304] width 1126 height 547
click at [1227, 326] on button "Next image" at bounding box center [1227, 304] width 51 height 68
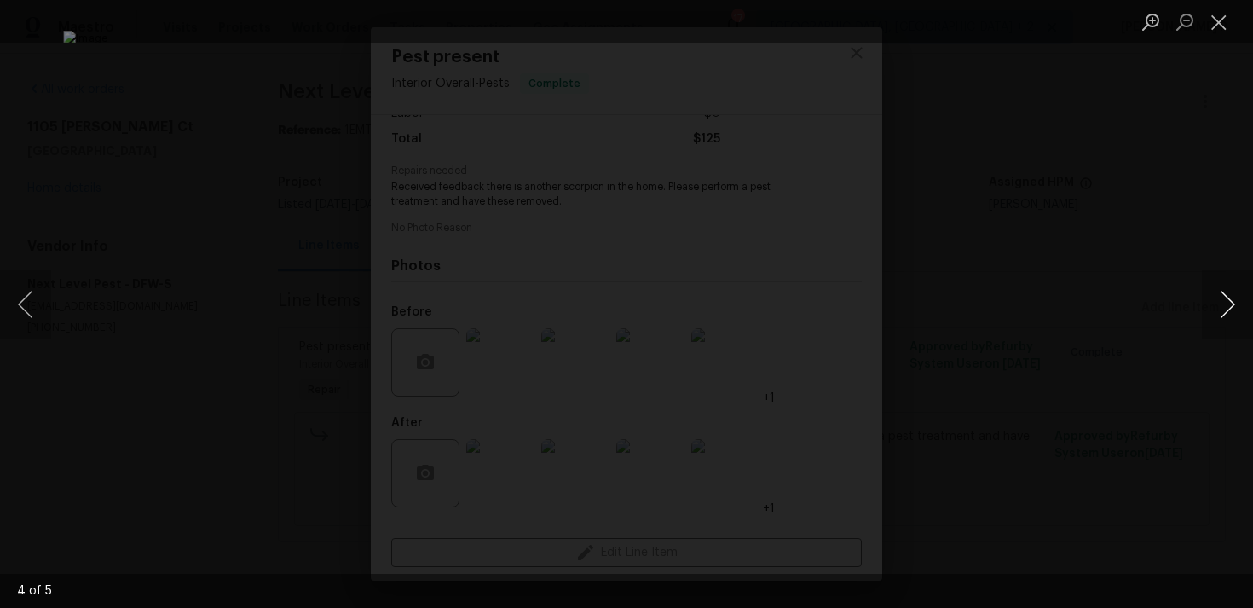
click at [1227, 326] on button "Next image" at bounding box center [1227, 304] width 51 height 68
click at [1219, 23] on button "Close lightbox" at bounding box center [1219, 22] width 34 height 30
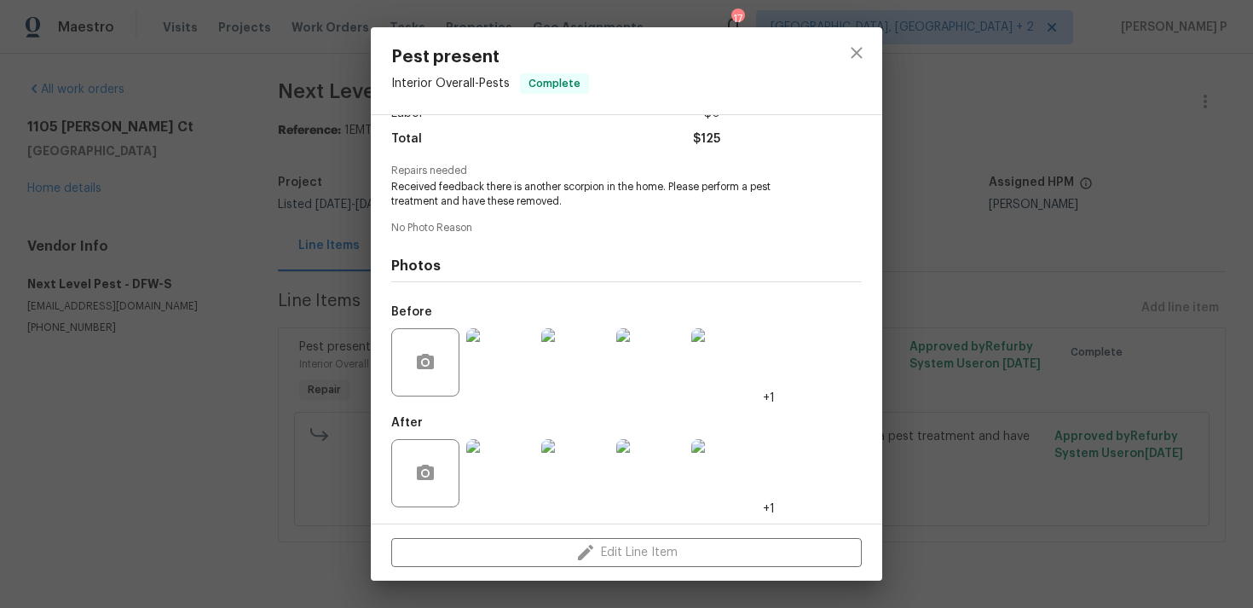
click at [523, 478] on img at bounding box center [500, 473] width 68 height 68
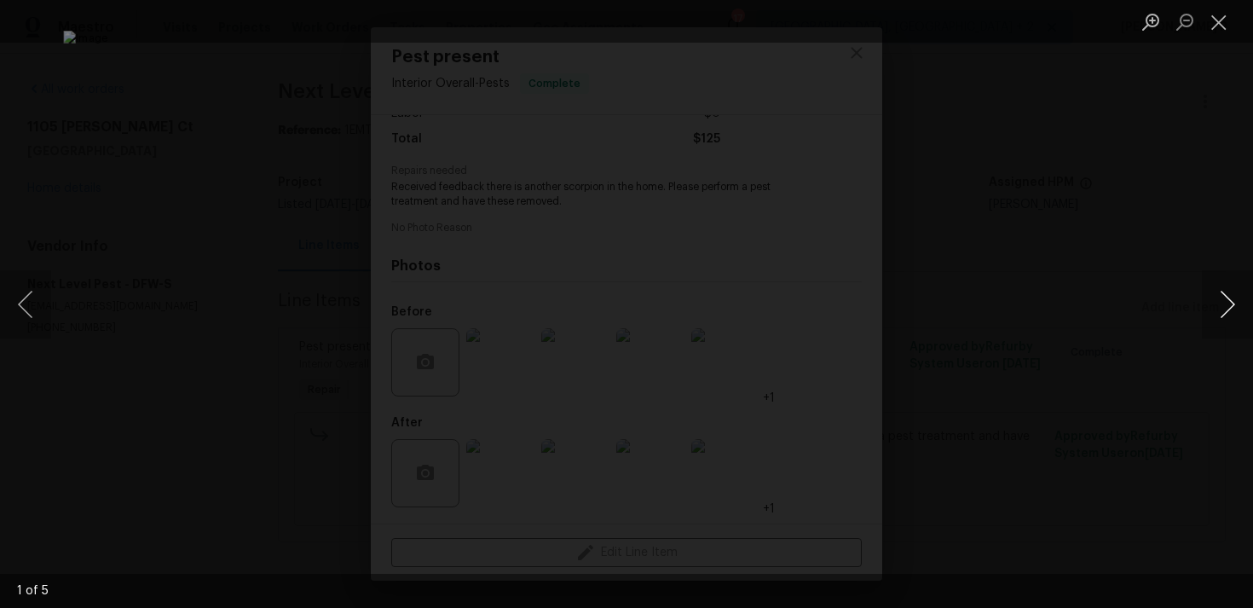
click at [1226, 305] on button "Next image" at bounding box center [1227, 304] width 51 height 68
click at [1217, 29] on button "Close lightbox" at bounding box center [1219, 22] width 34 height 30
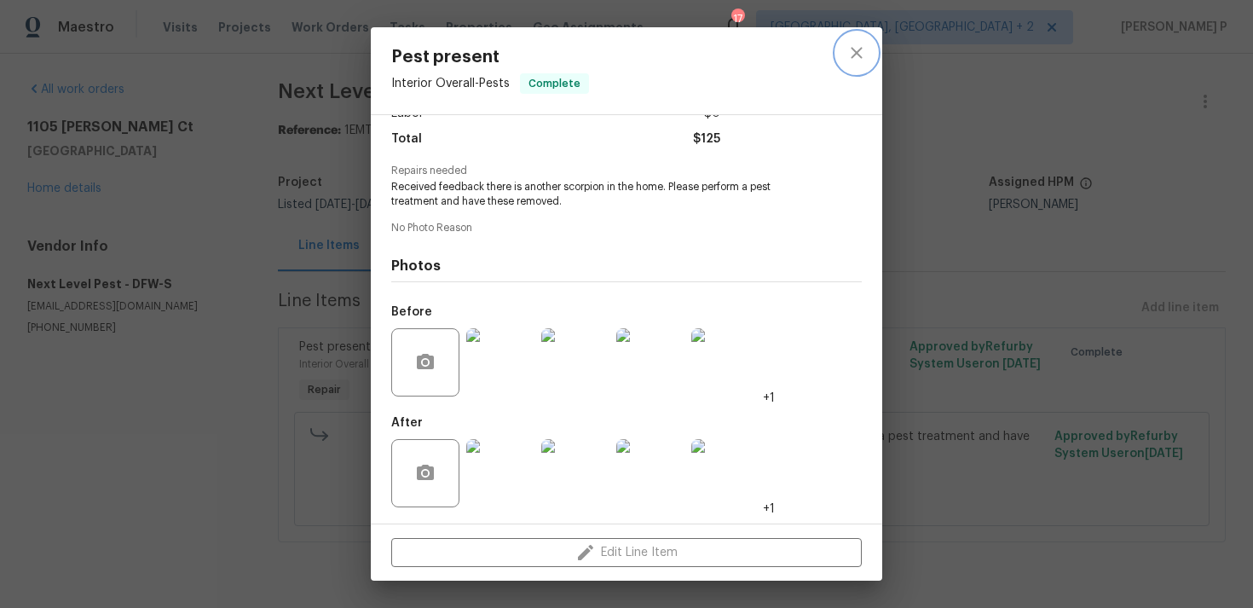
click at [865, 55] on icon "close" at bounding box center [857, 53] width 20 height 20
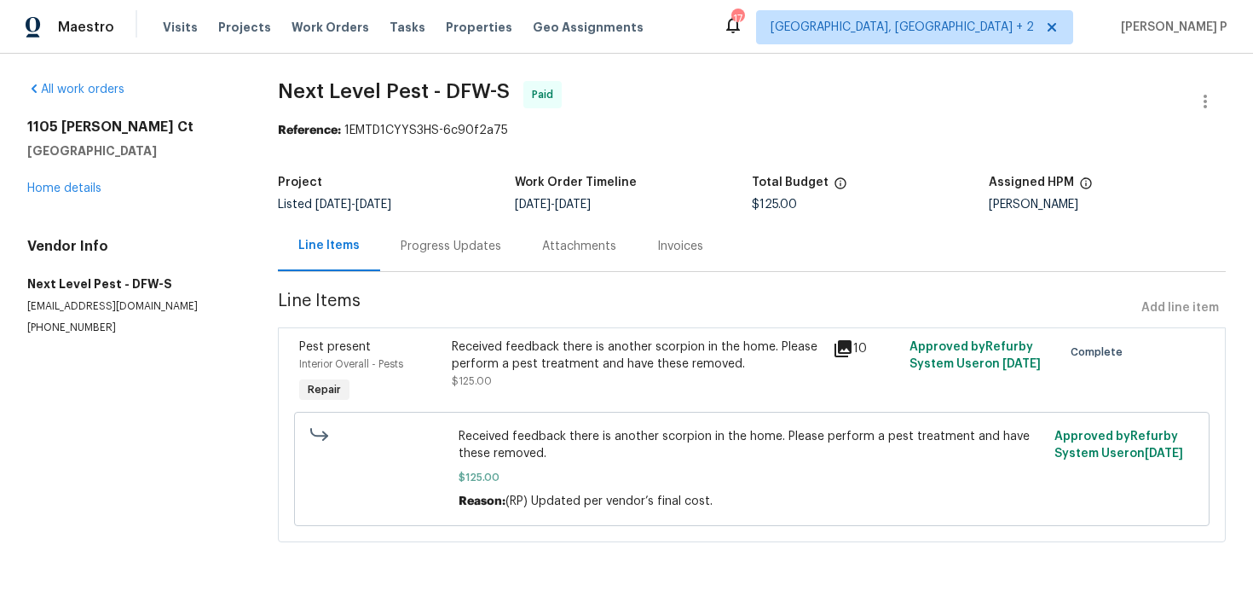
click at [498, 356] on div "Received feedback there is another scorpion in the home. Please perform a pest …" at bounding box center [638, 355] width 372 height 34
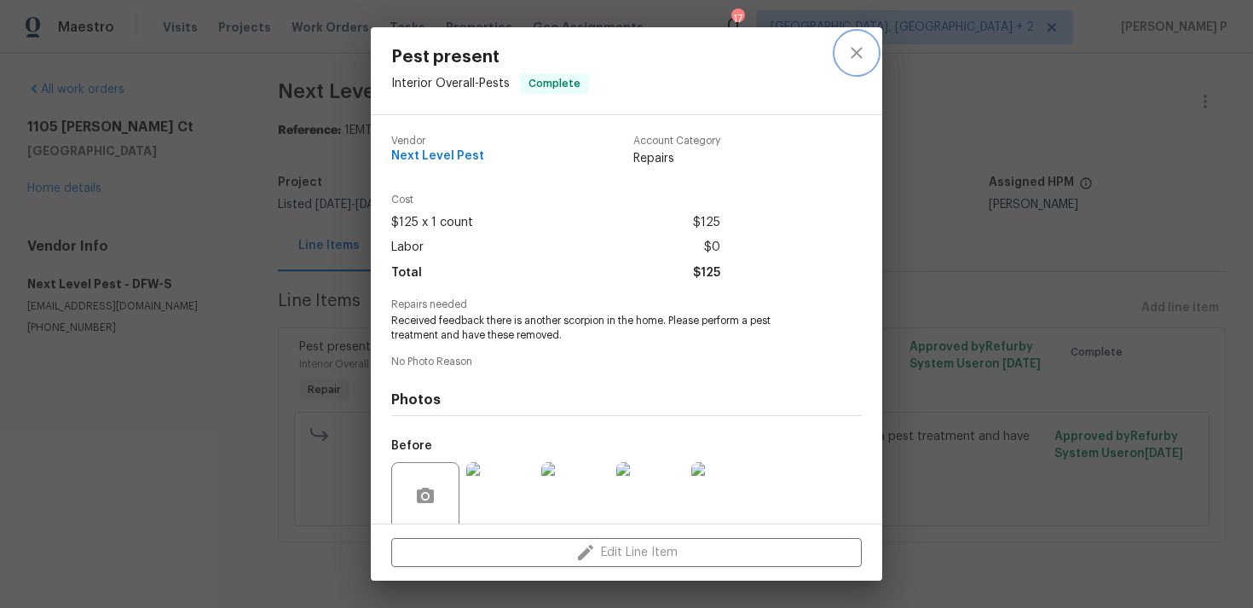
click at [854, 56] on icon "close" at bounding box center [857, 53] width 20 height 20
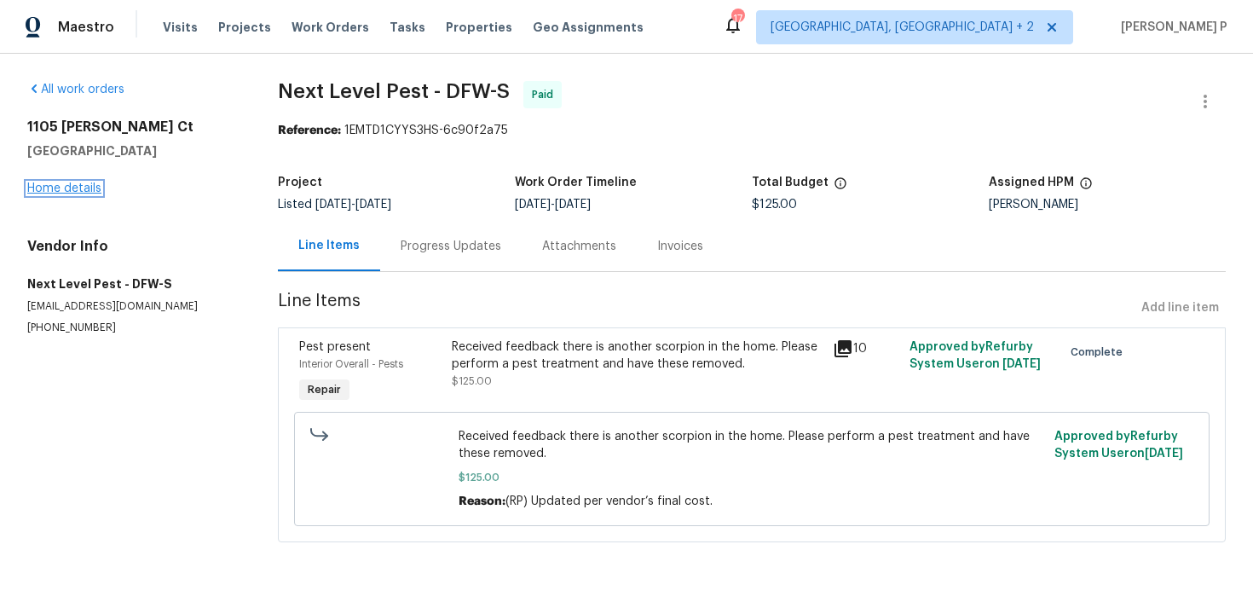
click at [77, 191] on link "Home details" at bounding box center [64, 188] width 74 height 12
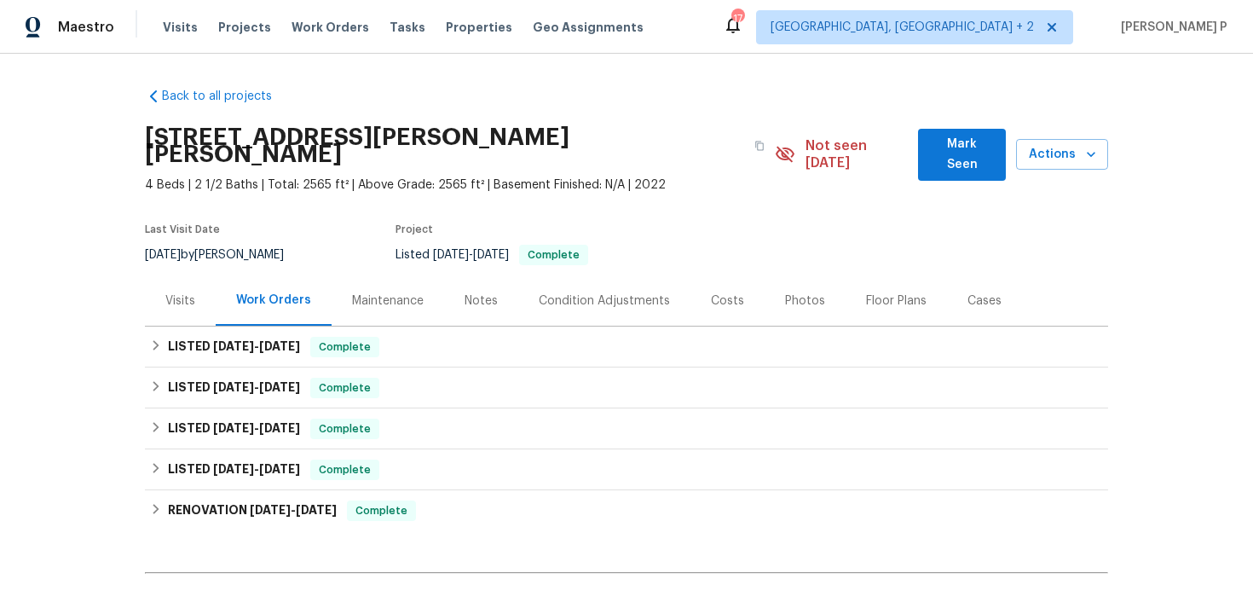
scroll to position [167, 0]
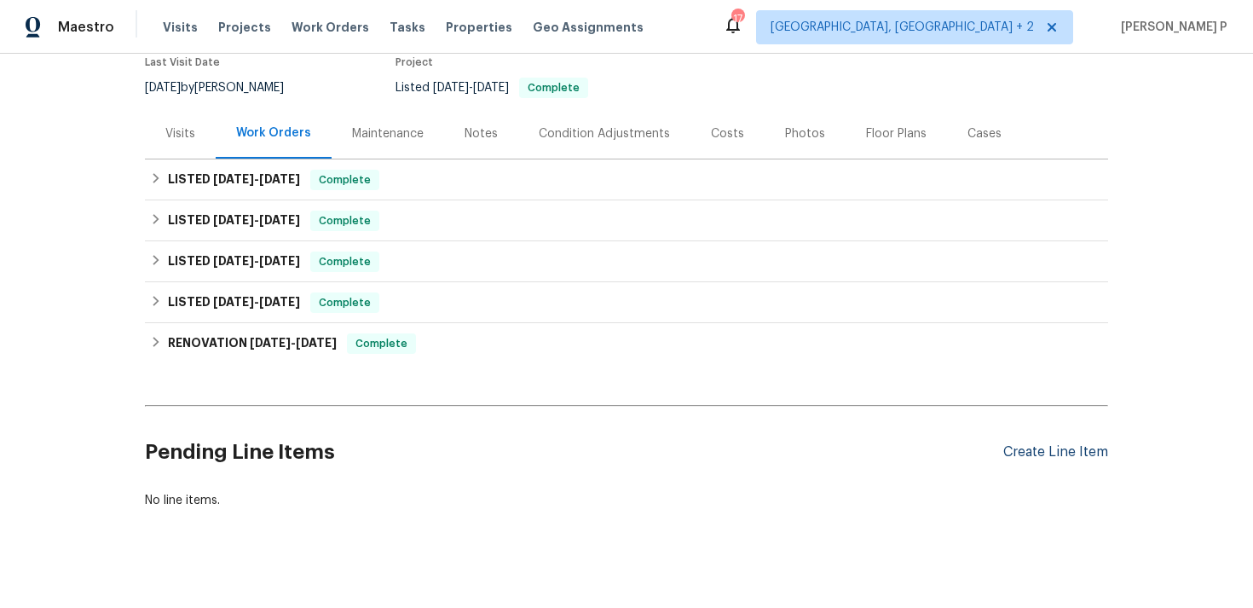
click at [1045, 444] on div "Create Line Item" at bounding box center [1055, 452] width 105 height 16
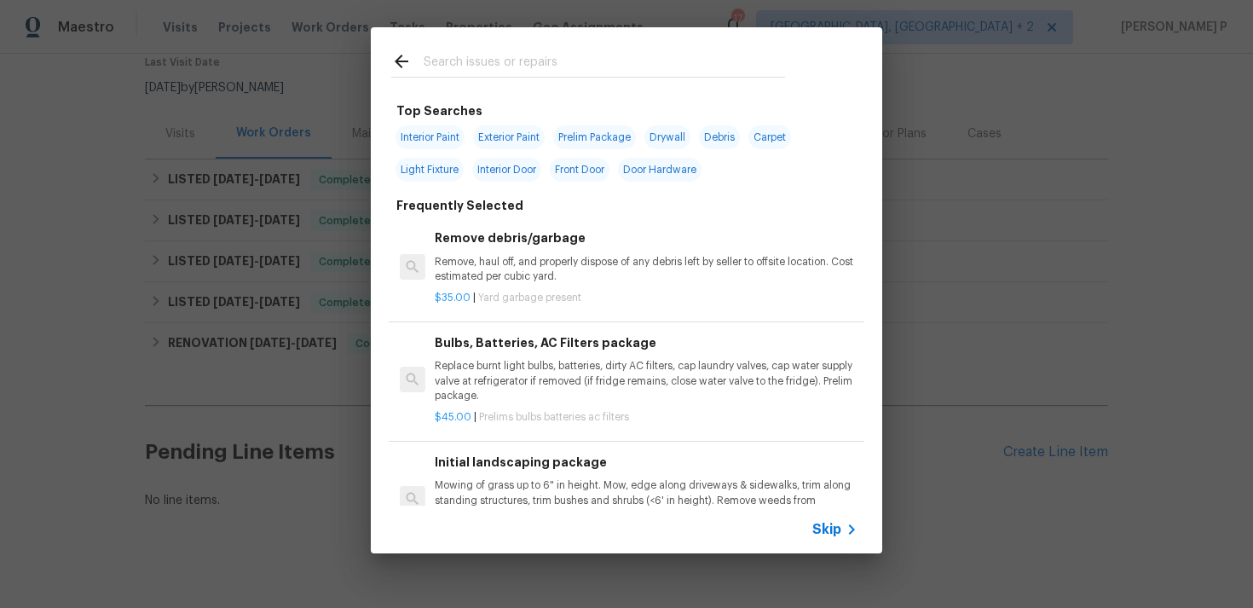
click at [826, 528] on span "Skip" at bounding box center [827, 529] width 29 height 17
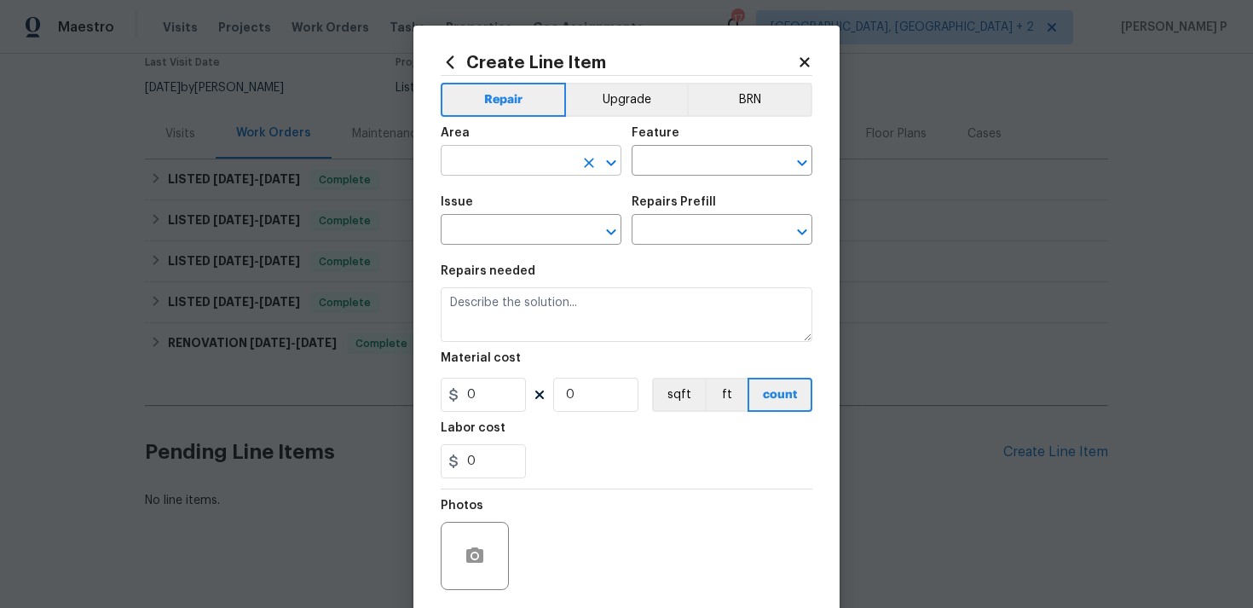
click at [551, 159] on input "text" at bounding box center [507, 162] width 133 height 26
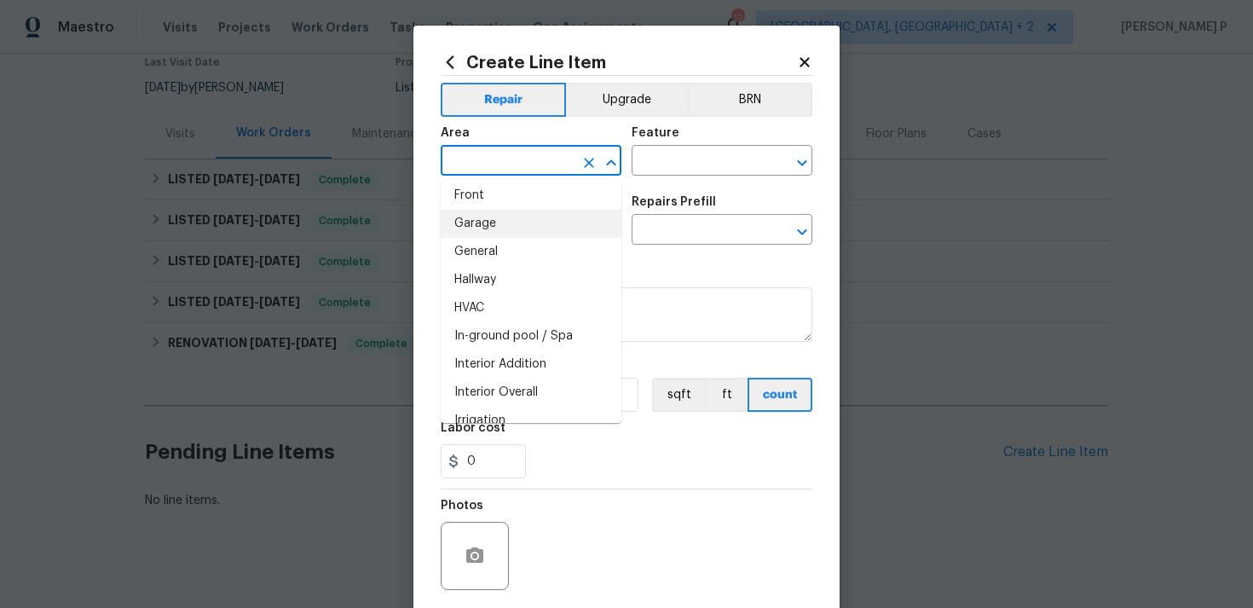
scroll to position [525, 0]
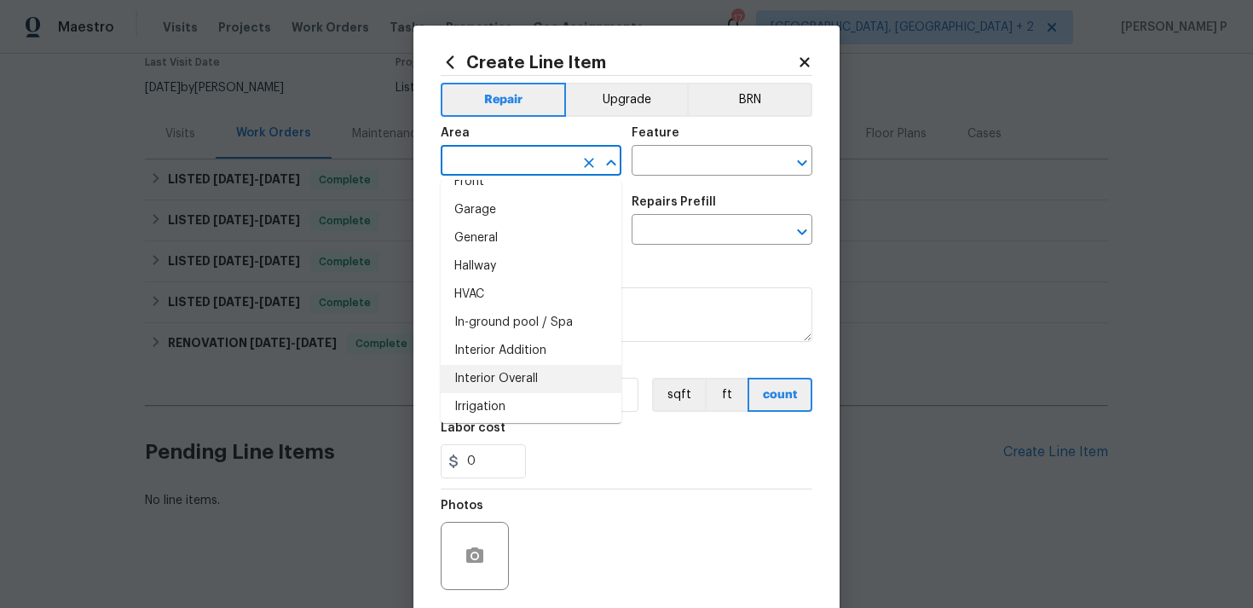
click at [497, 376] on li "Interior Overall" at bounding box center [531, 379] width 181 height 28
type input "Interior Overall"
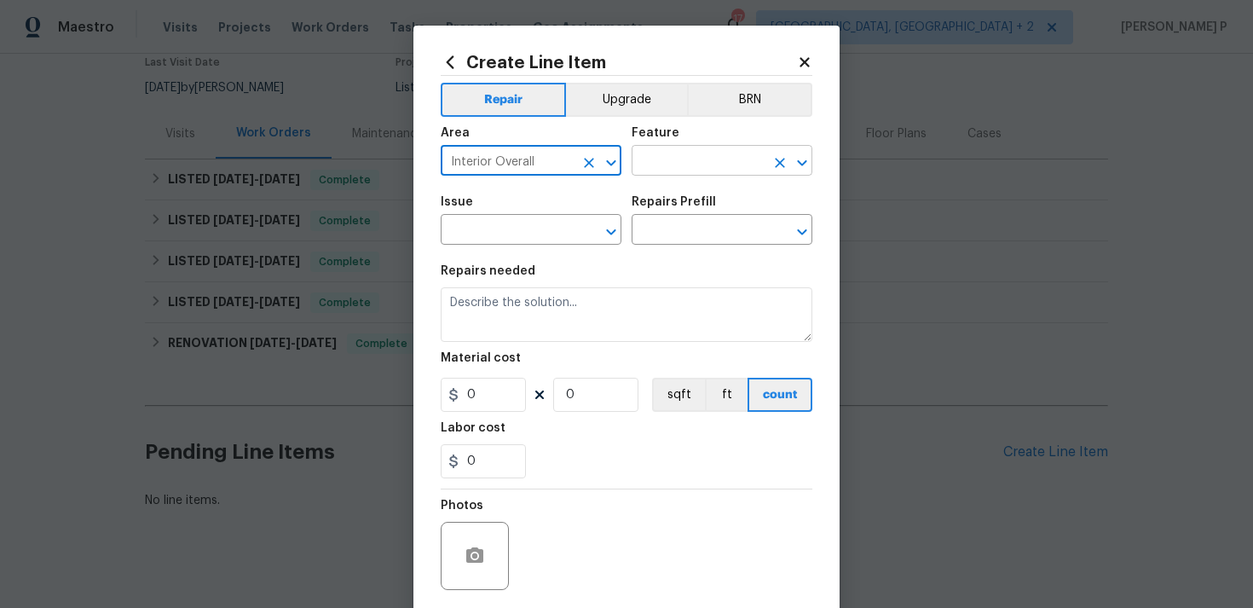
click at [675, 170] on input "text" at bounding box center [698, 162] width 133 height 26
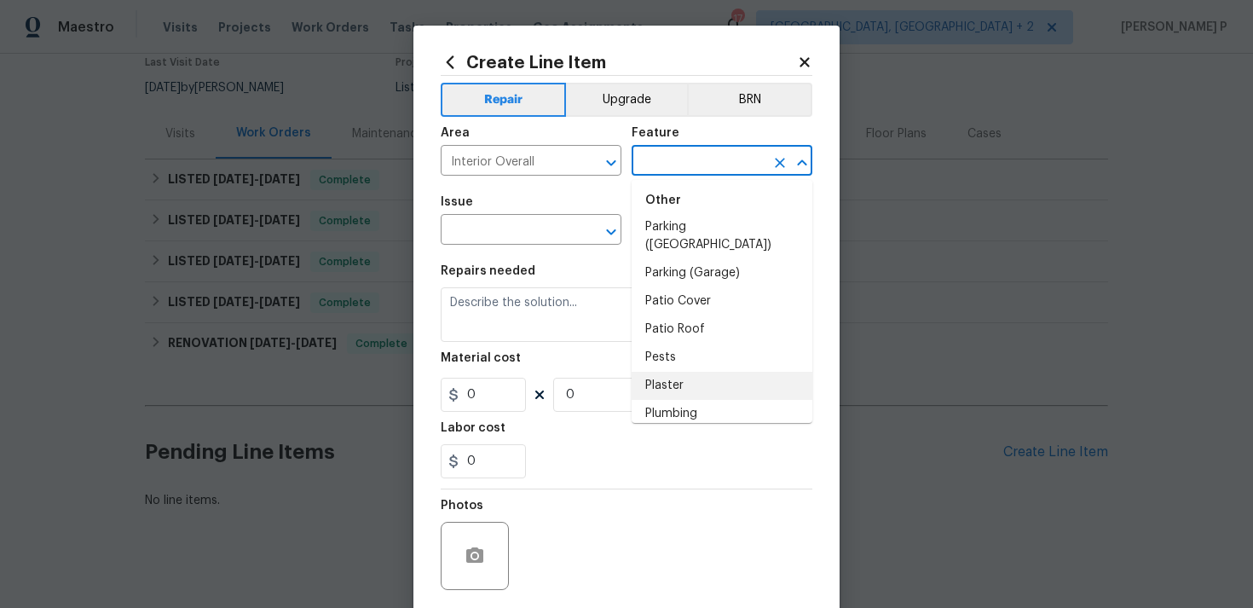
scroll to position [3001, 0]
click at [668, 314] on li "Pests" at bounding box center [722, 328] width 181 height 28
type input "Pests"
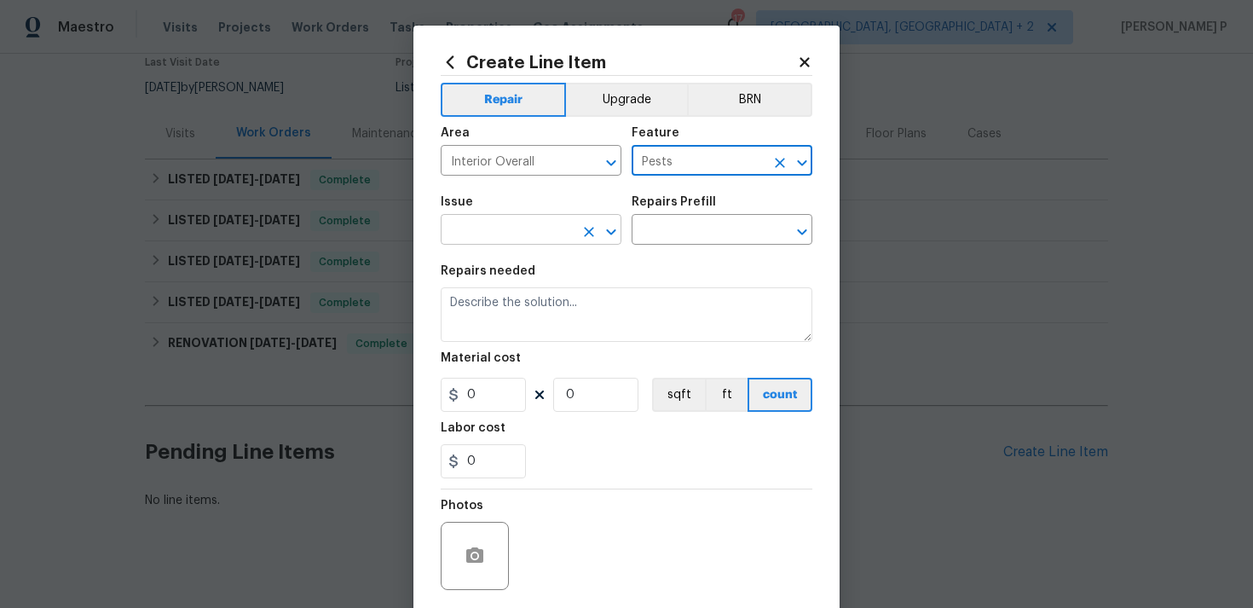
click at [604, 224] on icon "Open" at bounding box center [611, 232] width 20 height 20
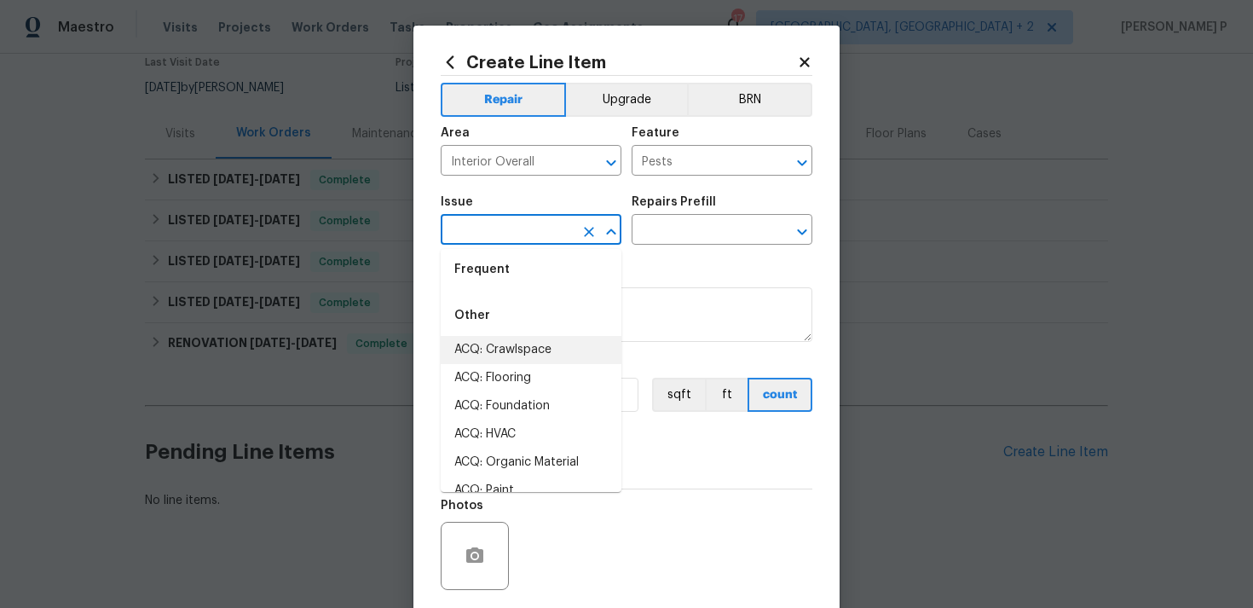
scroll to position [0, 0]
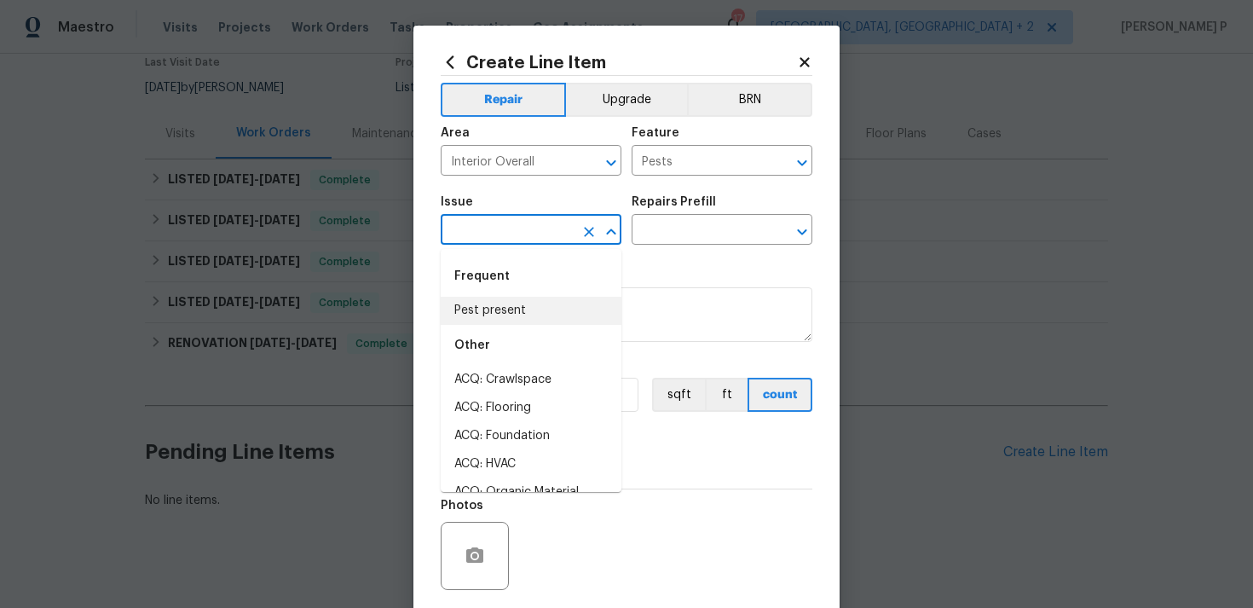
click at [502, 333] on div "Other" at bounding box center [531, 345] width 181 height 41
click at [523, 304] on li "Pest present" at bounding box center [531, 311] width 181 height 28
type input "Pest present"
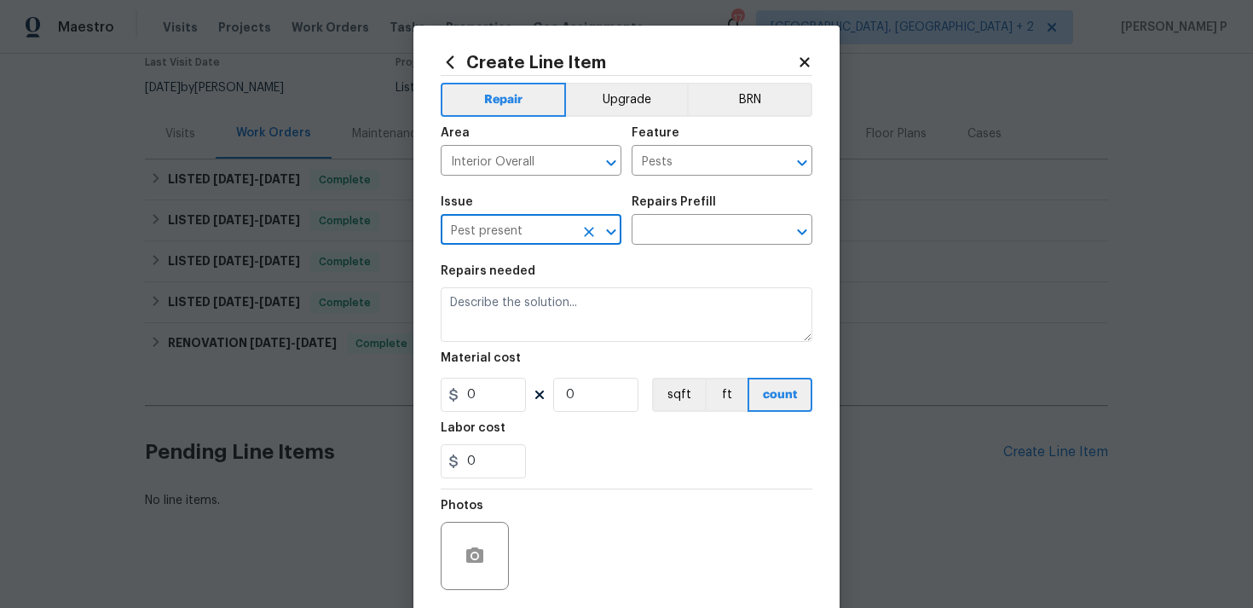
click at [685, 246] on div "Issue Pest present ​ Repairs Prefill ​" at bounding box center [627, 220] width 372 height 69
click at [703, 234] on input "text" at bounding box center [698, 231] width 133 height 26
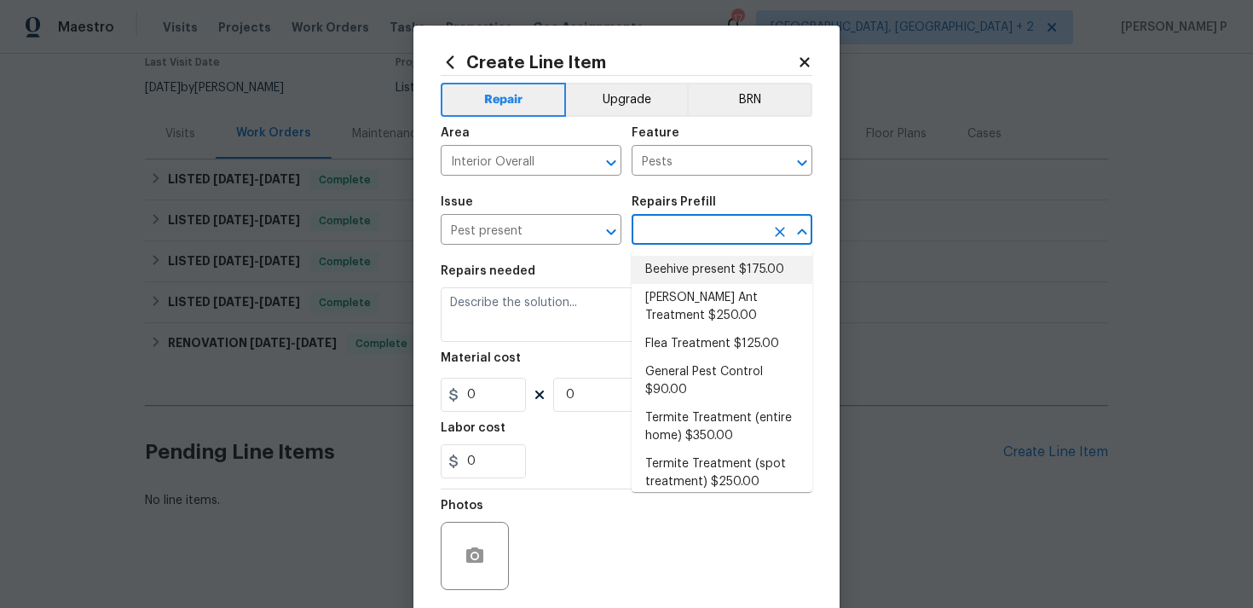
click at [692, 275] on li "Beehive present $175.00" at bounding box center [722, 270] width 181 height 28
type input "Beehive present $175.00"
type textarea "Remove, patch/paint touch up location after removal if needed."
type input "175"
type input "1"
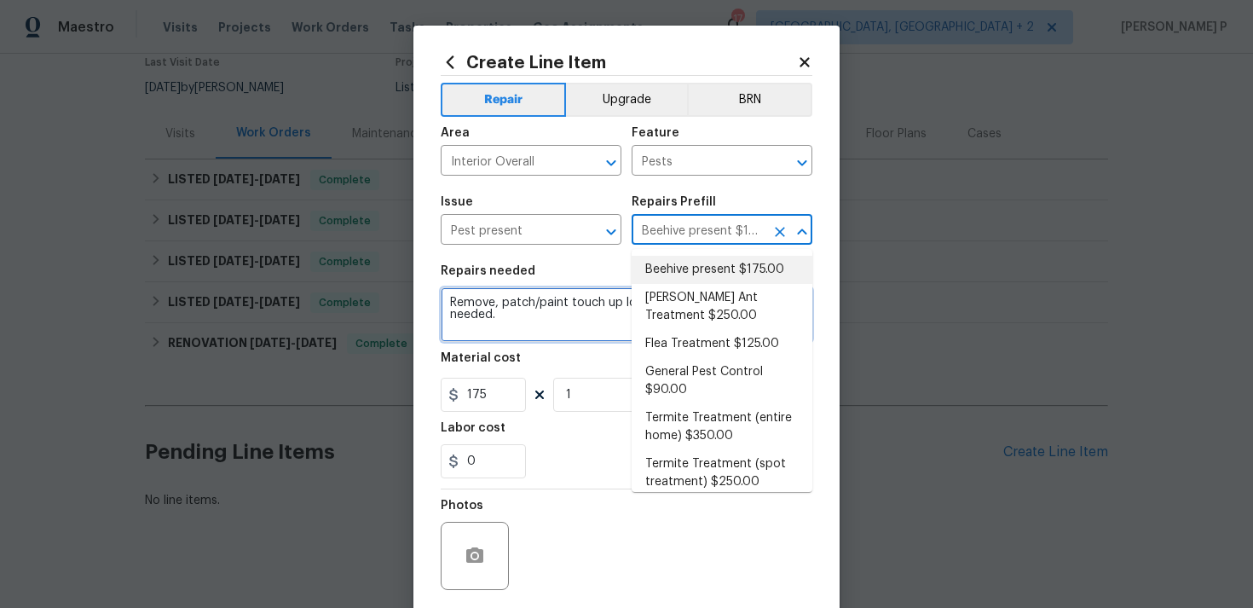
click at [522, 320] on textarea "Remove, patch/paint touch up location after removal if needed." at bounding box center [627, 314] width 372 height 55
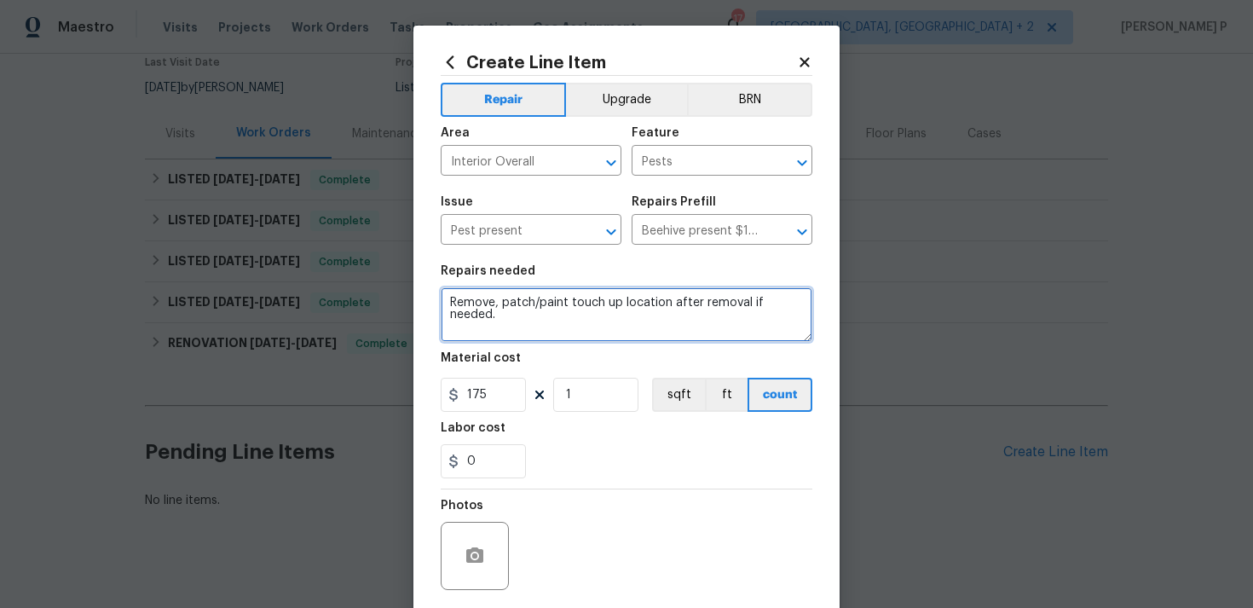
click at [522, 320] on textarea "Remove, patch/paint touch up location after removal if needed." at bounding box center [627, 314] width 372 height 55
paste textarea "work: Feedback received of a scorpion infestation in the home. Please perform p…"
type textarea "Rework: Feedback received of a scorpion infestation in the home. Please perform…"
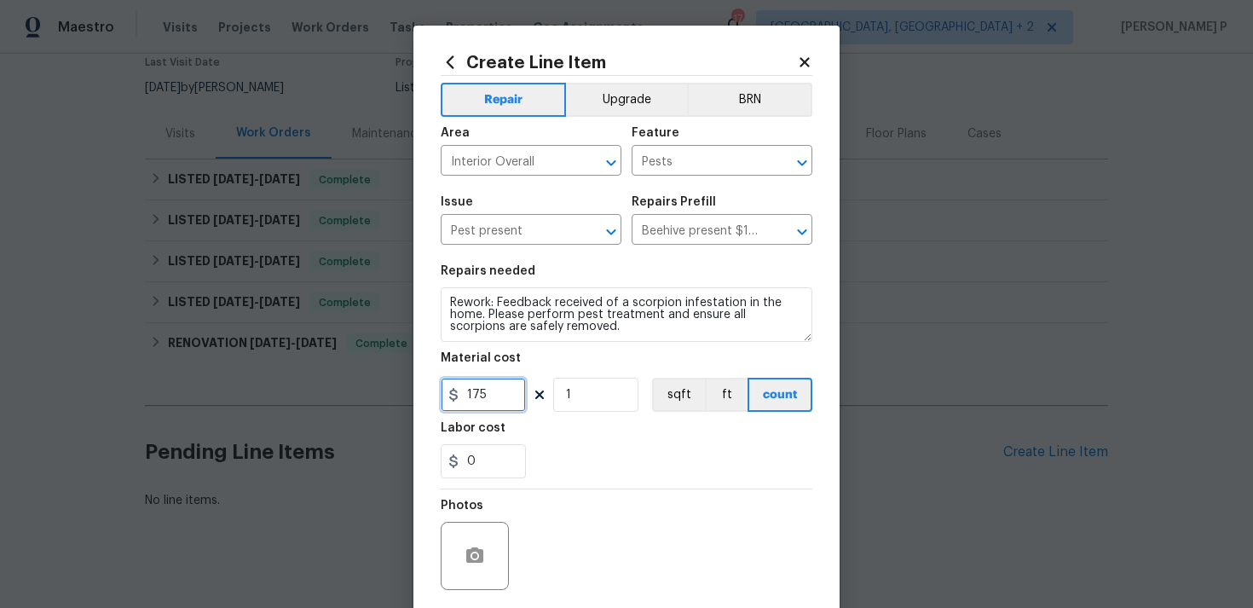
click at [493, 399] on input "175" at bounding box center [483, 395] width 85 height 34
type input "1"
click at [536, 454] on div "0" at bounding box center [627, 461] width 372 height 34
click at [473, 558] on circle "button" at bounding box center [474, 555] width 5 height 5
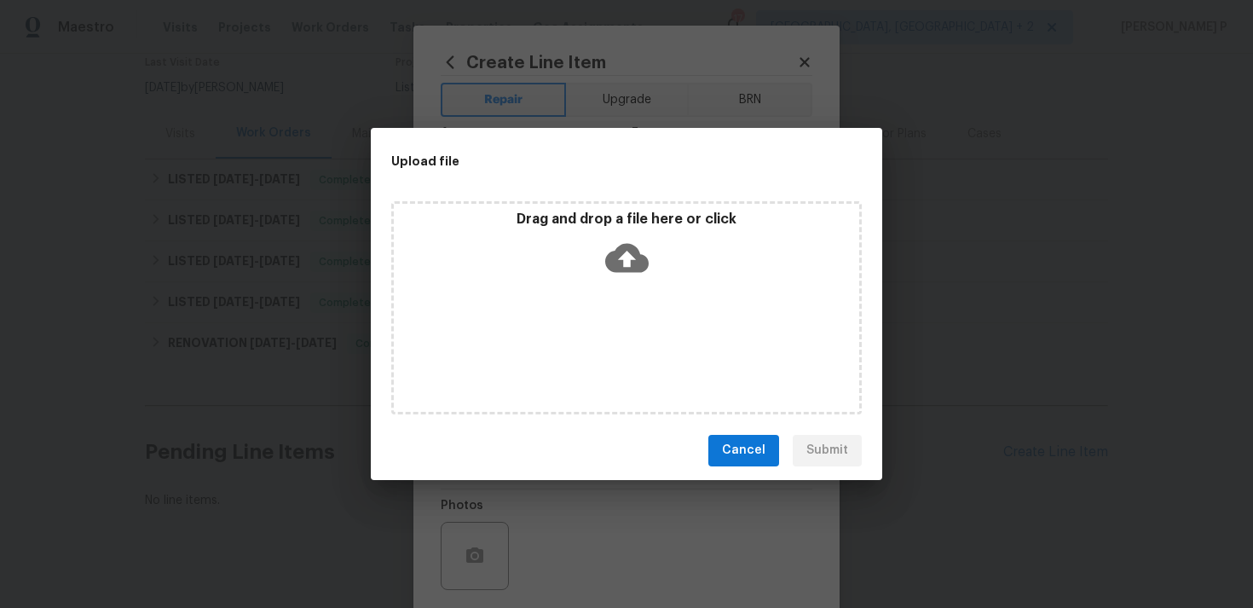
click at [622, 260] on icon at bounding box center [626, 257] width 43 height 29
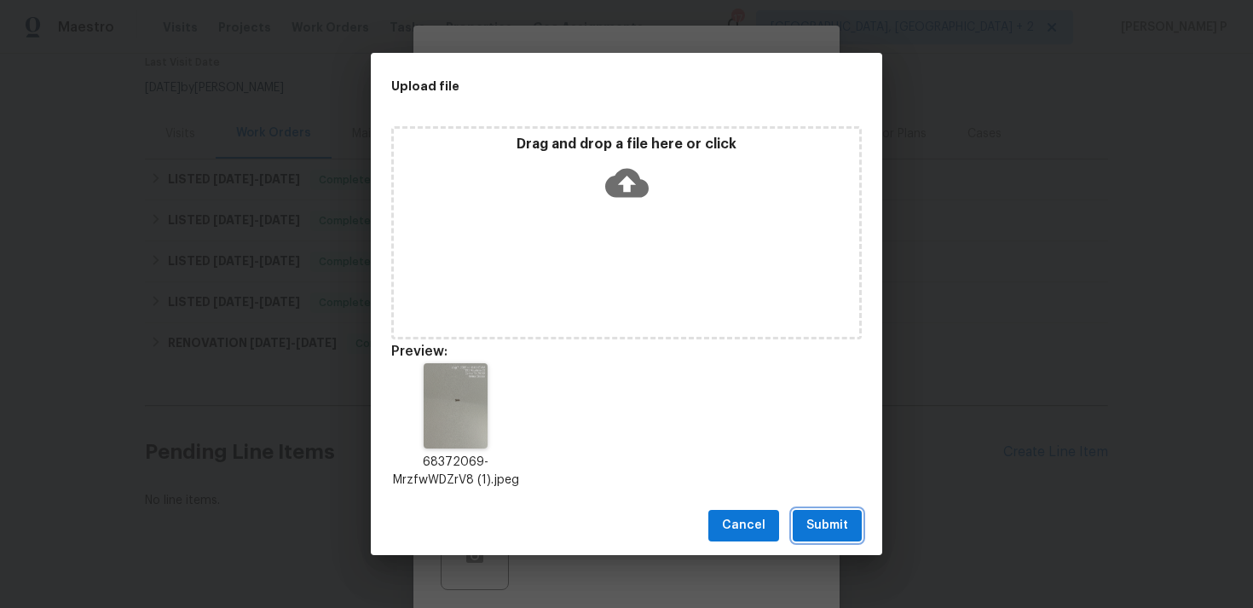
click at [824, 523] on span "Submit" at bounding box center [828, 525] width 42 height 21
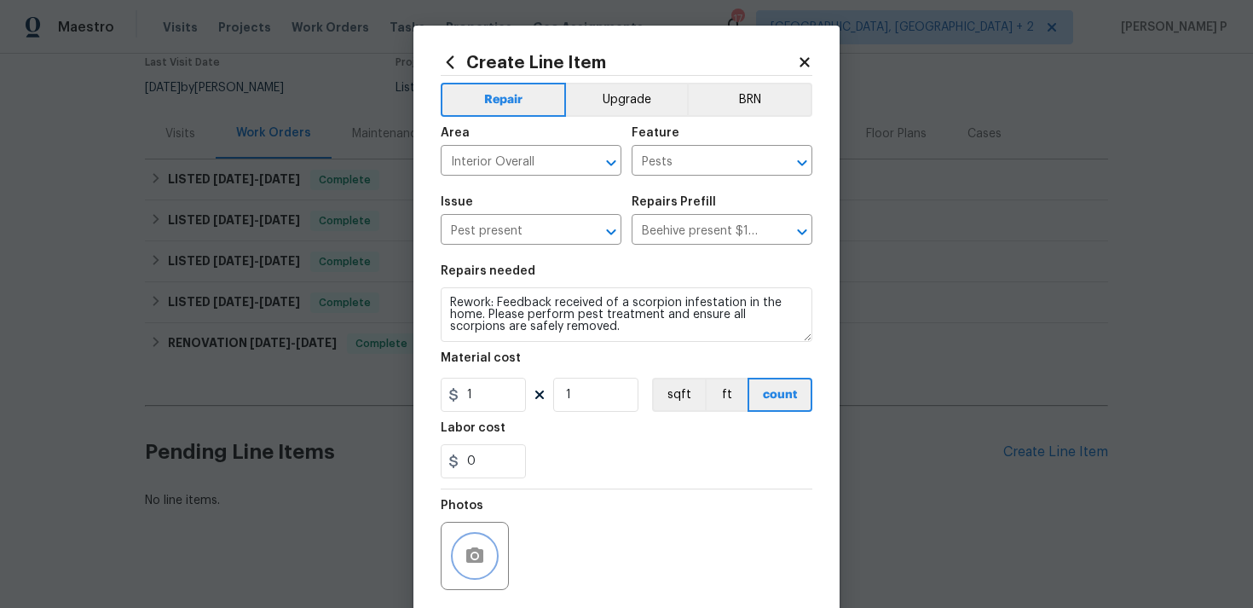
scroll to position [127, 0]
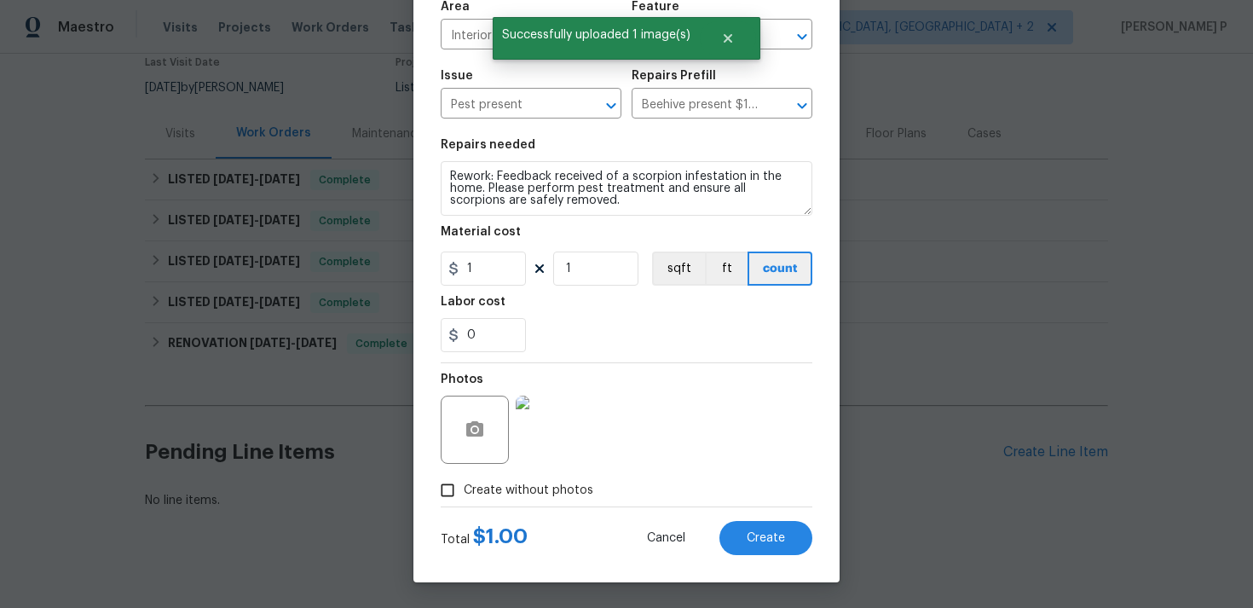
click at [735, 516] on div "Total $ 1.00 Cancel Create" at bounding box center [627, 531] width 372 height 48
click at [759, 540] on span "Create" at bounding box center [766, 538] width 38 height 13
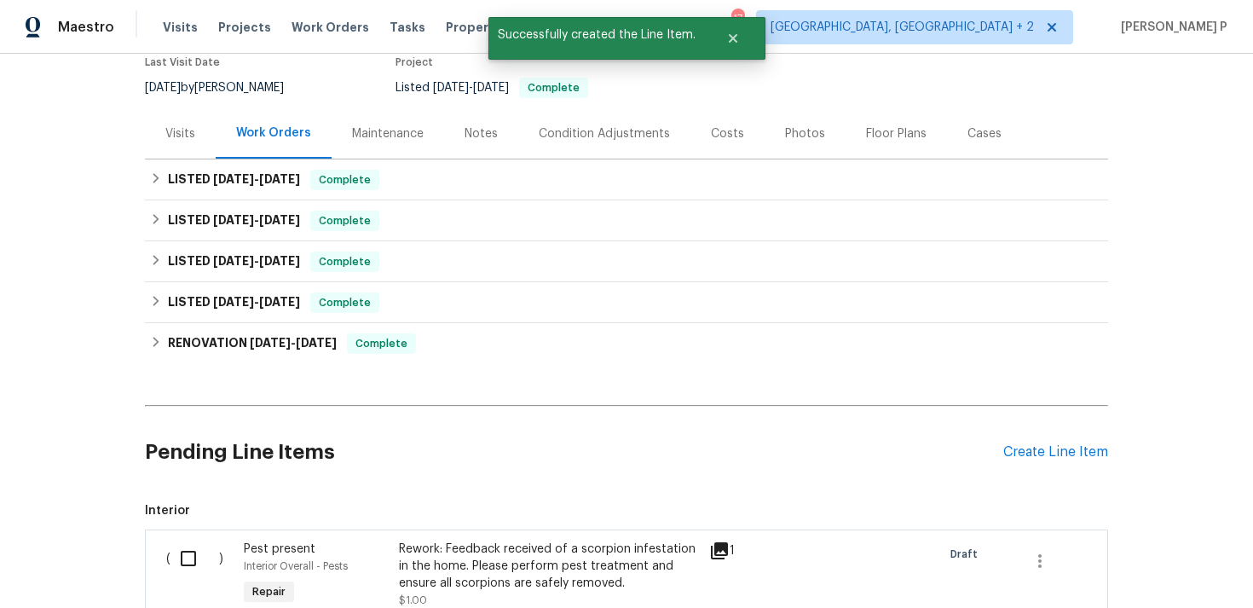
click at [192, 541] on input "checkbox" at bounding box center [195, 559] width 49 height 36
checkbox input "true"
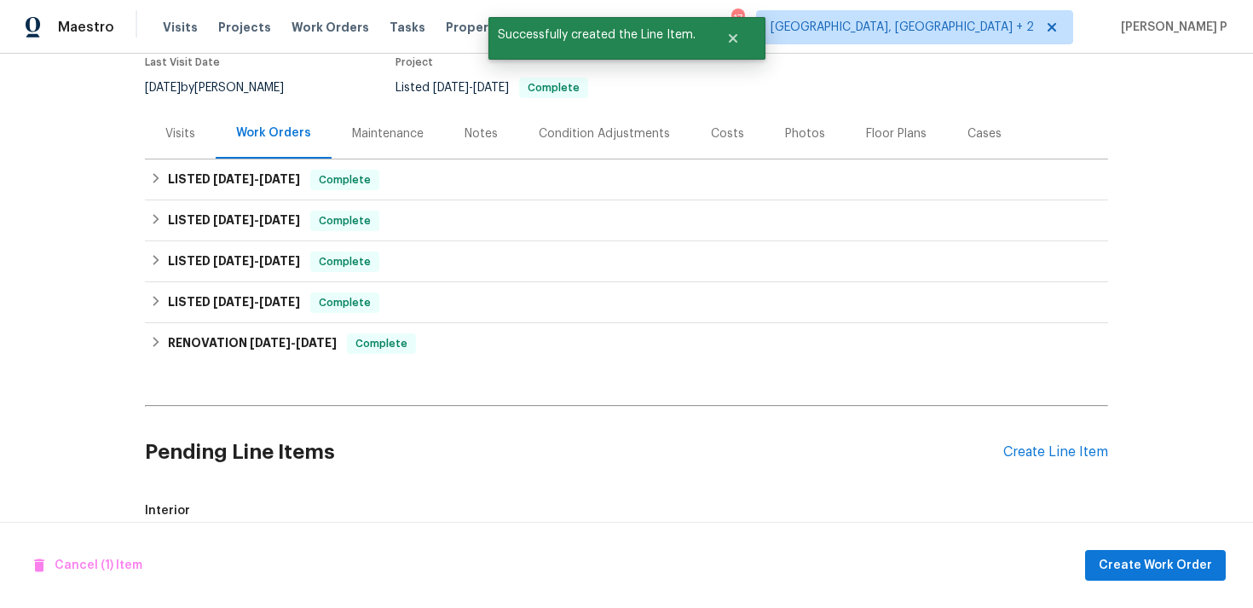
scroll to position [379, 0]
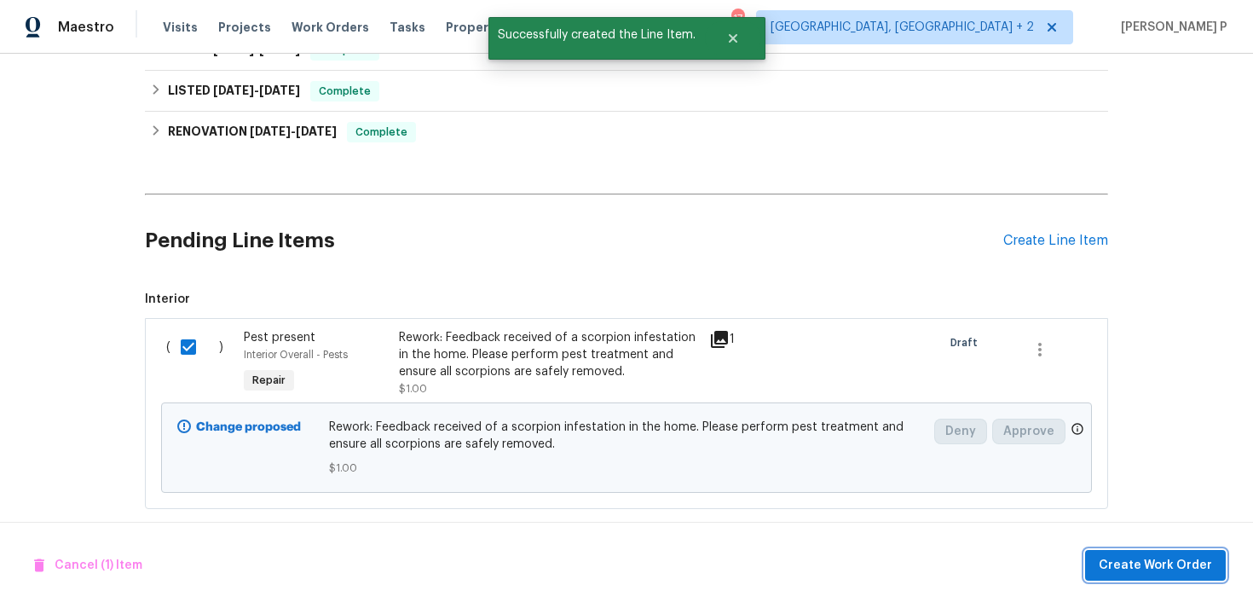
click at [1171, 552] on button "Create Work Order" at bounding box center [1155, 566] width 141 height 32
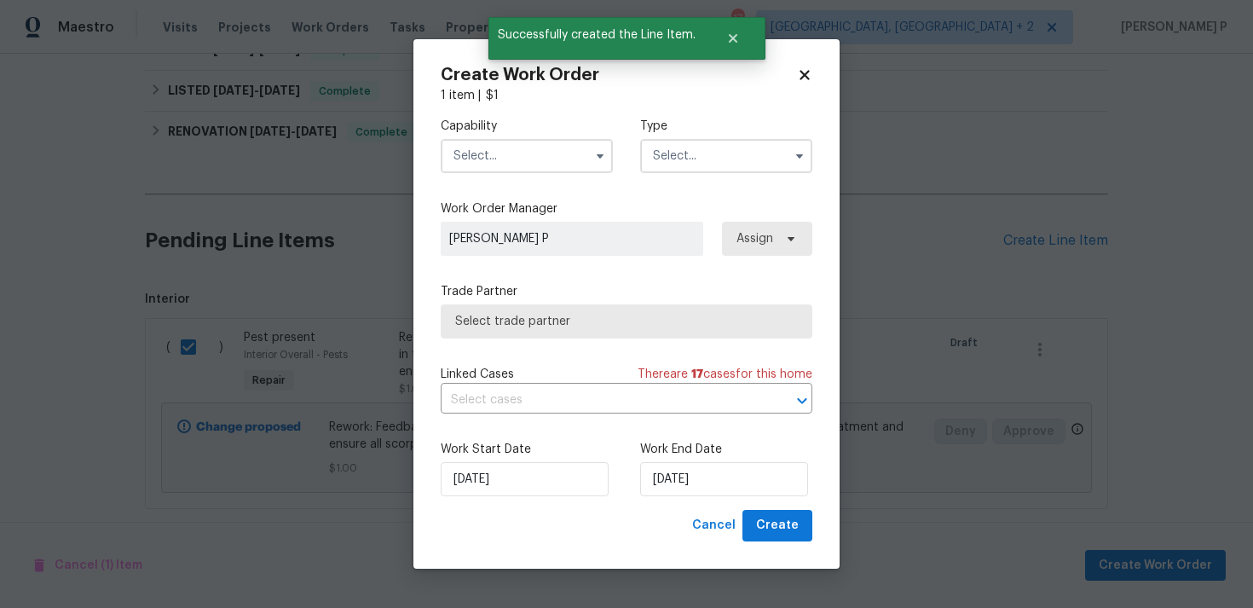
click at [702, 161] on input "text" at bounding box center [726, 156] width 172 height 34
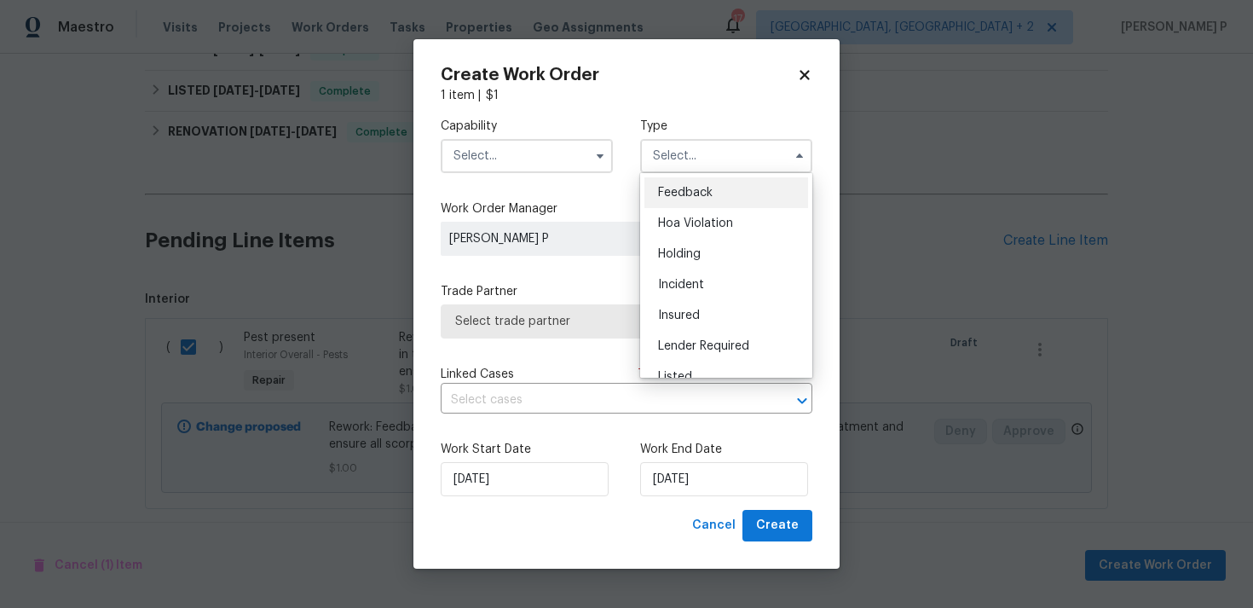
click at [691, 192] on span "Feedback" at bounding box center [685, 193] width 55 height 12
type input "Feedback"
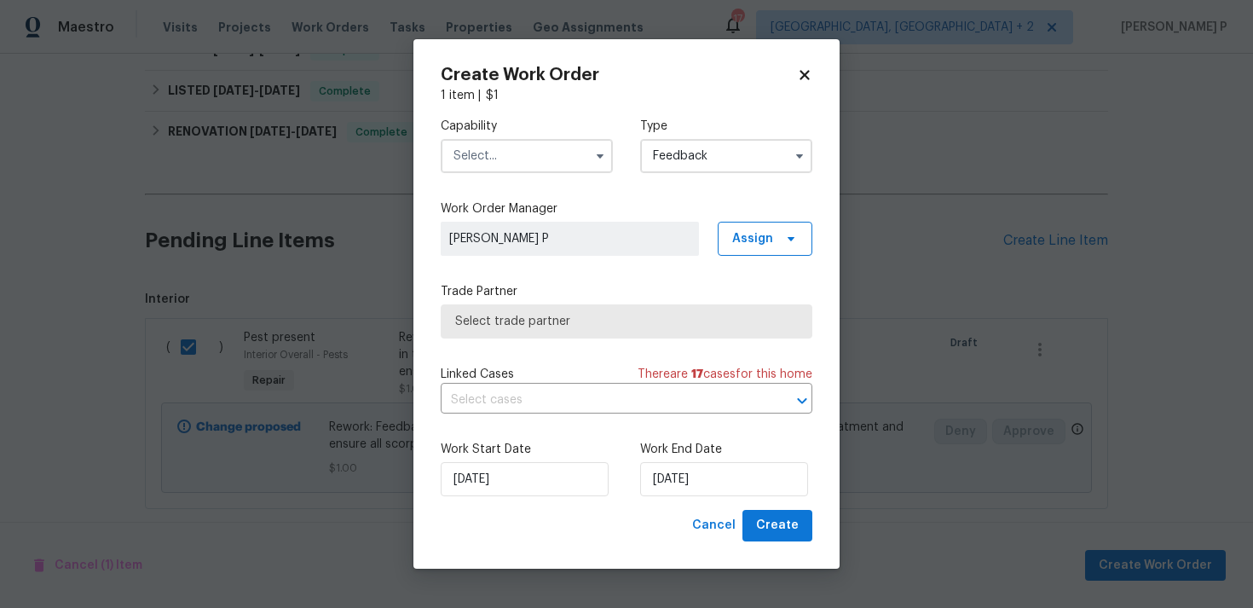
click at [547, 150] on input "text" at bounding box center [527, 156] width 172 height 34
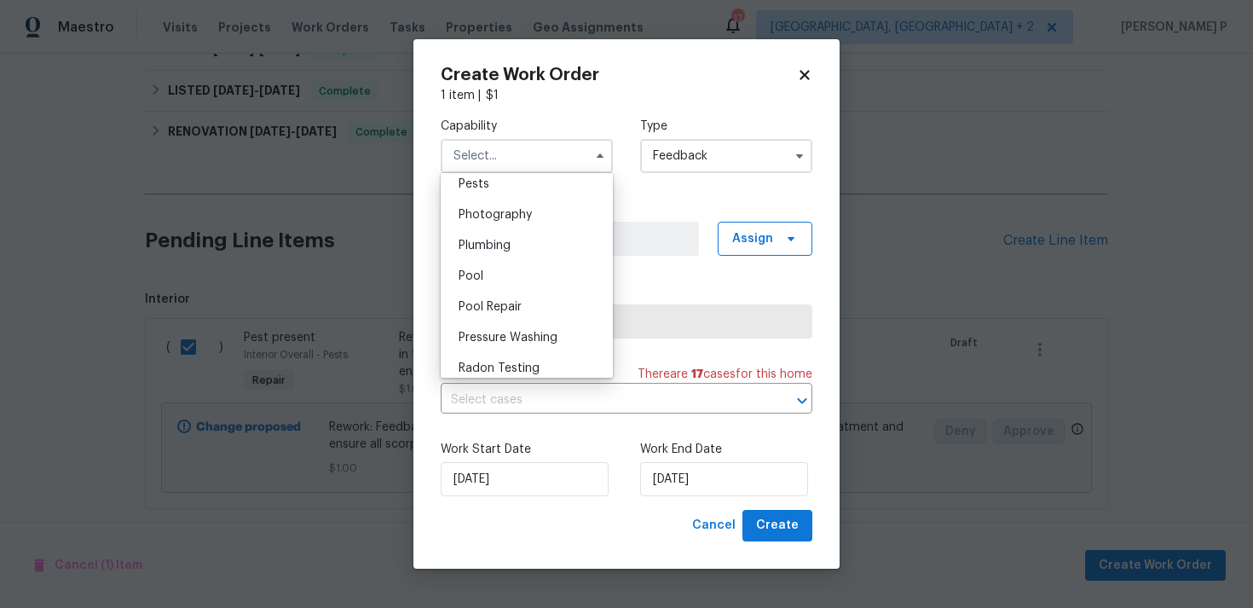
scroll to position [1429, 0]
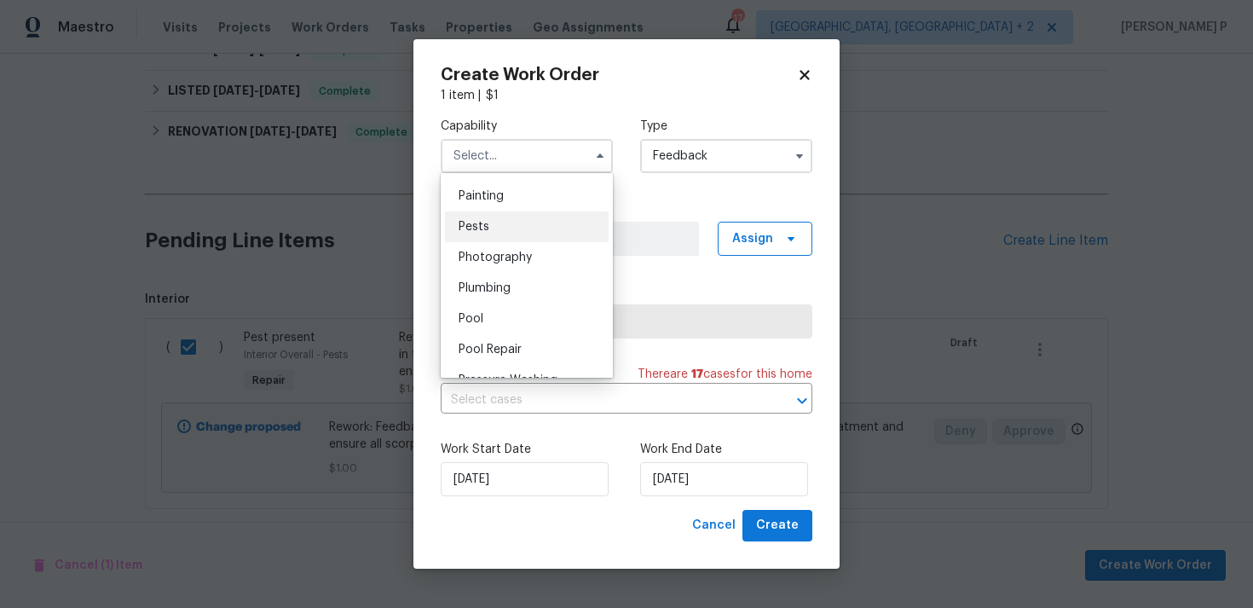
click at [494, 223] on div "Pests" at bounding box center [527, 226] width 164 height 31
type input "Pests"
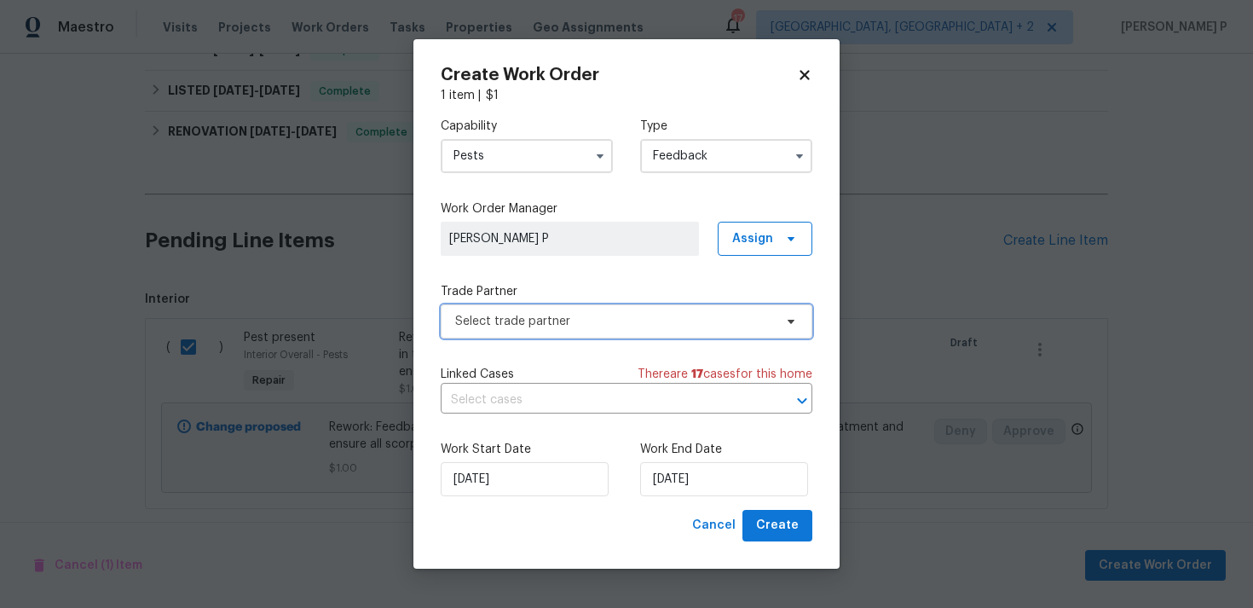
click at [545, 320] on span "Select trade partner" at bounding box center [614, 321] width 318 height 17
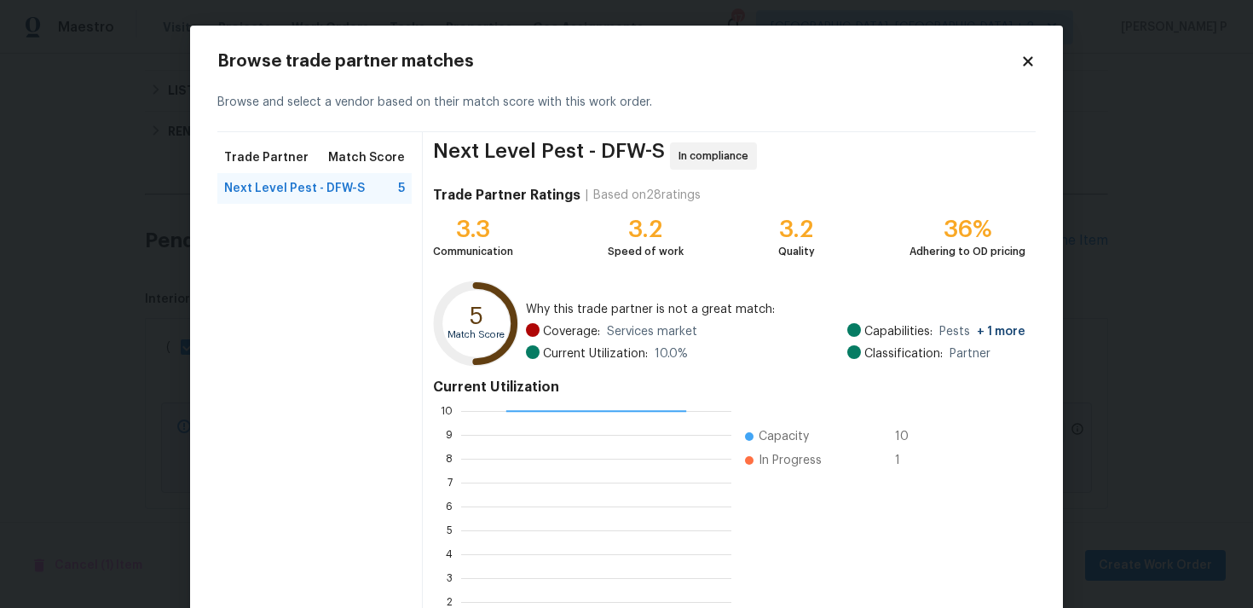
scroll to position [144, 0]
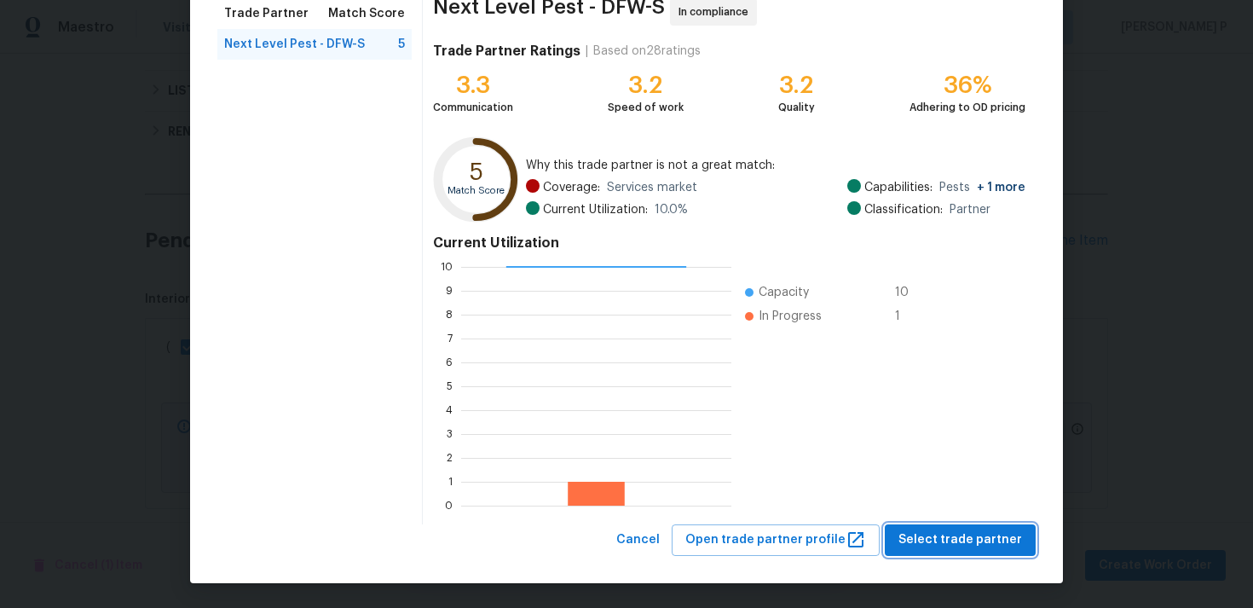
click at [972, 536] on span "Select trade partner" at bounding box center [961, 539] width 124 height 21
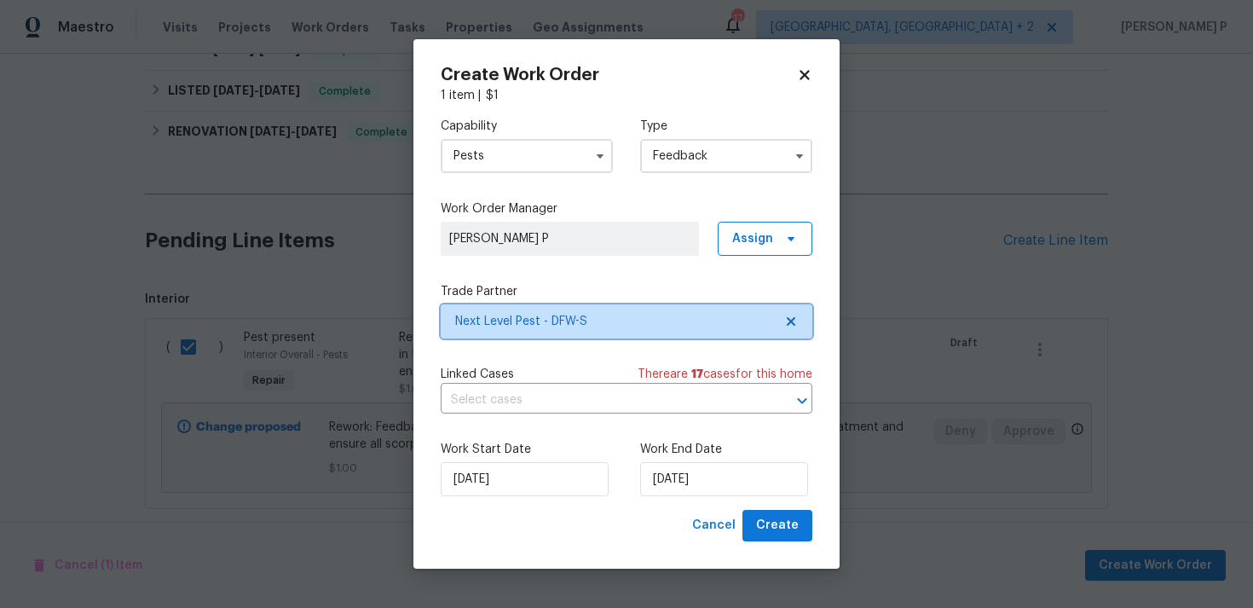
scroll to position [0, 0]
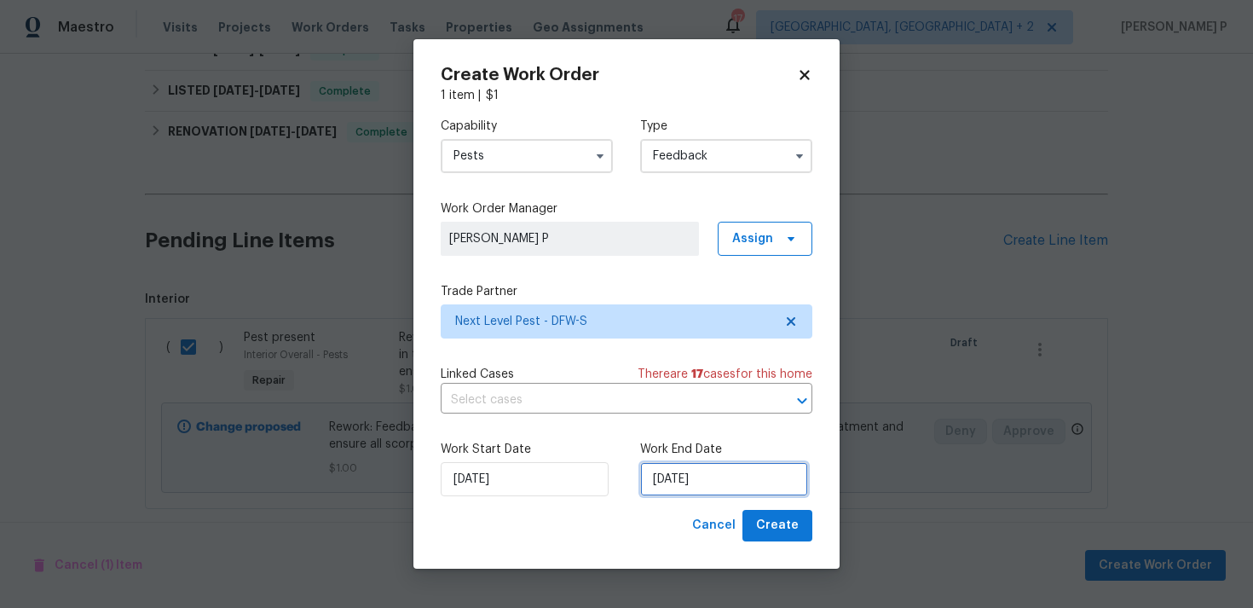
click at [725, 478] on input "11/08/2025" at bounding box center [724, 479] width 168 height 34
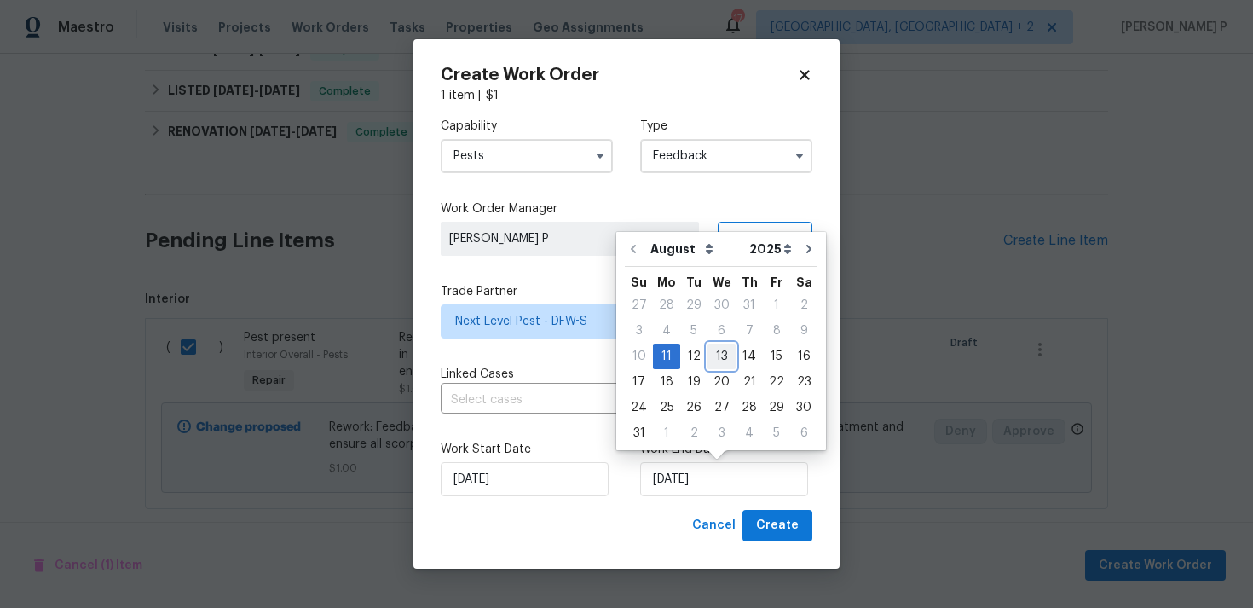
click at [726, 356] on div "13" at bounding box center [722, 356] width 28 height 24
type input "13/08/2025"
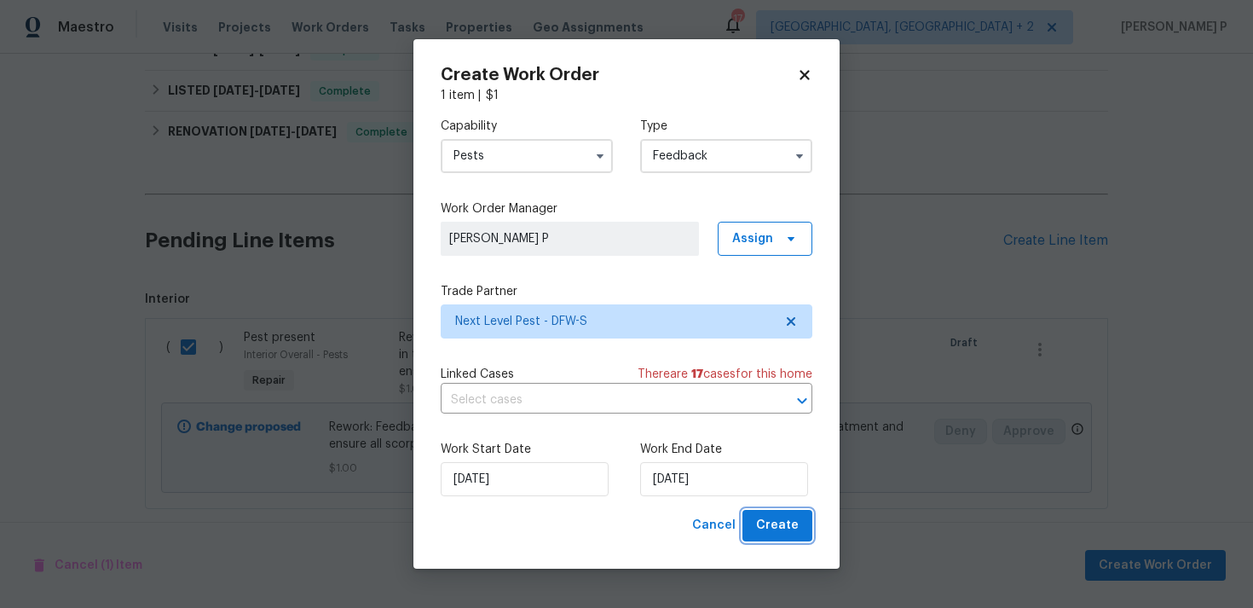
click at [772, 515] on span "Create" at bounding box center [777, 525] width 43 height 21
checkbox input "false"
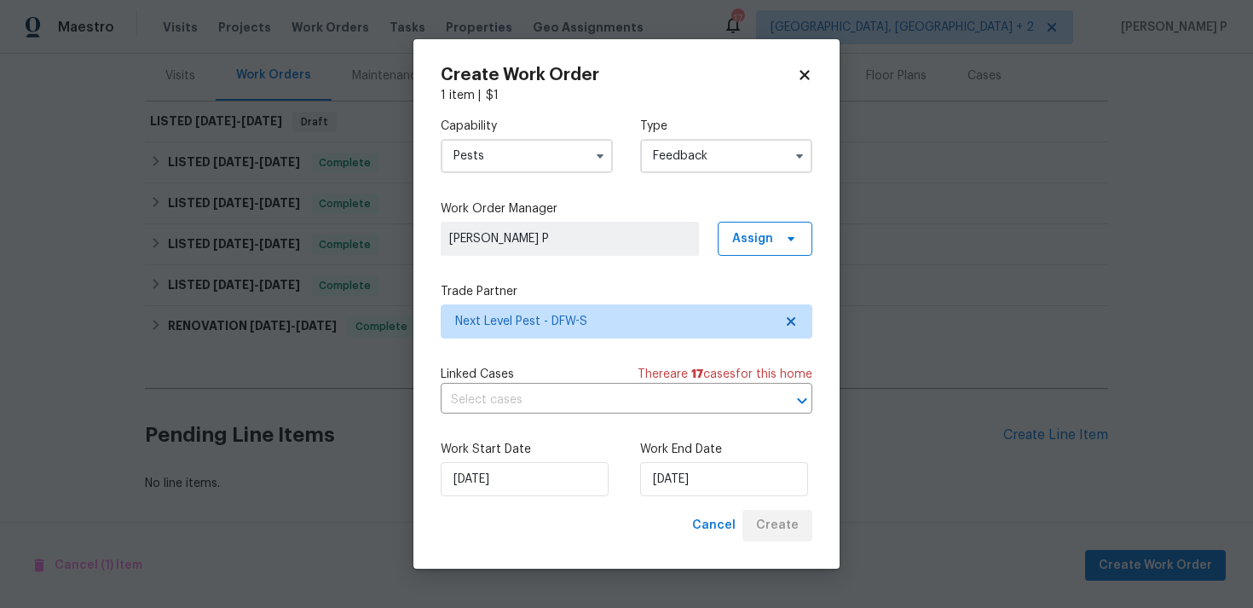
scroll to position [208, 0]
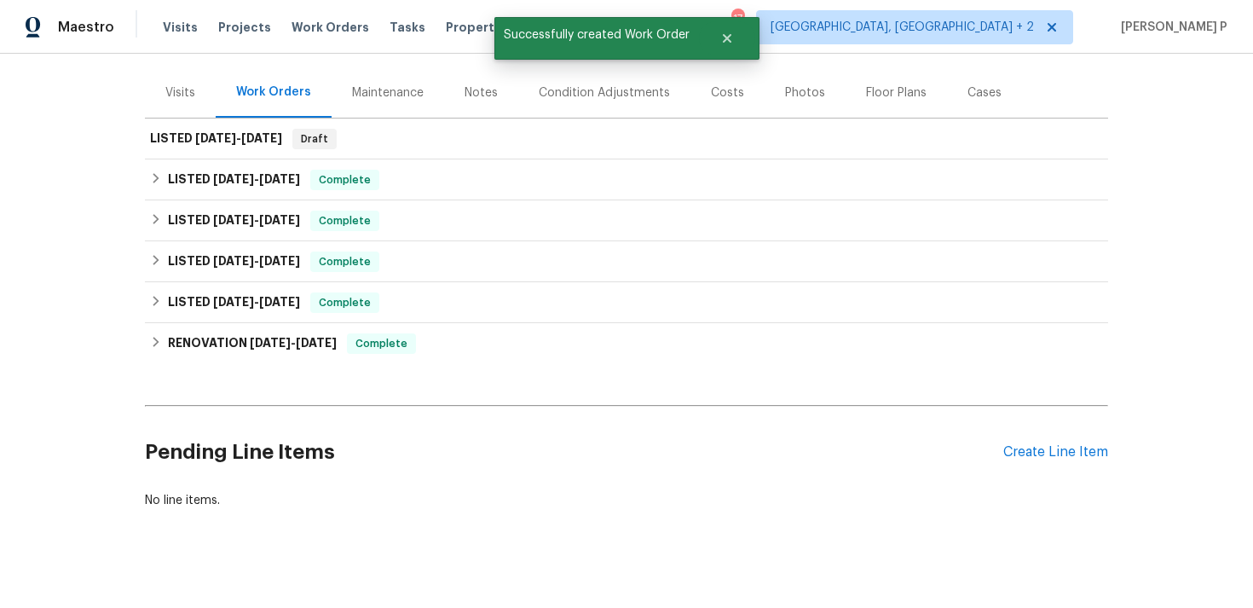
click at [114, 236] on div "Back to all projects 1105 Rountree Ct, Celina, TX 75009 4 Beds | 2 1/2 Baths | …" at bounding box center [626, 331] width 1253 height 554
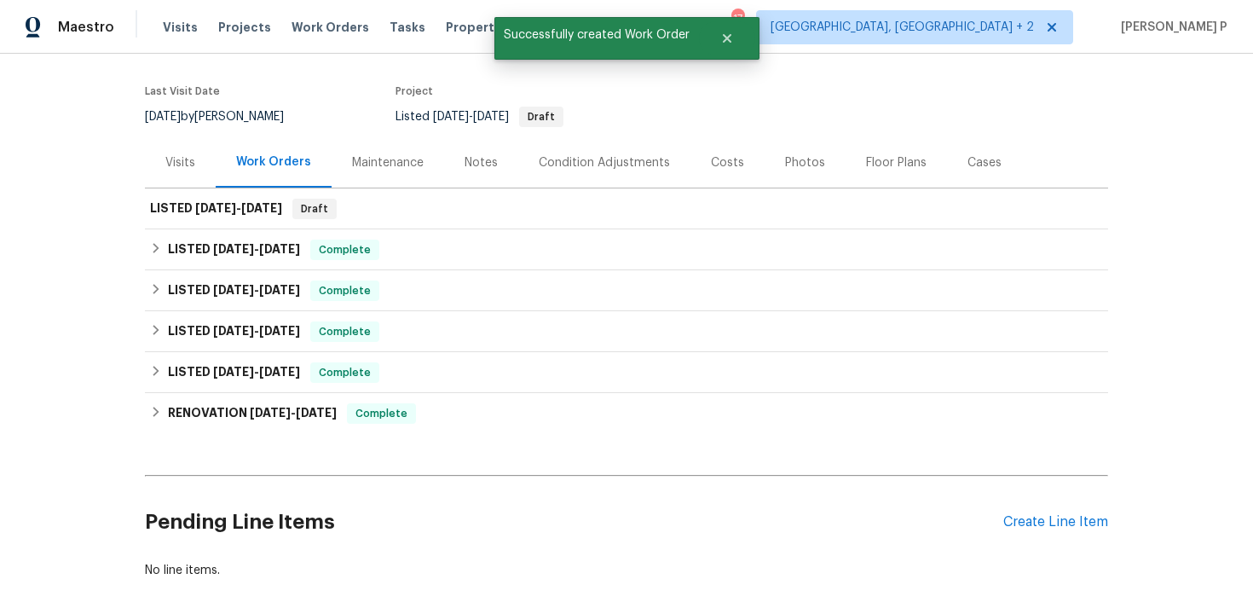
scroll to position [0, 0]
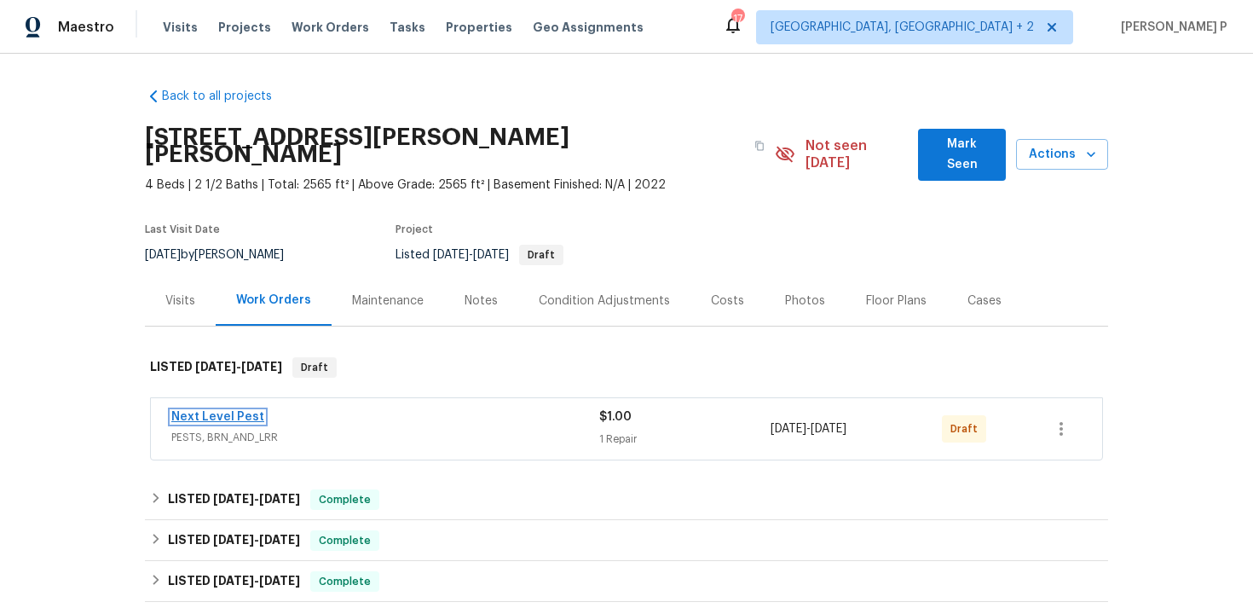
click at [218, 411] on link "Next Level Pest" at bounding box center [217, 417] width 93 height 12
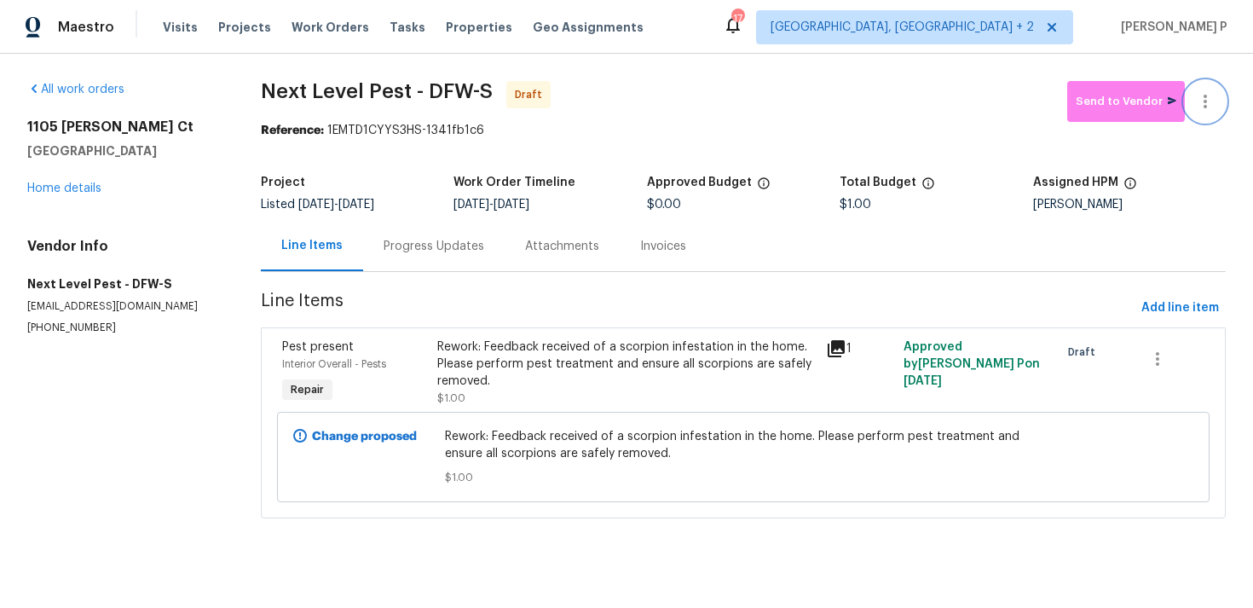
click at [1218, 107] on button "button" at bounding box center [1205, 101] width 41 height 41
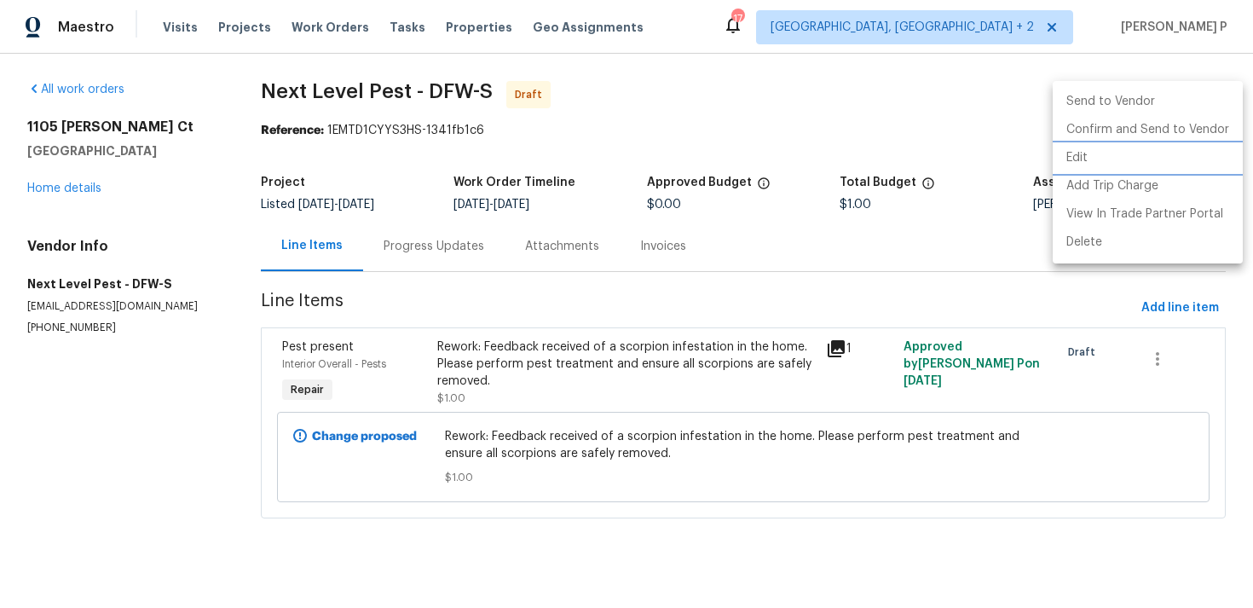
click at [1131, 159] on li "Edit" at bounding box center [1148, 158] width 190 height 28
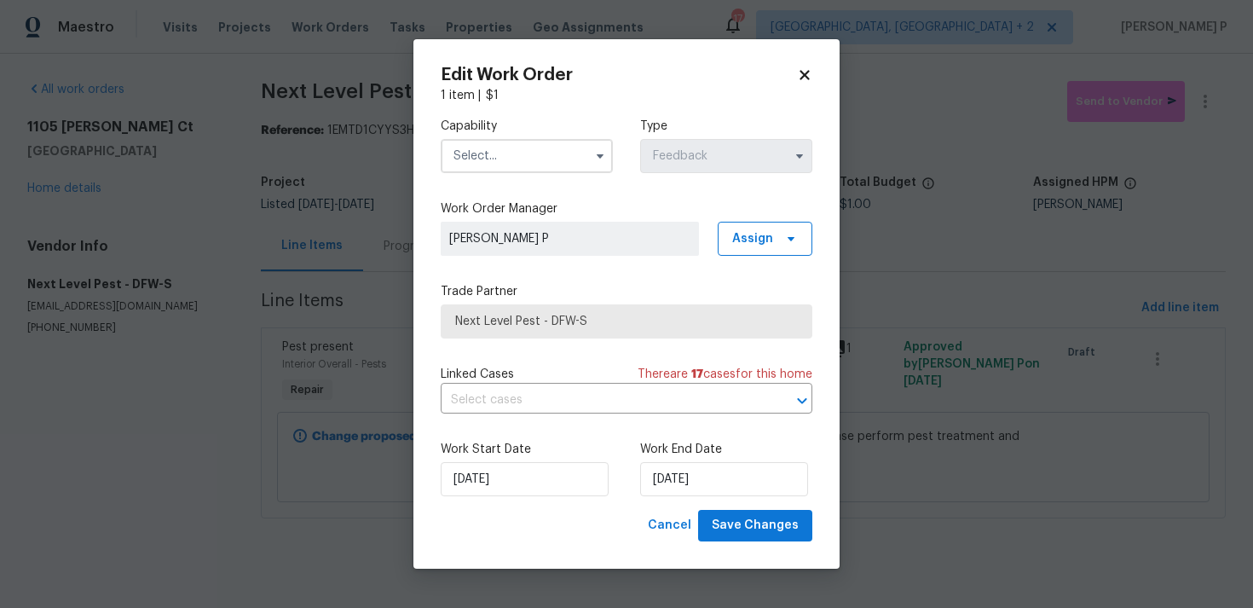
click at [559, 158] on input "text" at bounding box center [527, 156] width 172 height 34
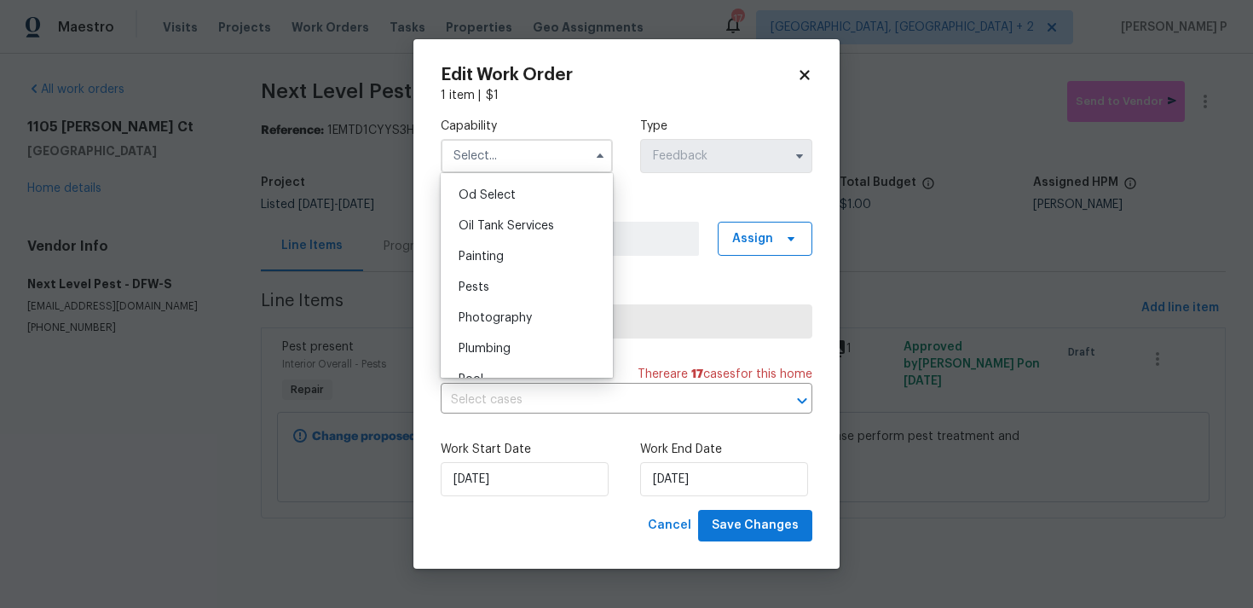
scroll to position [1398, 0]
click at [520, 256] on div "Pests" at bounding box center [527, 257] width 164 height 31
type input "Pests"
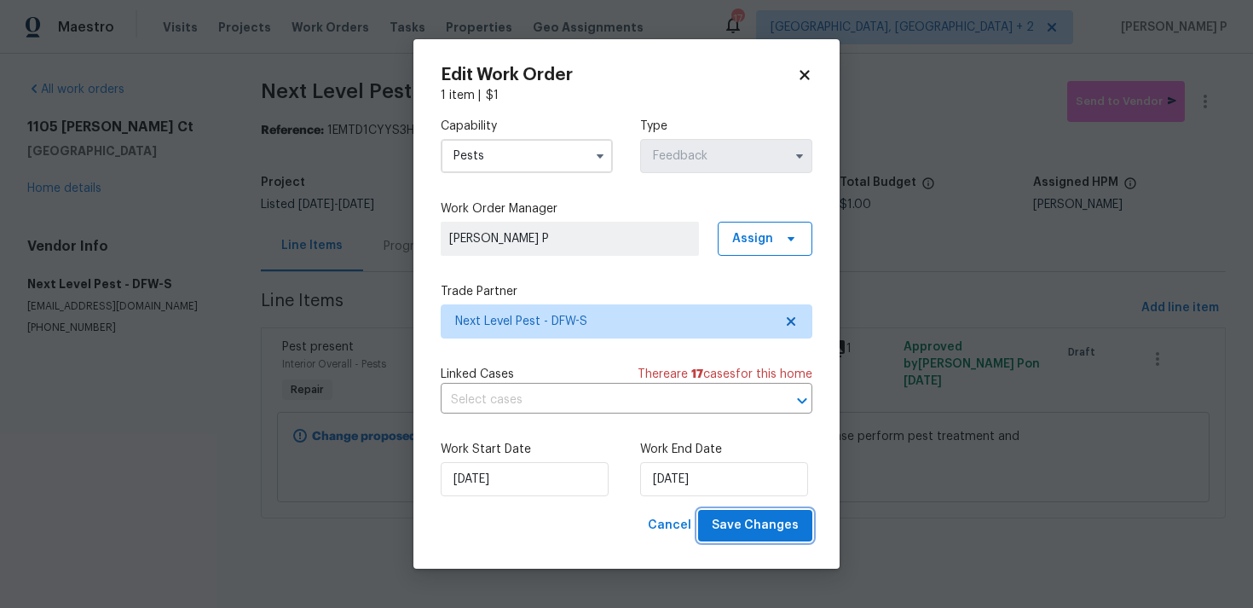
click at [744, 527] on span "Save Changes" at bounding box center [755, 525] width 87 height 21
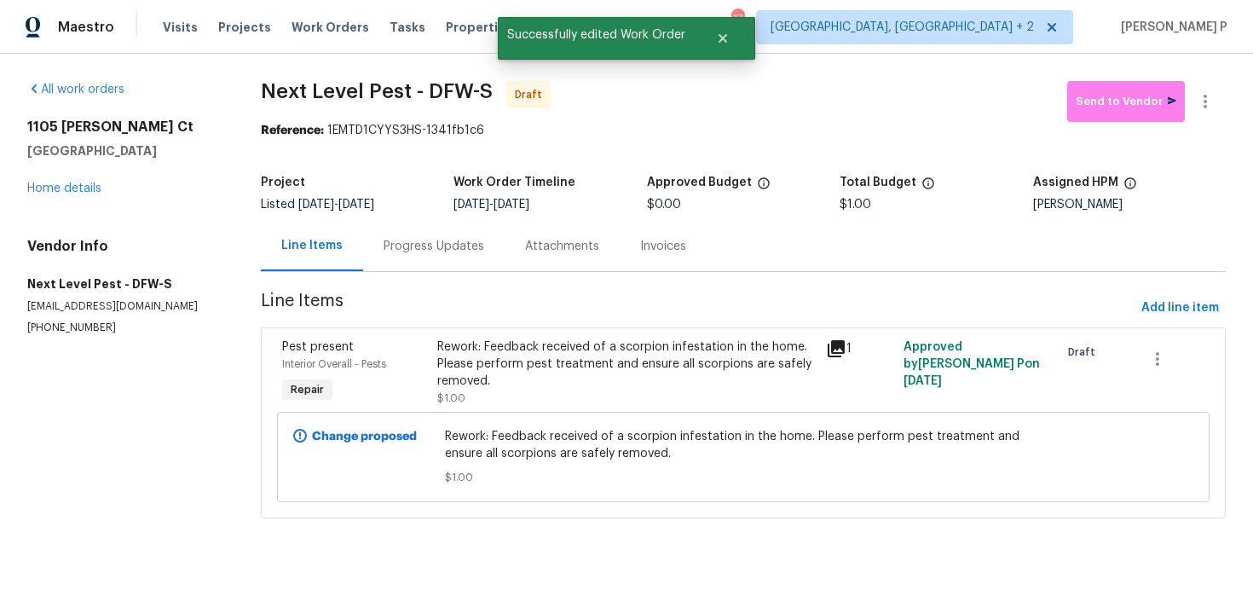
click at [454, 242] on div "Progress Updates" at bounding box center [434, 246] width 101 height 17
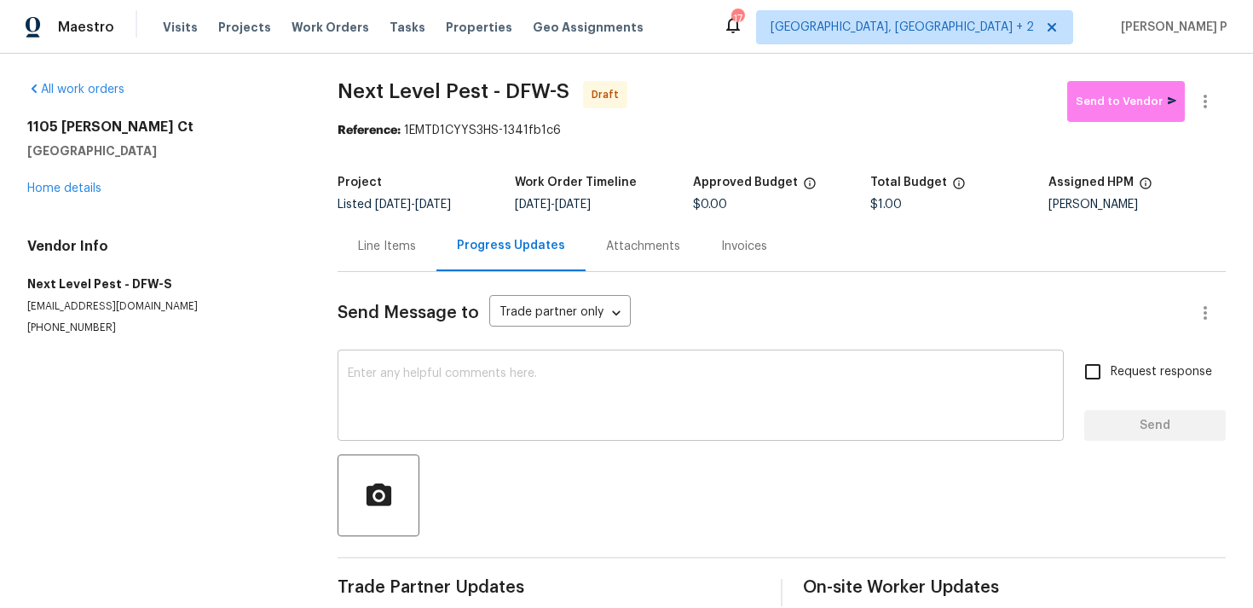
click at [449, 403] on textarea at bounding box center [701, 397] width 706 height 60
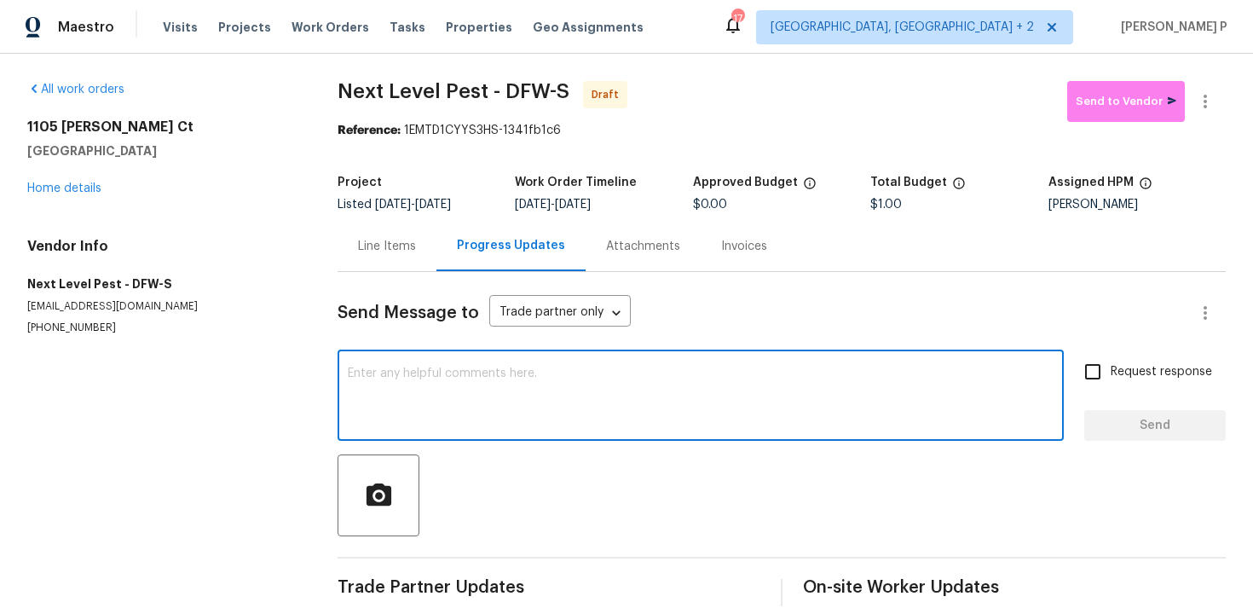
paste textarea "Hi, this is Ramyasri with Opendoor. I’m confirming you received the WO for the …"
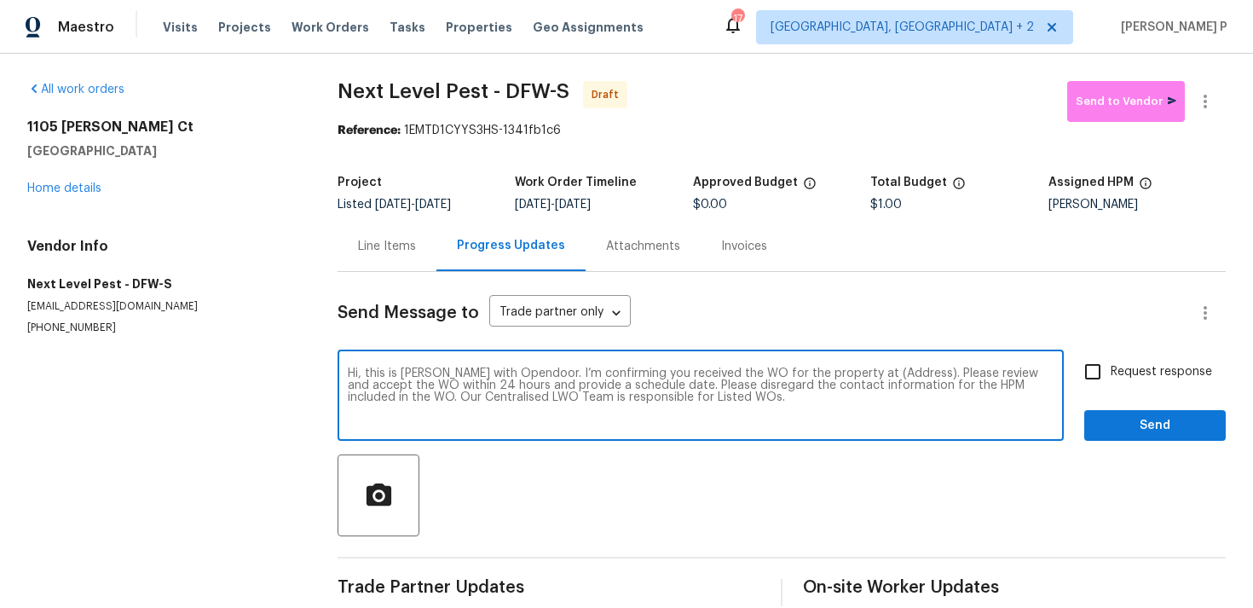
drag, startPoint x: 854, startPoint y: 372, endPoint x: 908, endPoint y: 373, distance: 53.7
click at [908, 373] on textarea "Hi, this is Ramyasri with Opendoor. I’m confirming you received the WO for the …" at bounding box center [701, 397] width 706 height 60
paste textarea "[STREET_ADDRESS][PERSON_NAME][PERSON_NAME]"
type textarea "Hi, this is [PERSON_NAME] with Opendoor. I’m confirming you received the WO for…"
click at [1164, 377] on span "Request response" at bounding box center [1161, 372] width 101 height 18
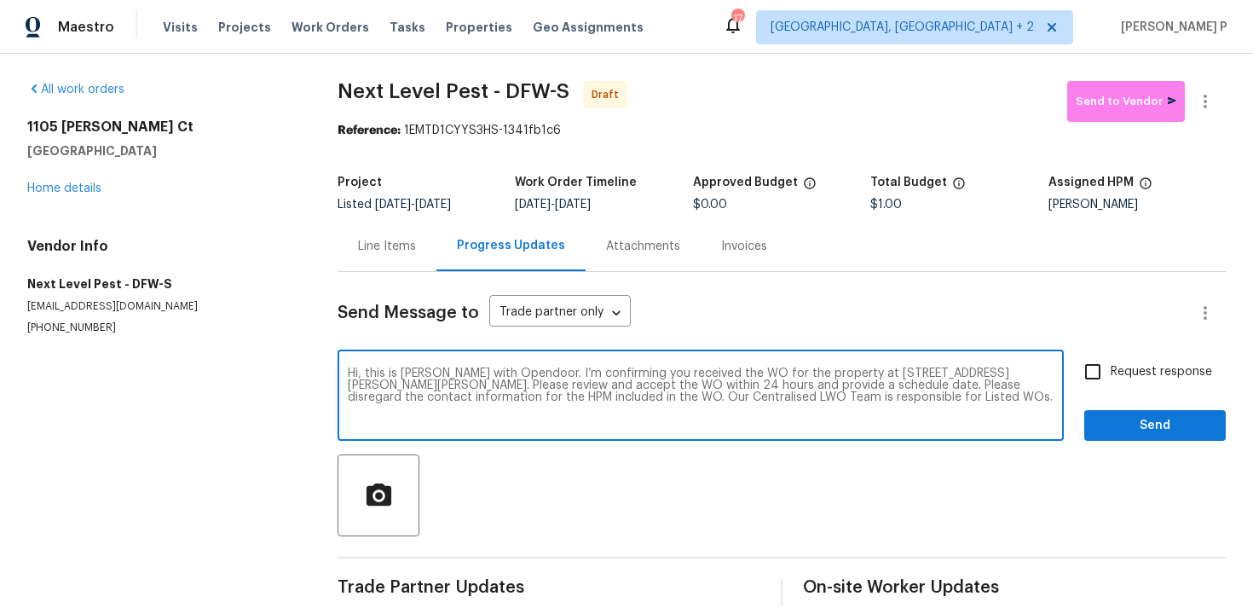
click at [1111, 377] on input "Request response" at bounding box center [1093, 372] width 36 height 36
checkbox input "true"
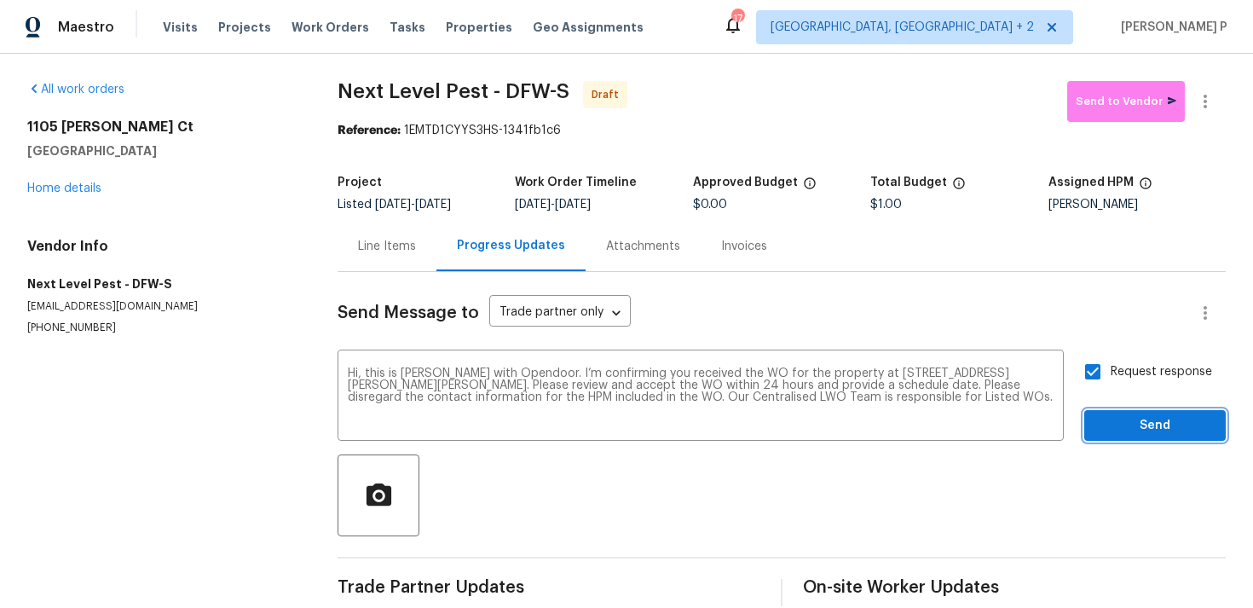
click at [1145, 432] on span "Send" at bounding box center [1155, 425] width 114 height 21
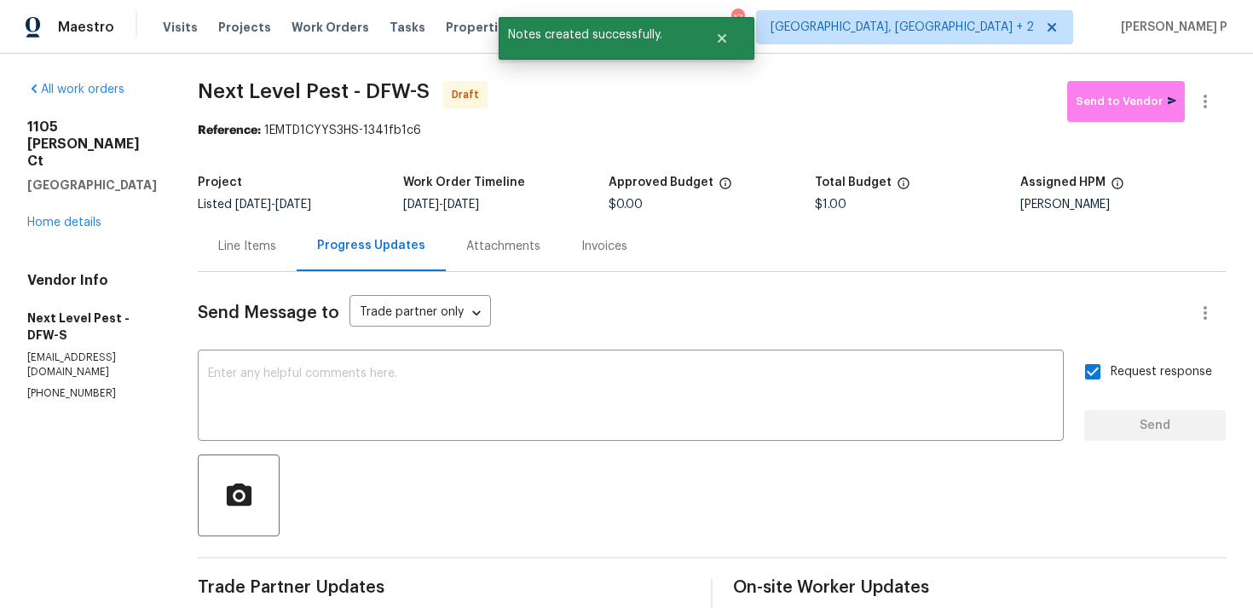
click at [934, 451] on div "Send Message to Trade partner only Trade partner only ​ x ​ Request response Se…" at bounding box center [712, 506] width 1028 height 469
click at [1217, 94] on button "button" at bounding box center [1205, 101] width 41 height 41
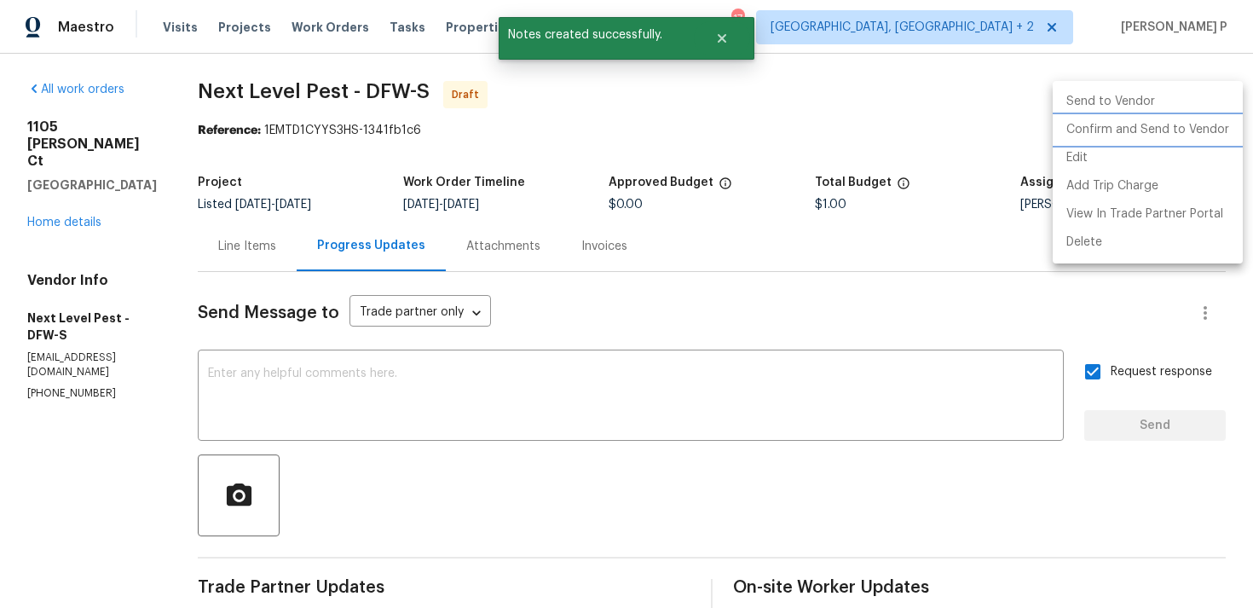
click at [1128, 138] on li "Confirm and Send to Vendor" at bounding box center [1148, 130] width 190 height 28
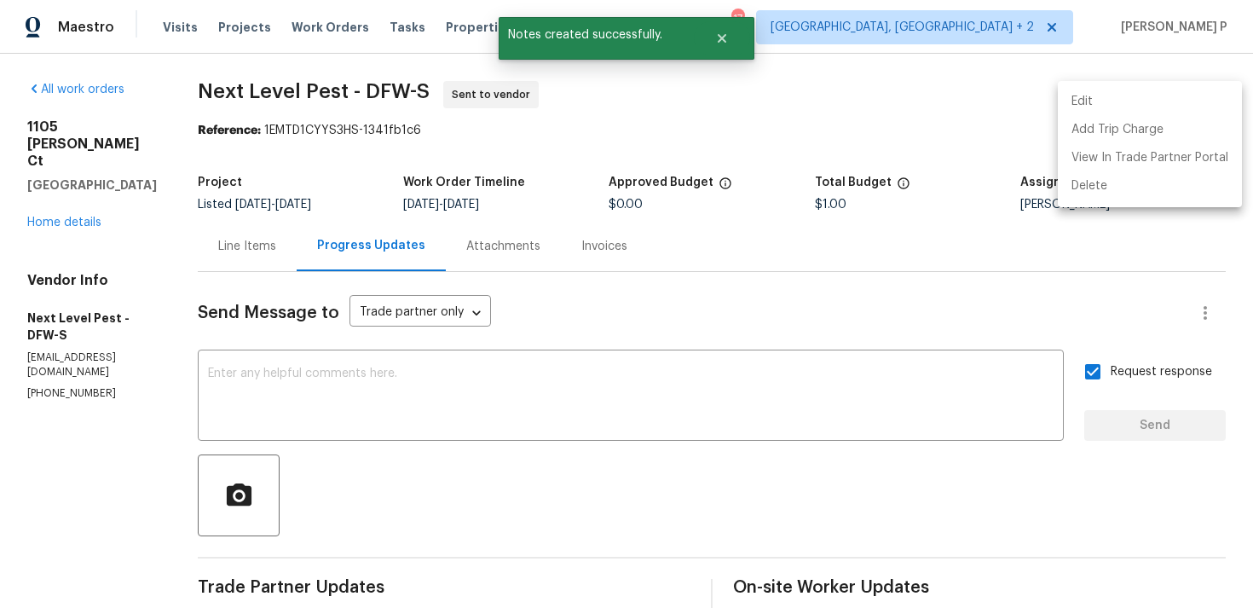
click at [645, 374] on div at bounding box center [626, 304] width 1253 height 608
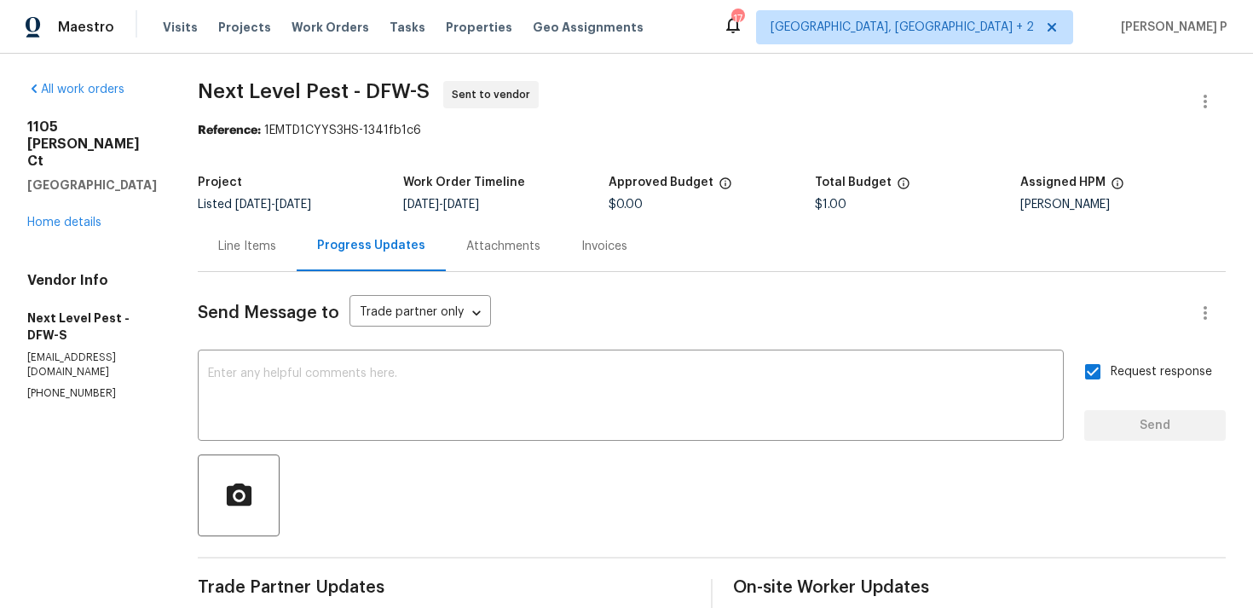
click at [265, 250] on div "Line Items" at bounding box center [247, 246] width 58 height 17
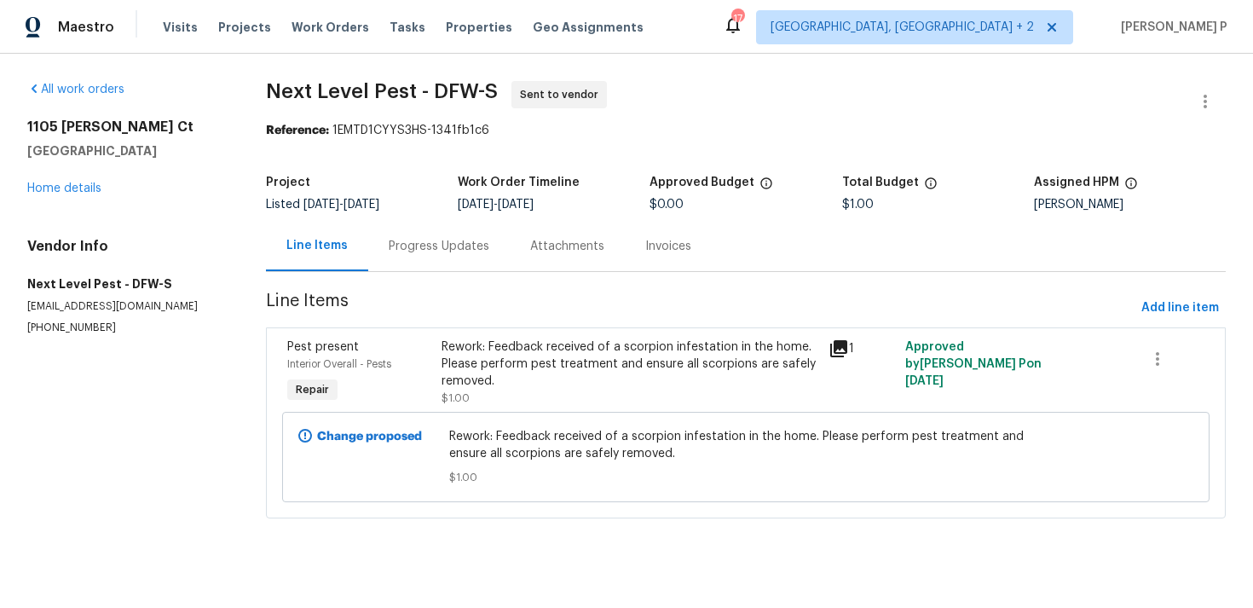
drag, startPoint x: 250, startPoint y: 101, endPoint x: 483, endPoint y: 102, distance: 232.8
click at [483, 102] on div "All work orders 1105 Rountree Ct Celina, TX 75009 Home details Vendor Info Next…" at bounding box center [626, 310] width 1253 height 512
drag, startPoint x: 273, startPoint y: 95, endPoint x: 513, endPoint y: 98, distance: 240.4
click at [513, 98] on span "Next Level Pest - DFW-S Sent to vendor" at bounding box center [725, 101] width 919 height 41
copy span "Next Level Pest - DFW-S"
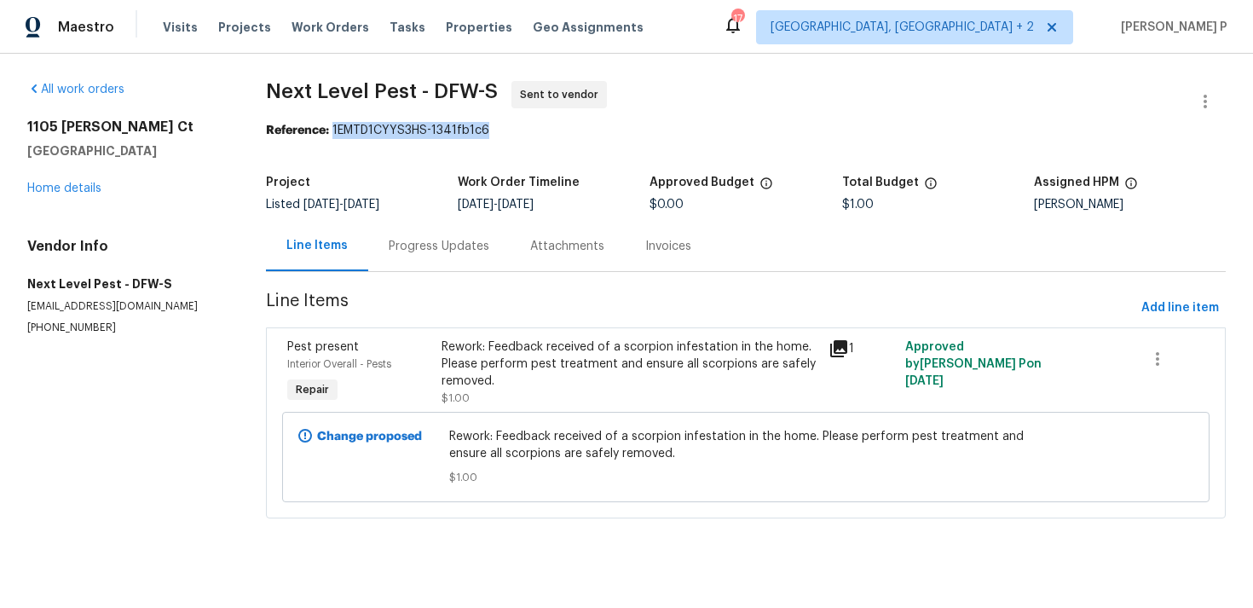
drag, startPoint x: 337, startPoint y: 128, endPoint x: 500, endPoint y: 128, distance: 162.8
click at [500, 128] on div "Reference: 1EMTD1CYYS3HS-1341fb1c6" at bounding box center [746, 130] width 960 height 17
copy div "1EMTD1CYYS3HS-1341fb1c6"
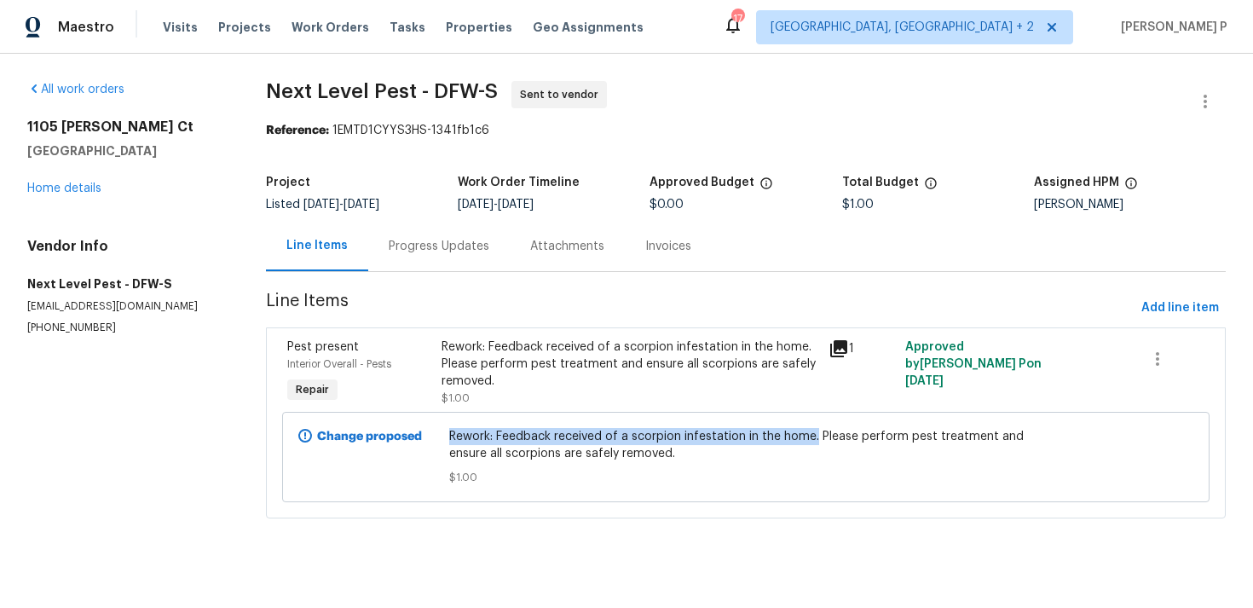
drag, startPoint x: 454, startPoint y: 437, endPoint x: 818, endPoint y: 437, distance: 363.2
click at [818, 438] on span "Rework: Feedback received of a scorpion infestation in the home. Please perform…" at bounding box center [745, 445] width 593 height 34
copy span "Rework: Feedback received of a scorpion infestation in the home."
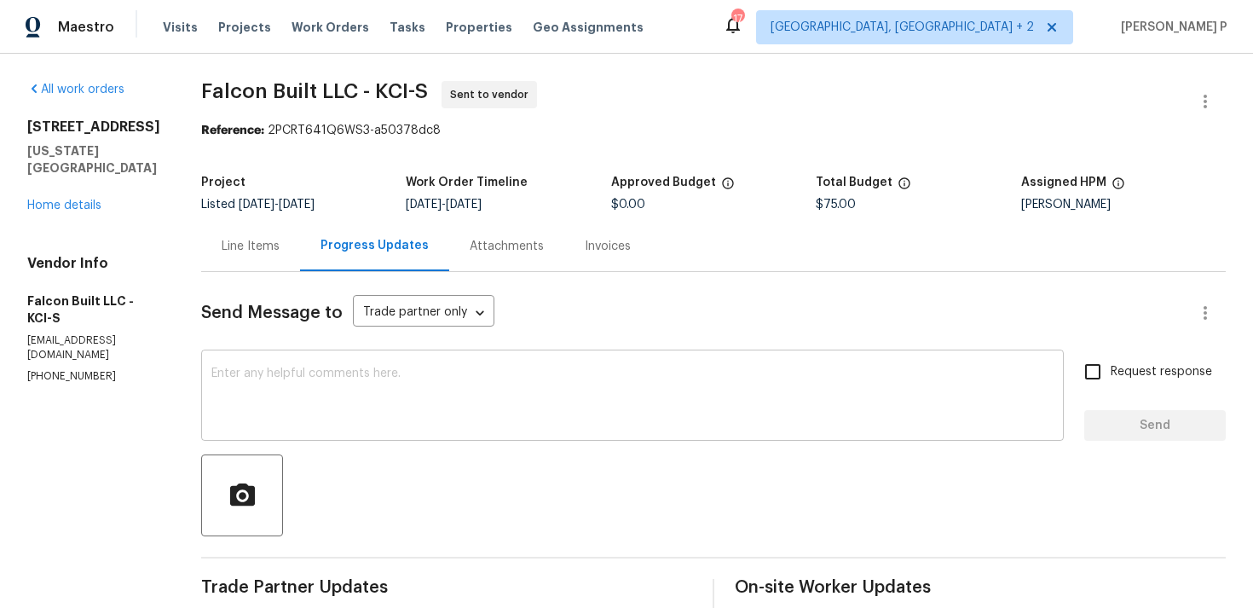
scroll to position [160, 0]
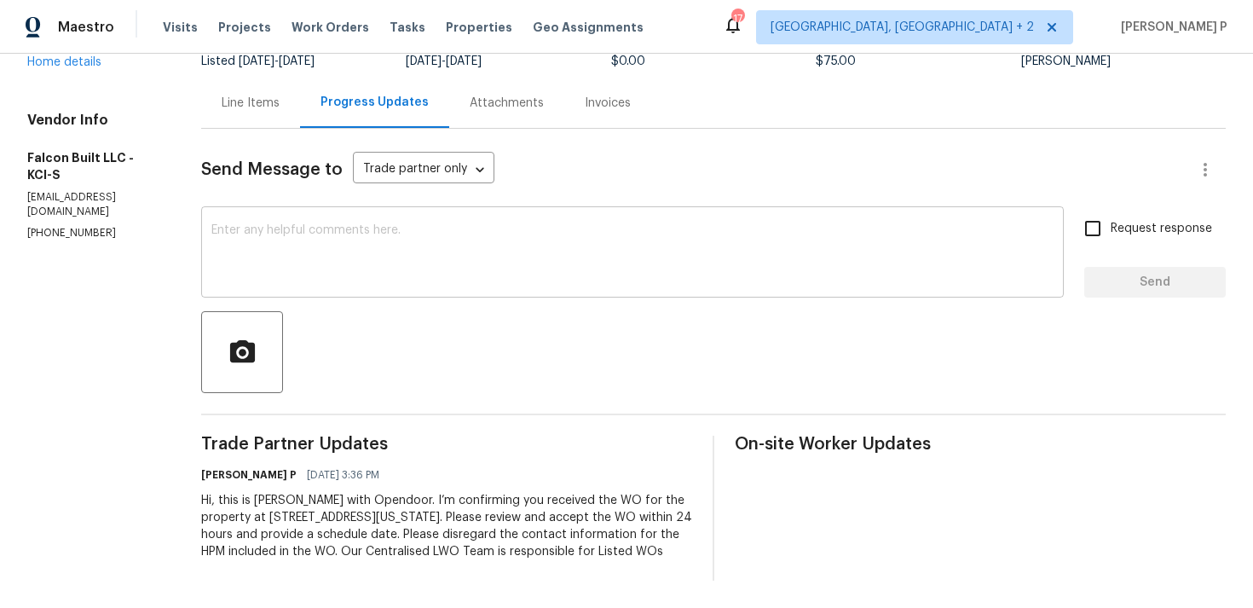
click at [281, 267] on div "x ​" at bounding box center [632, 254] width 863 height 87
paste textarea "Just a reminder: Please accept the work order within an hour to avoid reassignm…"
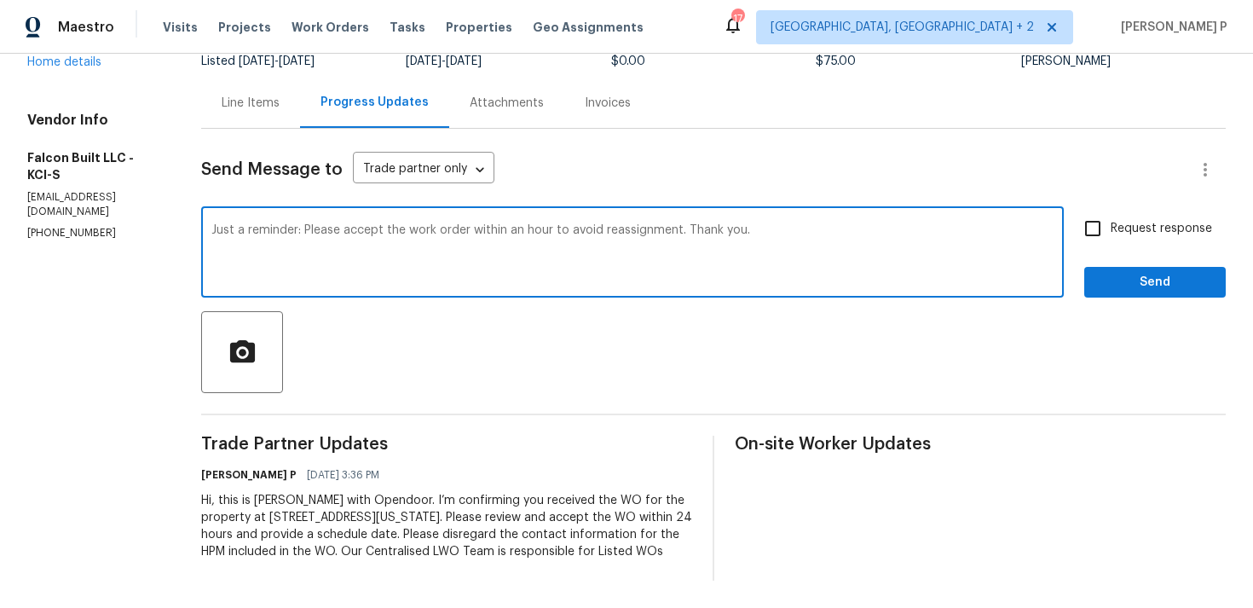
type textarea "Just a reminder: Please accept the work order within an hour to avoid reassignm…"
click at [1108, 215] on input "Request response" at bounding box center [1093, 229] width 36 height 36
checkbox input "true"
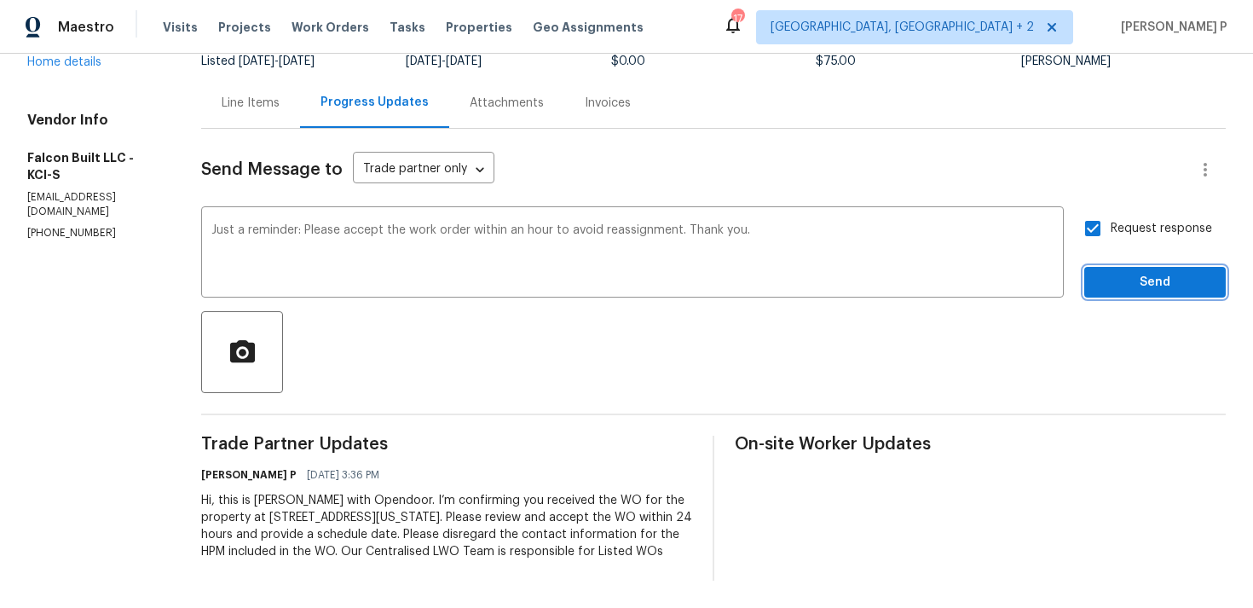
click at [1117, 272] on span "Send" at bounding box center [1155, 282] width 114 height 21
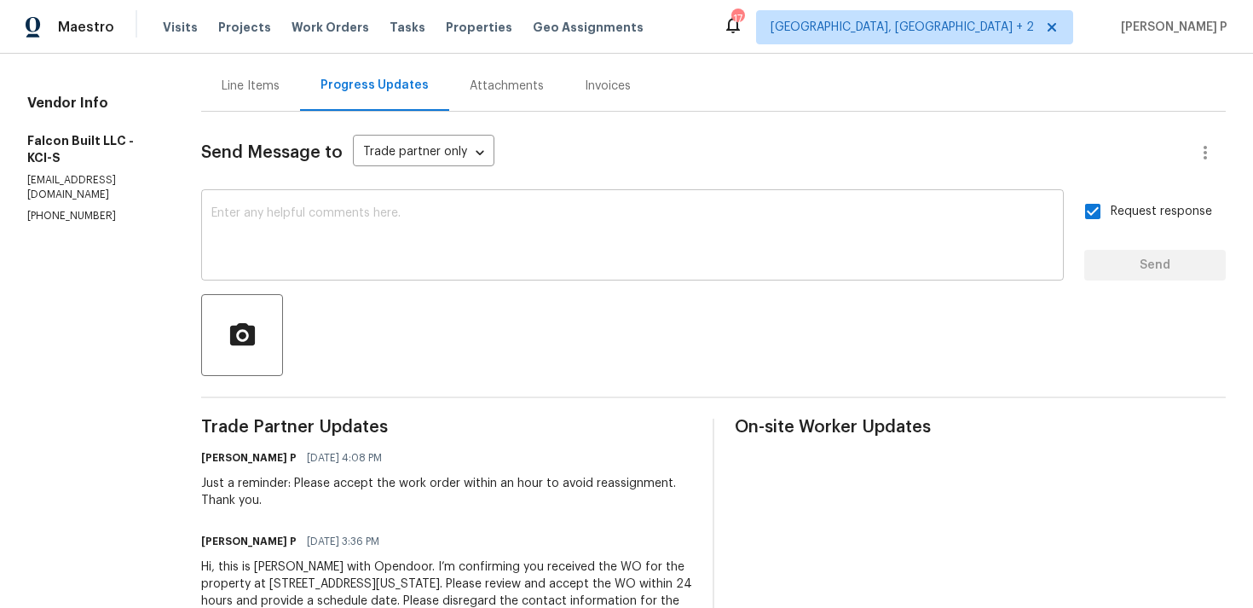
scroll to position [0, 0]
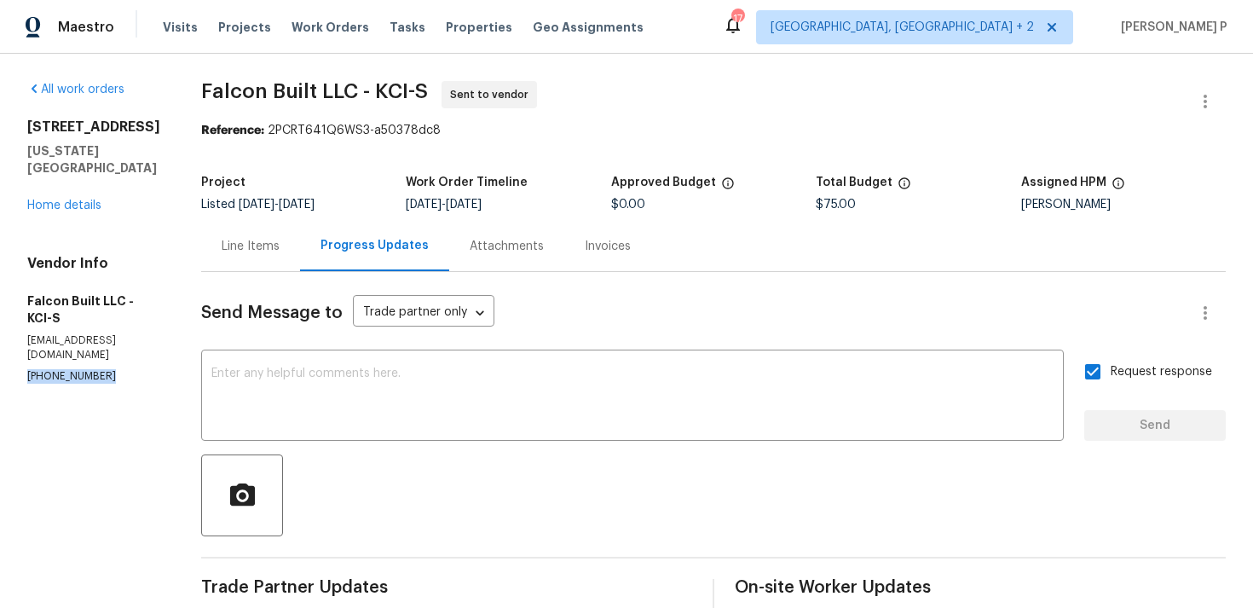
drag, startPoint x: 113, startPoint y: 321, endPoint x: 17, endPoint y: 321, distance: 96.3
click at [17, 321] on div "All work orders 8515 NE 89th Ter Kansas City, MO 64157 Home details Vendor Info…" at bounding box center [626, 444] width 1253 height 781
copy p "(816) 255-3457"
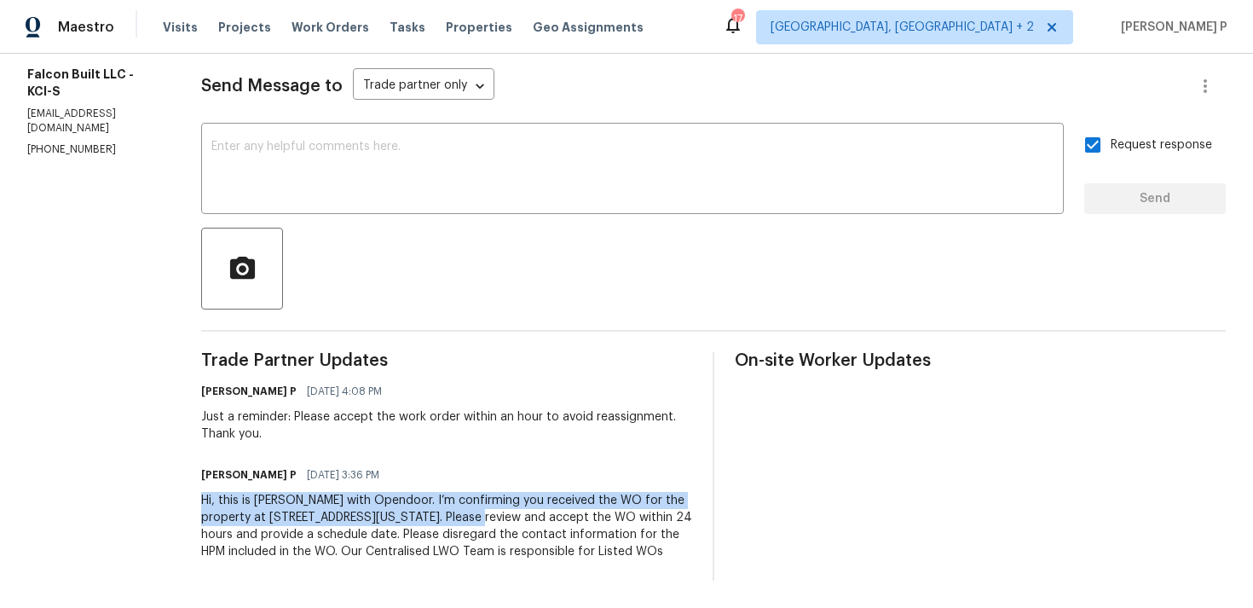
drag, startPoint x: 211, startPoint y: 486, endPoint x: 508, endPoint y: 499, distance: 297.8
click at [508, 499] on div "All work orders 8515 NE 89th Ter Kansas City, MO 64157 Home details Vendor Info…" at bounding box center [626, 217] width 1253 height 781
copy div "Hi, this is Ramyasri with Opendoor. I’m confirming you received the WO for the …"
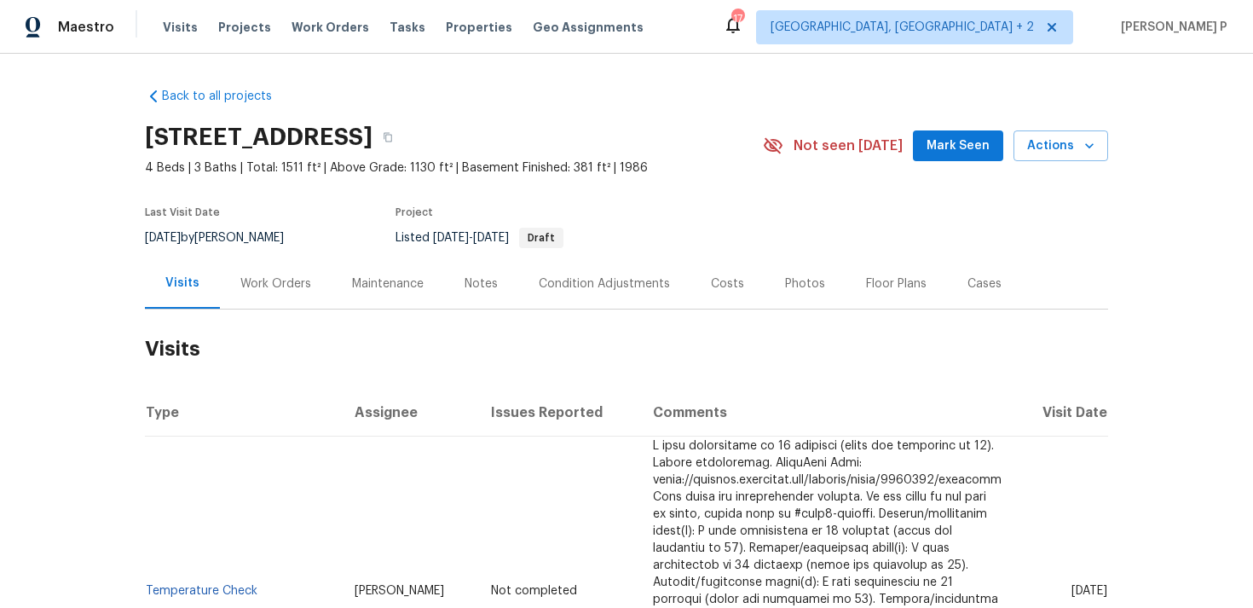
click at [295, 281] on div "Work Orders" at bounding box center [275, 283] width 71 height 17
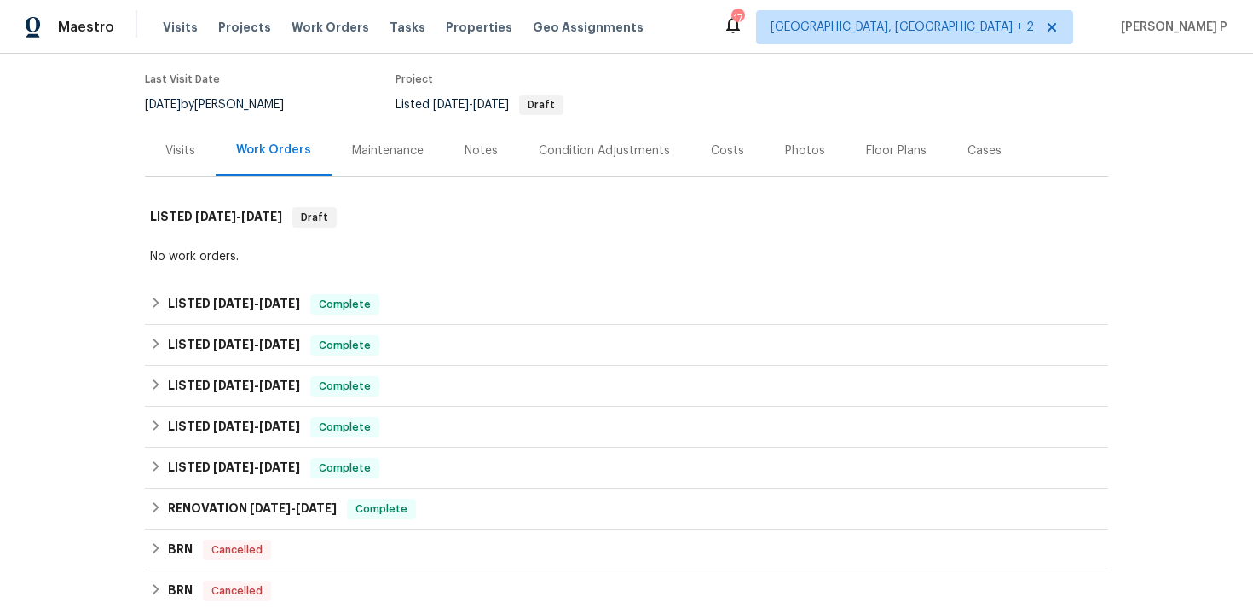
scroll to position [170, 0]
